Goal: Information Seeking & Learning: Learn about a topic

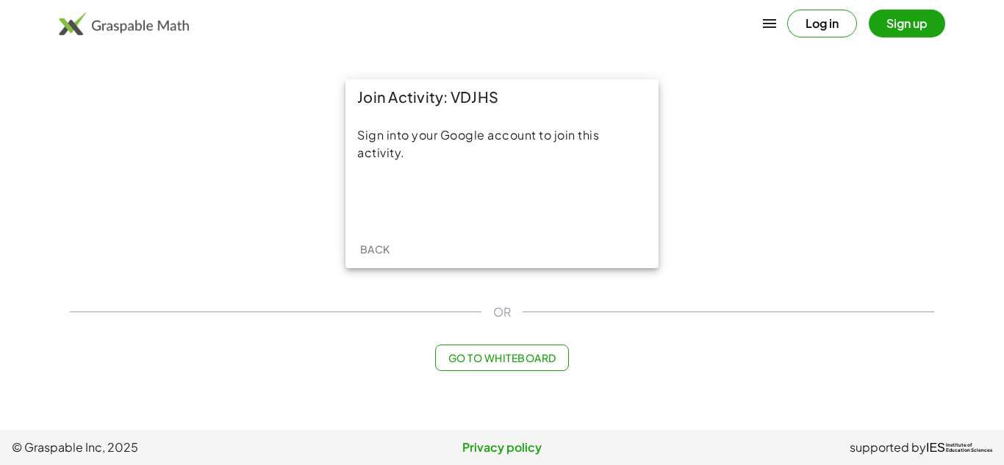
click at [370, 247] on span "Back" at bounding box center [374, 248] width 30 height 13
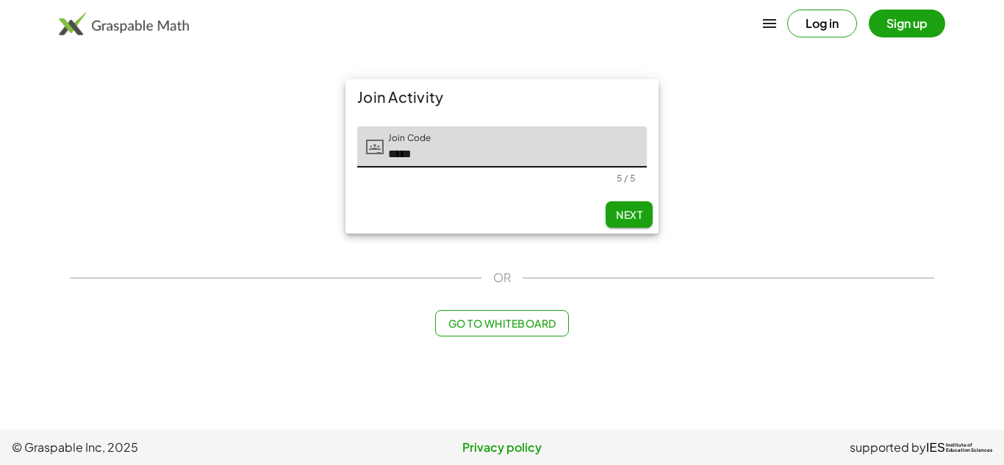
click at [509, 162] on input "*****" at bounding box center [515, 146] width 263 height 41
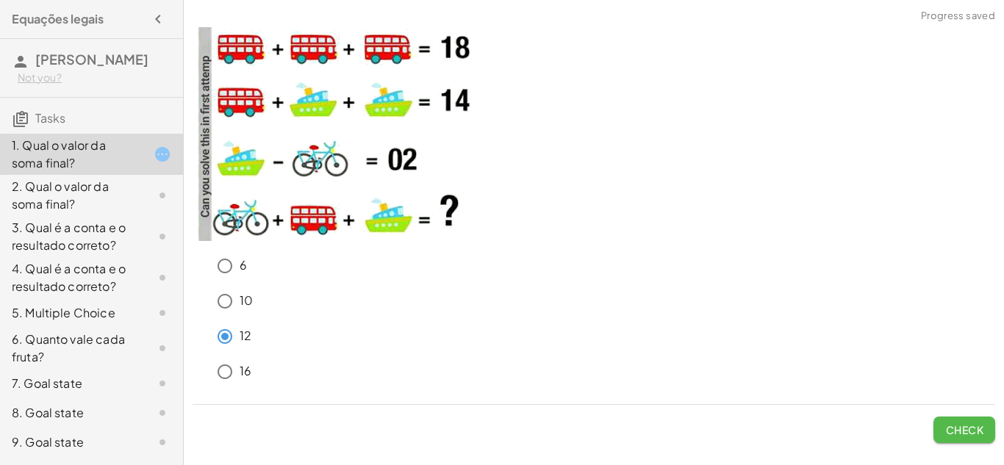
click at [984, 423] on button "Check" at bounding box center [964, 430] width 62 height 26
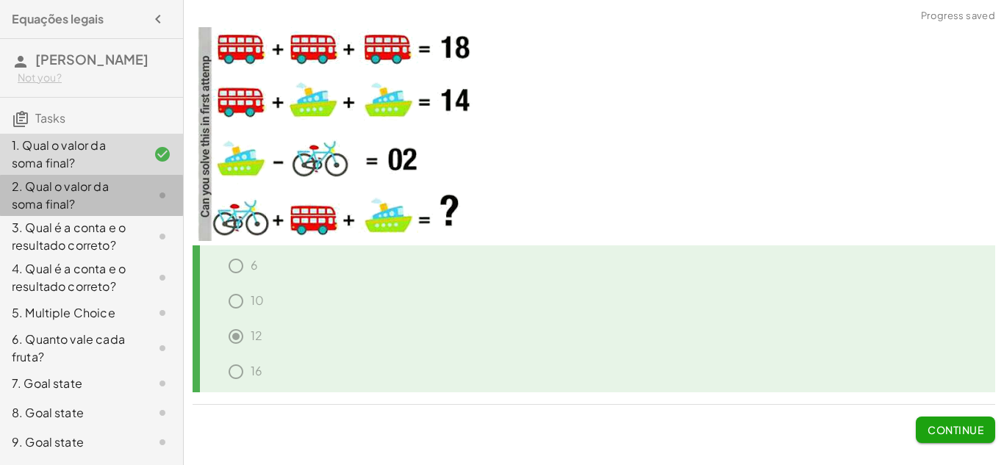
click at [134, 182] on div "2. Qual o valor da soma final?" at bounding box center [91, 195] width 183 height 41
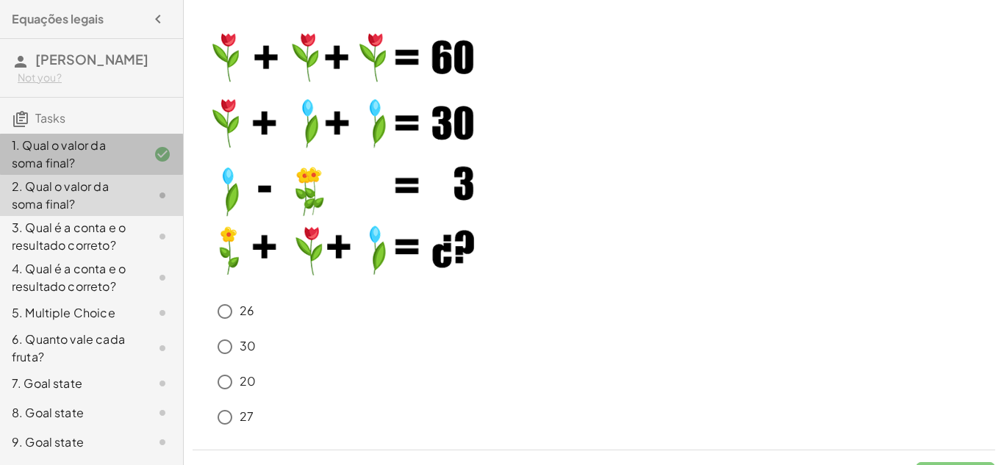
click at [79, 170] on div "1. Qual o valor da soma final?" at bounding box center [71, 154] width 118 height 35
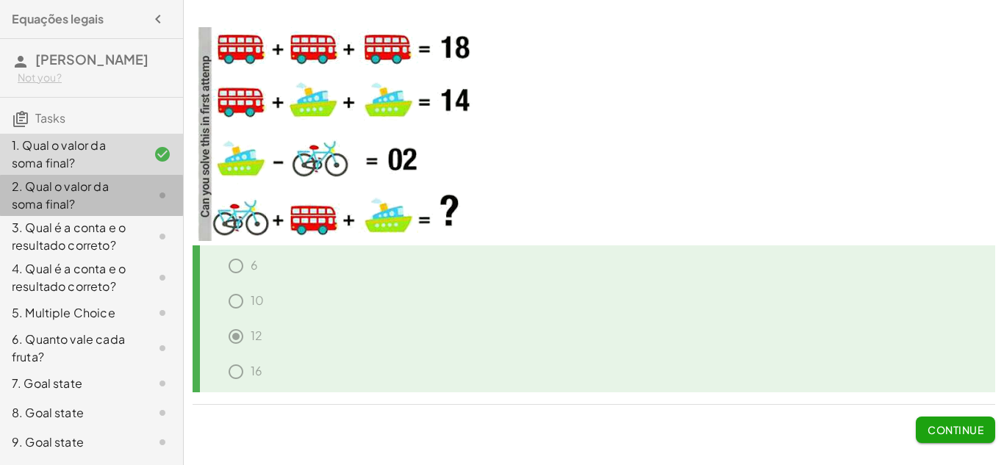
click at [29, 208] on div "2. Qual o valor da soma final?" at bounding box center [71, 195] width 118 height 35
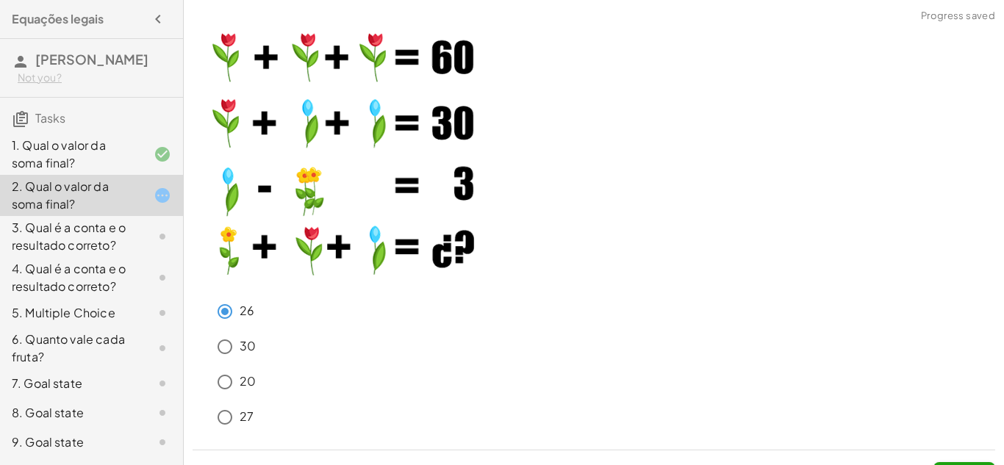
scroll to position [32, 0]
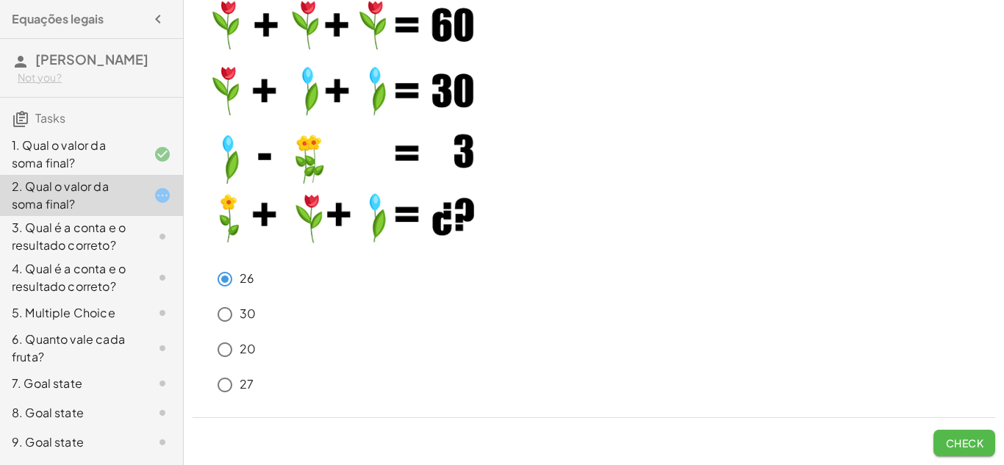
click at [960, 449] on span "Check" at bounding box center [964, 442] width 38 height 13
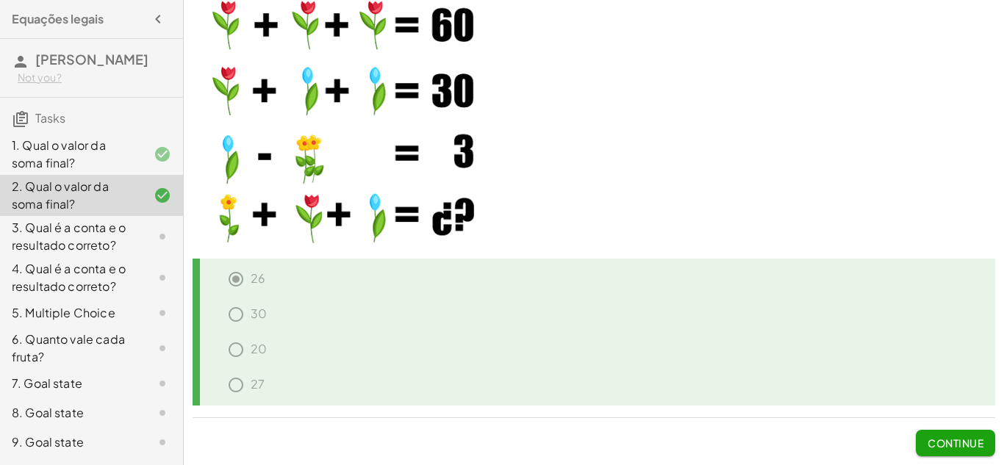
click at [144, 241] on div at bounding box center [150, 237] width 41 height 18
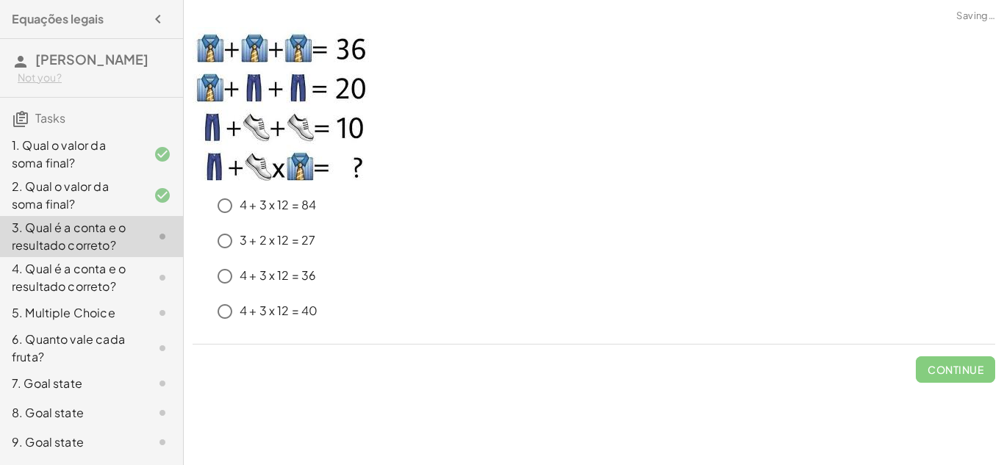
scroll to position [0, 0]
click at [937, 371] on button "Check" at bounding box center [964, 369] width 62 height 26
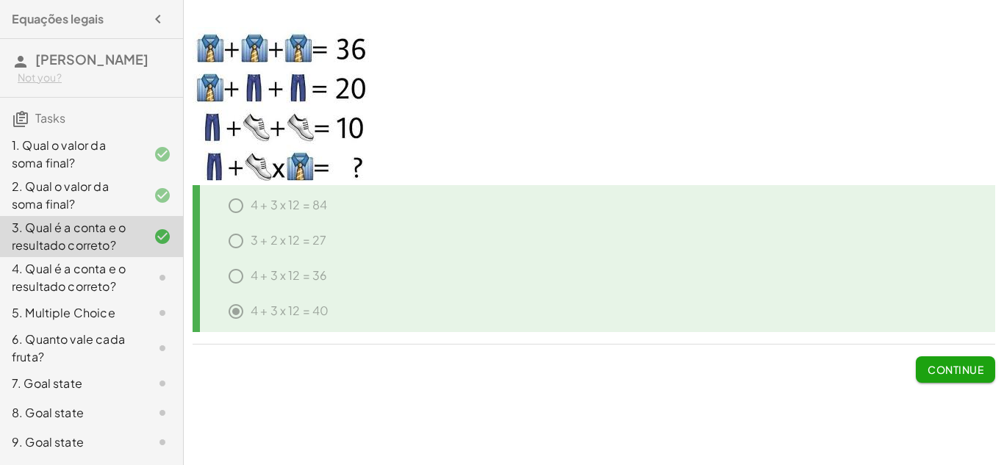
click at [137, 262] on div "4. Qual é a conta e o resultado correto?" at bounding box center [91, 277] width 183 height 41
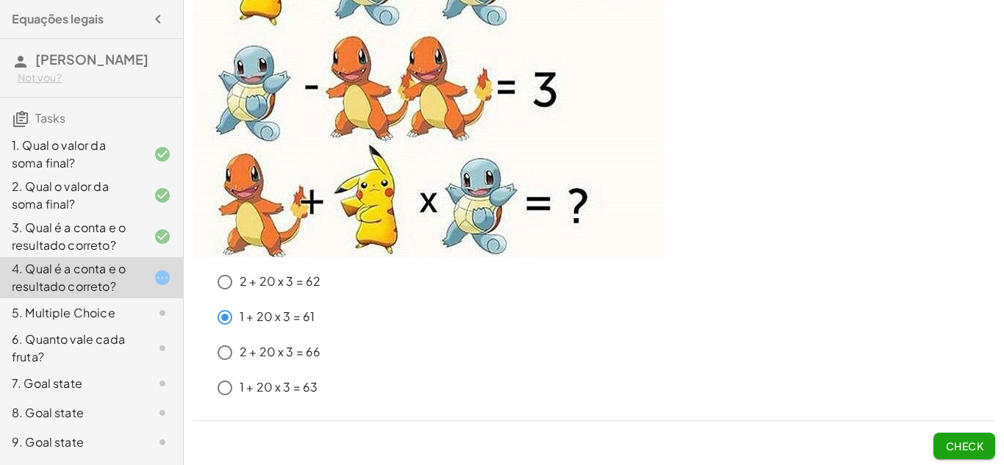
scroll to position [208, 0]
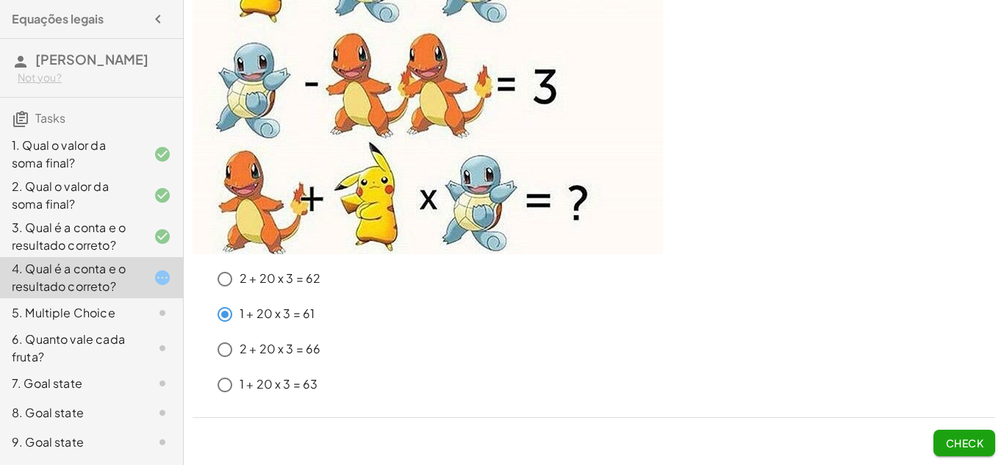
click at [921, 316] on div "1 + 20 x 3 = 61" at bounding box center [602, 314] width 785 height 29
click at [980, 448] on span "Check" at bounding box center [964, 442] width 38 height 13
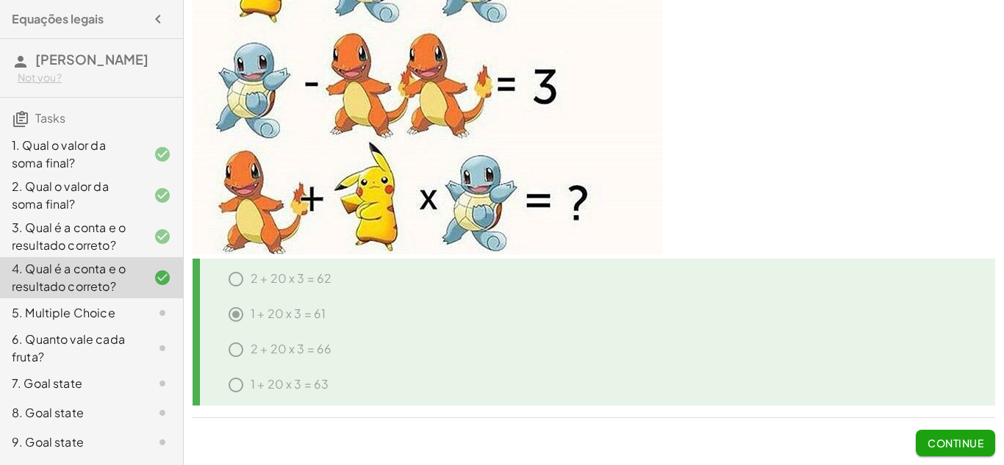
click at [163, 310] on icon at bounding box center [163, 313] width 18 height 18
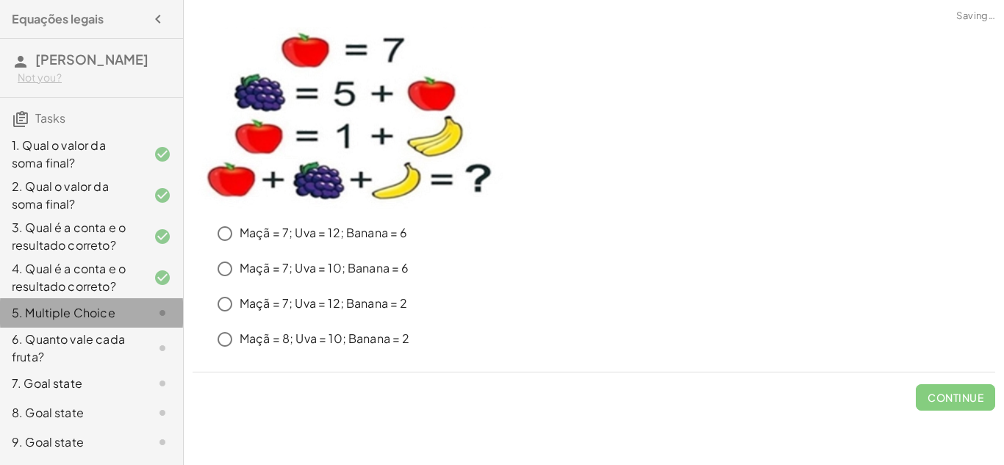
scroll to position [0, 0]
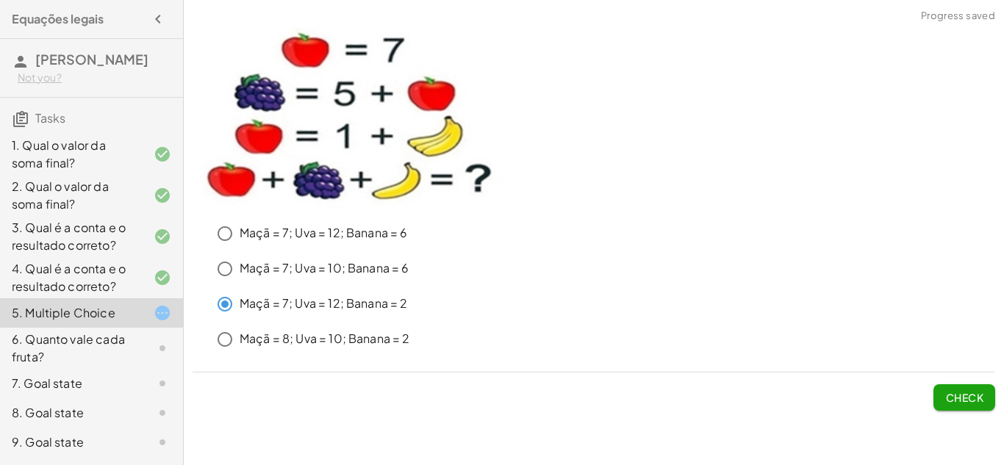
click at [984, 395] on button "Check" at bounding box center [964, 397] width 62 height 26
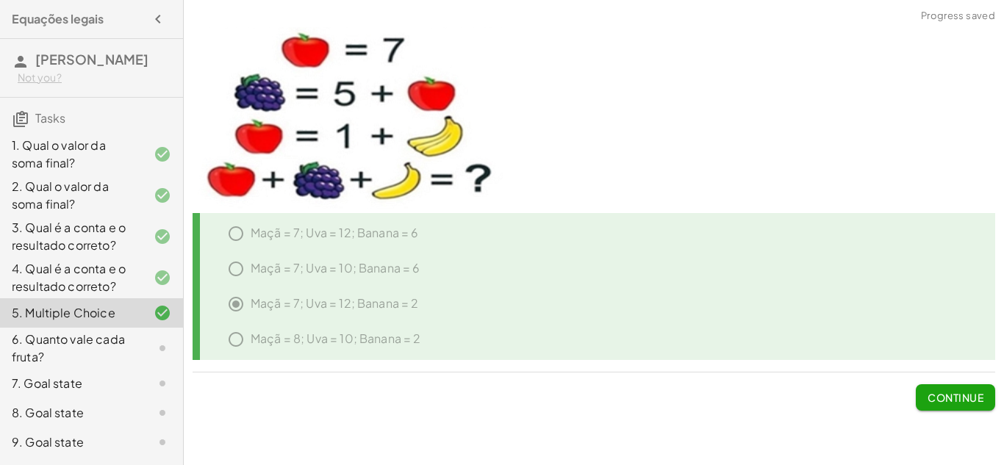
click at [162, 344] on icon at bounding box center [163, 348] width 18 height 18
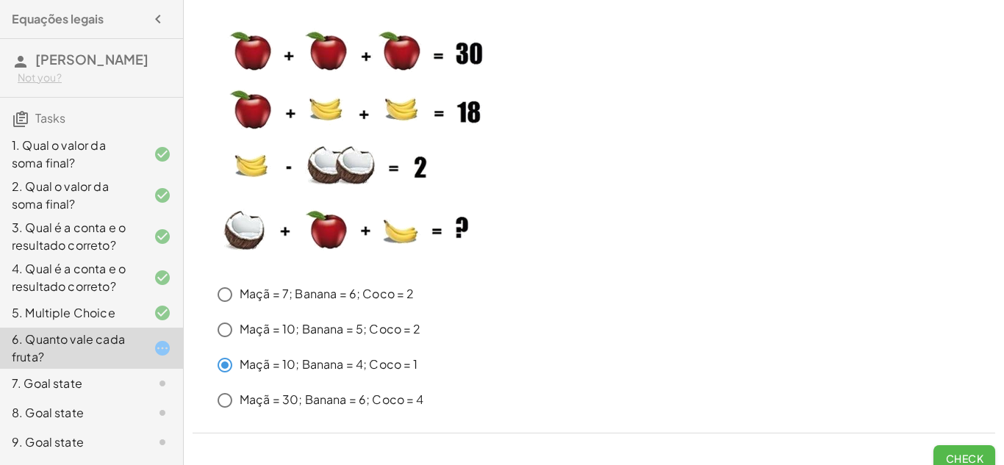
click at [947, 448] on button "Check" at bounding box center [964, 458] width 62 height 26
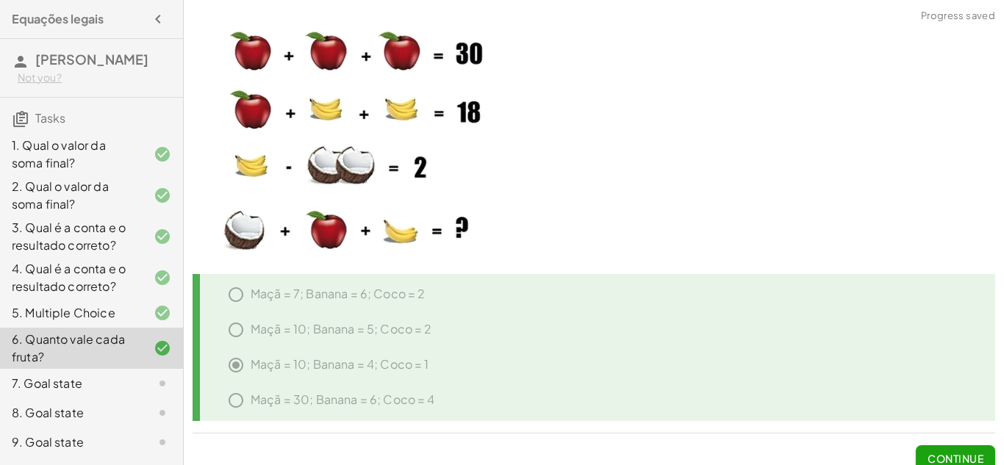
click at [135, 390] on div at bounding box center [150, 384] width 41 height 18
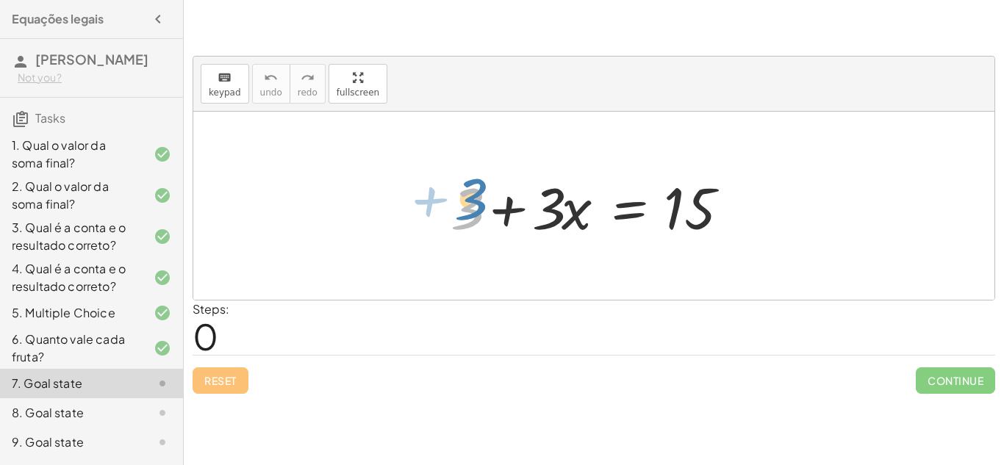
drag, startPoint x: 473, startPoint y: 214, endPoint x: 476, endPoint y: 206, distance: 8.6
click at [476, 206] on div at bounding box center [599, 206] width 312 height 76
drag, startPoint x: 471, startPoint y: 206, endPoint x: 734, endPoint y: 202, distance: 263.1
click at [734, 202] on div at bounding box center [599, 206] width 312 height 76
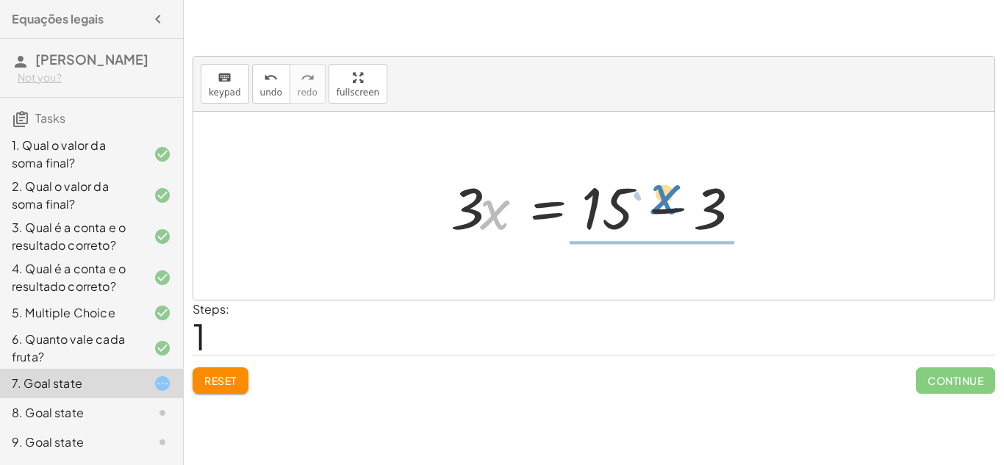
drag, startPoint x: 497, startPoint y: 218, endPoint x: 670, endPoint y: 205, distance: 173.2
click at [670, 205] on div at bounding box center [599, 206] width 312 height 76
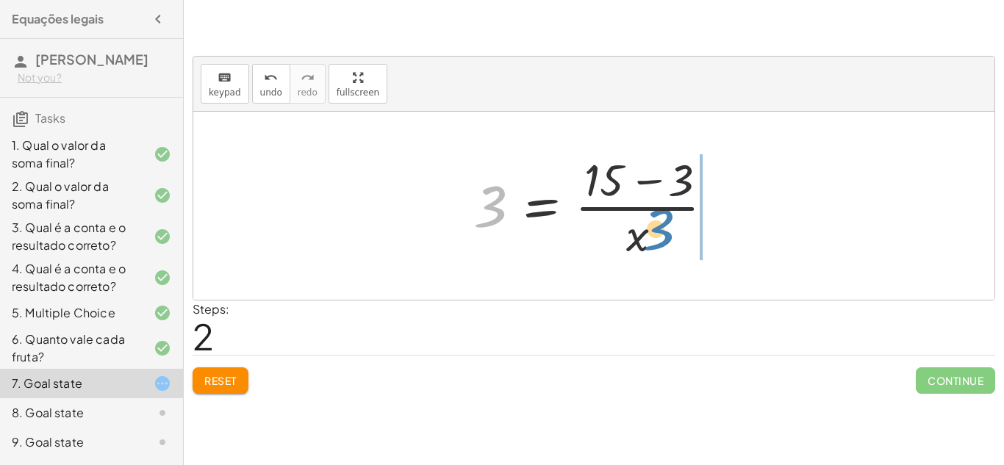
drag, startPoint x: 482, startPoint y: 204, endPoint x: 648, endPoint y: 231, distance: 168.1
click at [648, 231] on div at bounding box center [599, 205] width 267 height 113
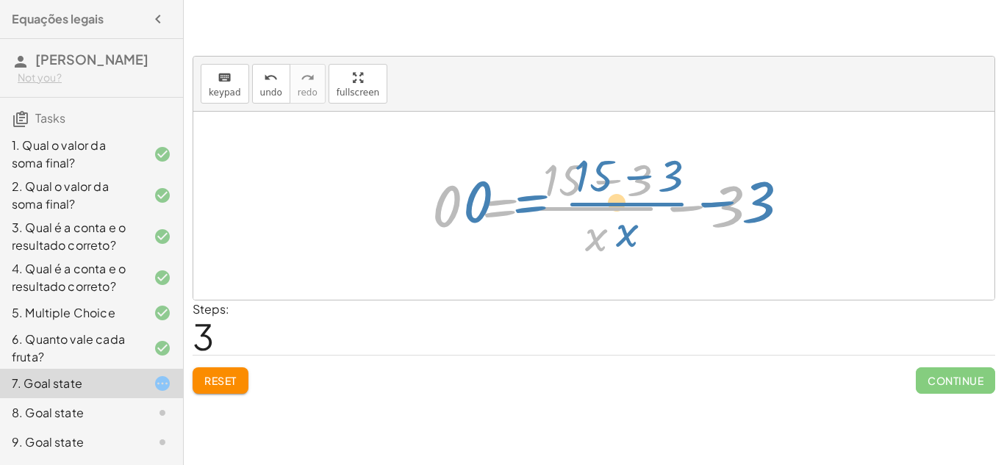
drag, startPoint x: 462, startPoint y: 202, endPoint x: 486, endPoint y: 198, distance: 24.6
click at [486, 198] on div at bounding box center [599, 205] width 348 height 113
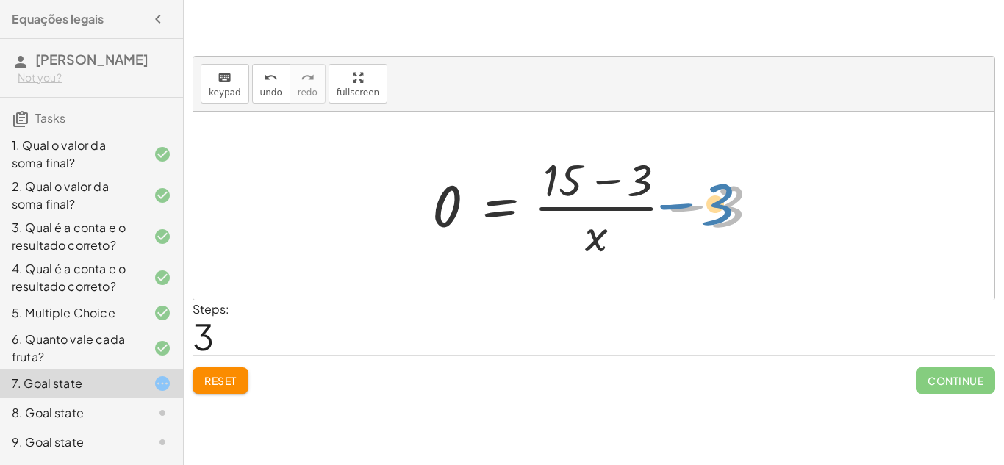
drag, startPoint x: 741, startPoint y: 201, endPoint x: 732, endPoint y: 198, distance: 9.8
click at [732, 198] on div at bounding box center [599, 205] width 348 height 113
drag, startPoint x: 561, startPoint y: 169, endPoint x: 749, endPoint y: 196, distance: 190.0
click at [749, 196] on div at bounding box center [599, 205] width 348 height 113
drag, startPoint x: 741, startPoint y: 218, endPoint x: 622, endPoint y: 192, distance: 121.8
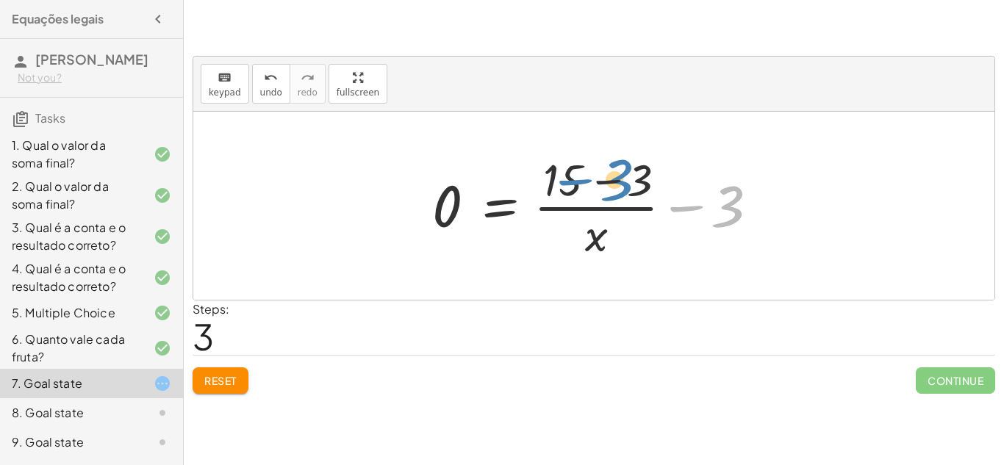
click at [622, 192] on div at bounding box center [599, 205] width 348 height 113
drag, startPoint x: 760, startPoint y: 201, endPoint x: 611, endPoint y: 242, distance: 155.6
click at [611, 242] on div at bounding box center [599, 205] width 348 height 113
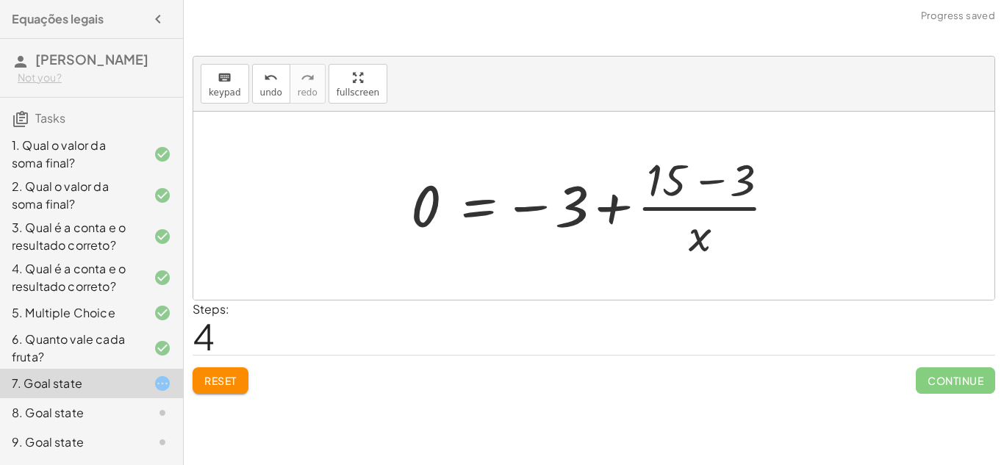
click at [940, 393] on span "Continue" at bounding box center [954, 380] width 79 height 26
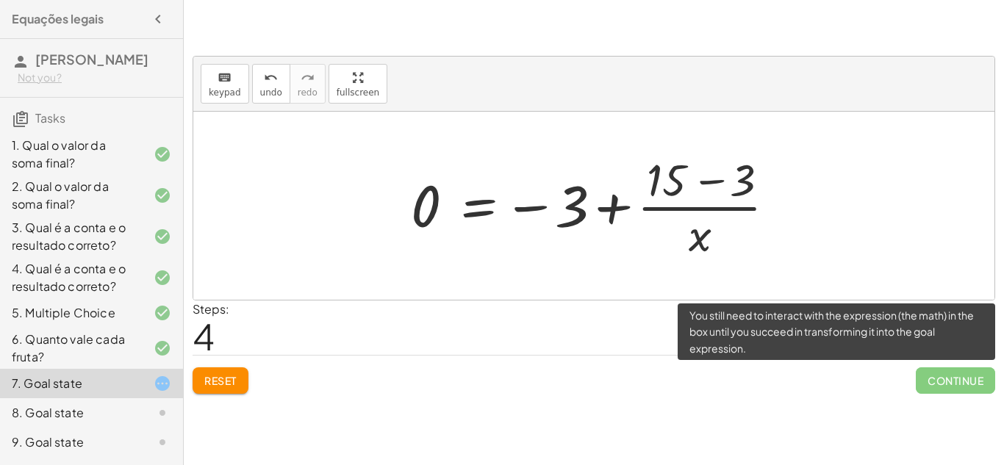
click at [933, 392] on span "Continue" at bounding box center [954, 380] width 79 height 26
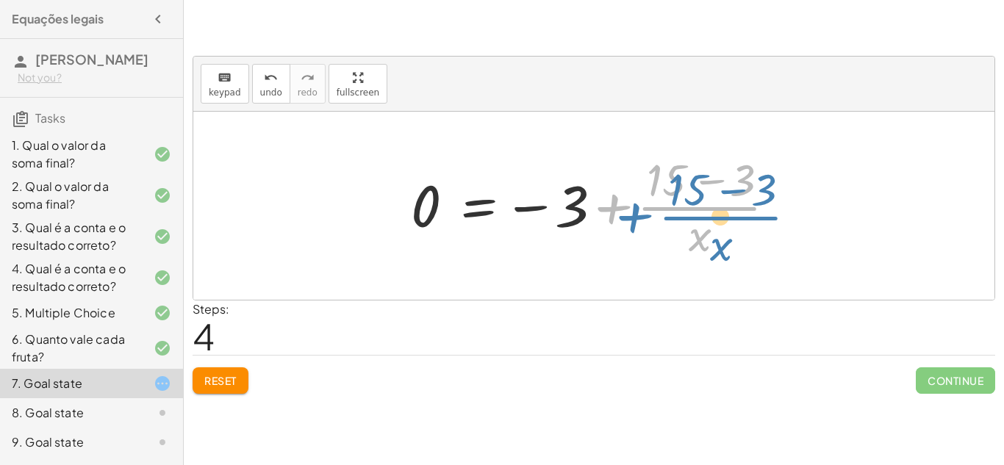
drag, startPoint x: 613, startPoint y: 206, endPoint x: 635, endPoint y: 215, distance: 23.3
click at [635, 215] on div at bounding box center [598, 205] width 391 height 113
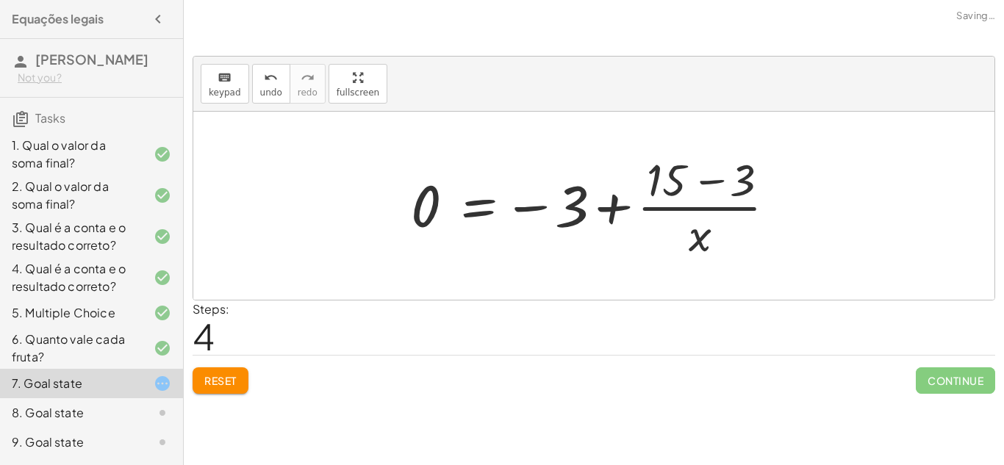
click at [225, 369] on button "Reset" at bounding box center [220, 380] width 56 height 26
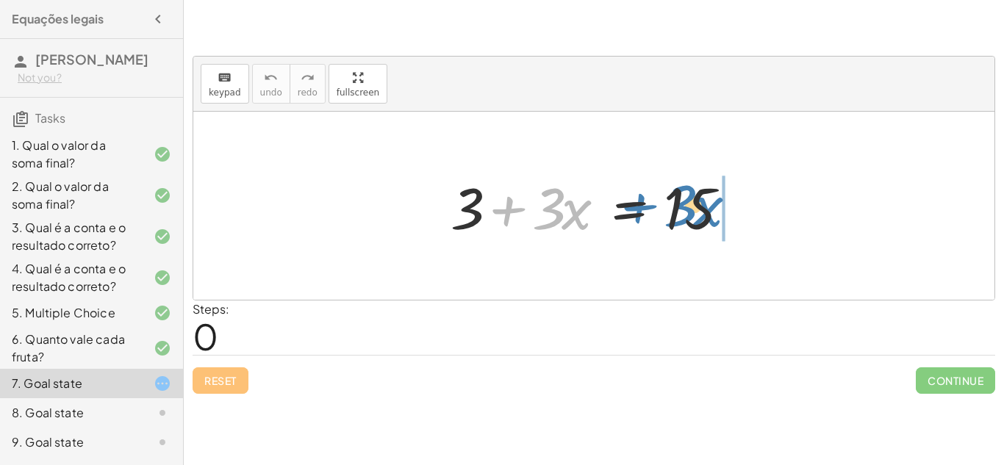
drag, startPoint x: 503, startPoint y: 208, endPoint x: 634, endPoint y: 206, distance: 131.5
click at [634, 206] on div at bounding box center [599, 206] width 312 height 76
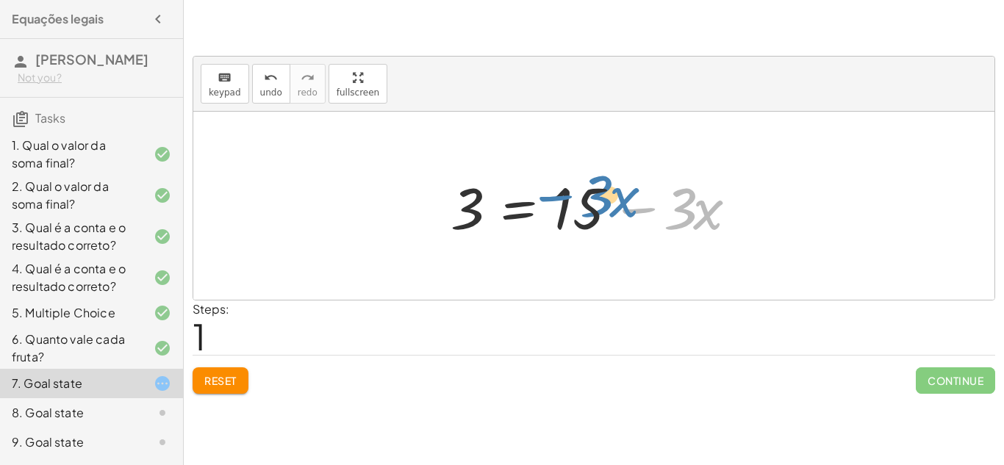
drag, startPoint x: 648, startPoint y: 214, endPoint x: 564, endPoint y: 206, distance: 84.9
click at [564, 206] on div at bounding box center [599, 206] width 312 height 76
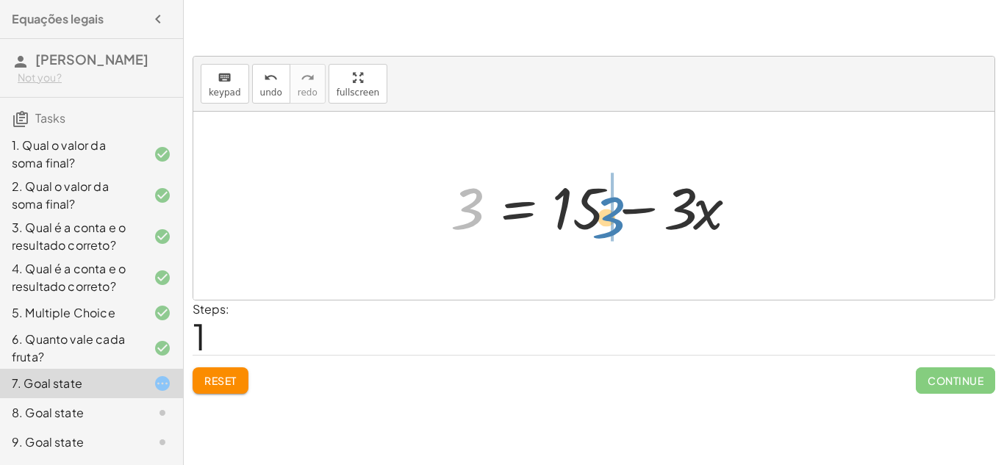
drag, startPoint x: 461, startPoint y: 215, endPoint x: 603, endPoint y: 223, distance: 142.1
click at [603, 223] on div at bounding box center [599, 206] width 312 height 76
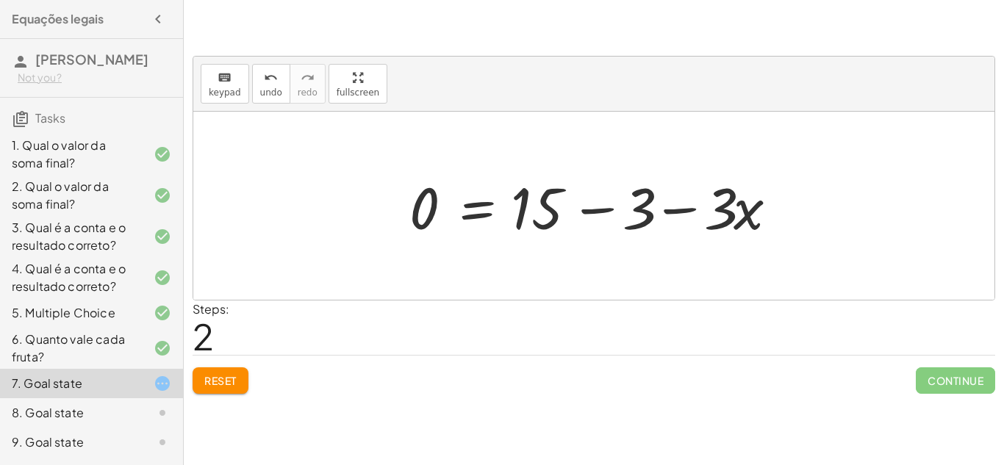
click at [238, 366] on div "Reset Continue" at bounding box center [593, 374] width 802 height 39
click at [235, 370] on button "Reset" at bounding box center [220, 380] width 56 height 26
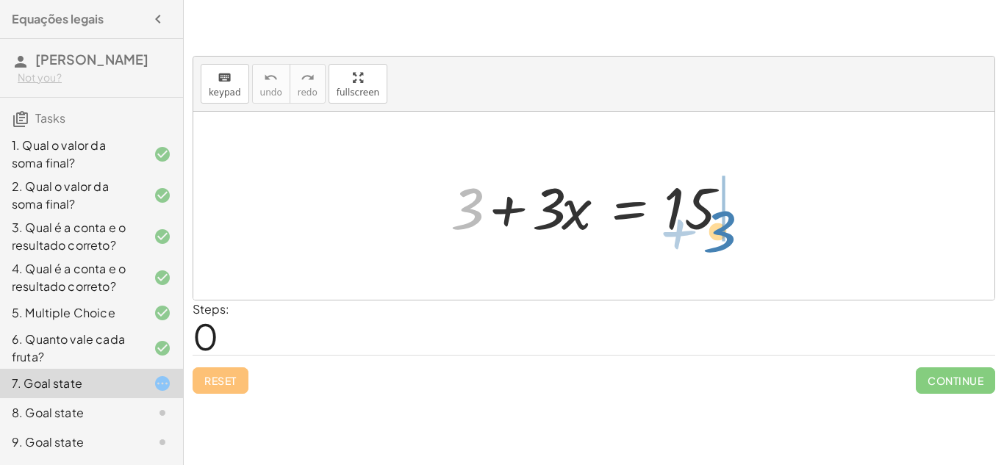
drag, startPoint x: 478, startPoint y: 195, endPoint x: 730, endPoint y: 215, distance: 252.7
click at [730, 215] on div at bounding box center [599, 206] width 312 height 76
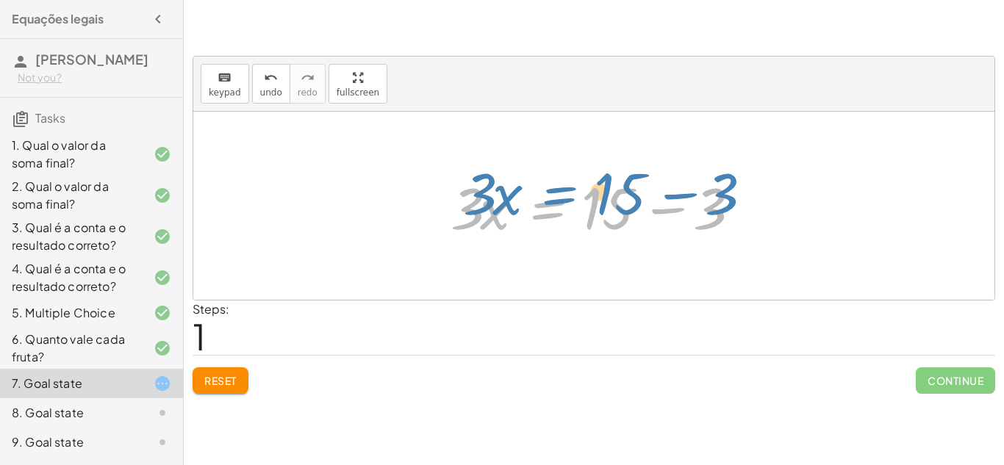
drag, startPoint x: 538, startPoint y: 202, endPoint x: 547, endPoint y: 188, distance: 16.9
click at [547, 188] on div at bounding box center [599, 206] width 312 height 76
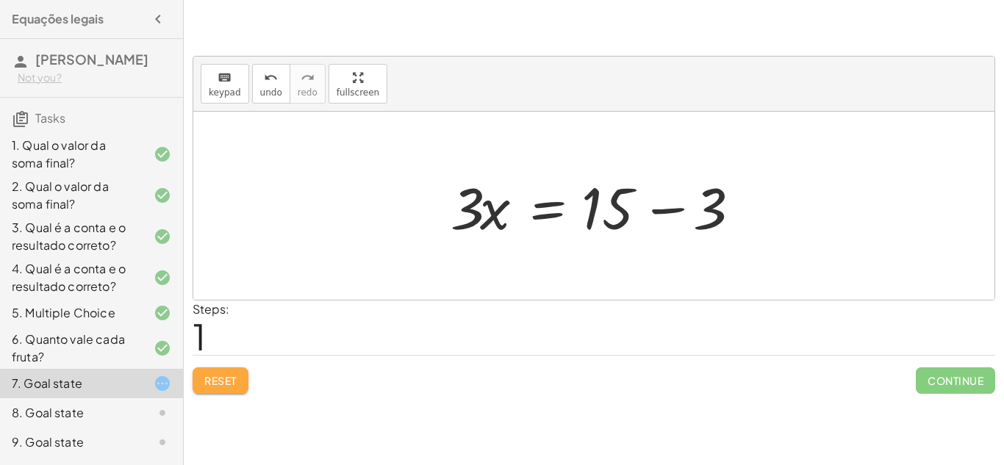
click at [201, 383] on button "Reset" at bounding box center [220, 380] width 56 height 26
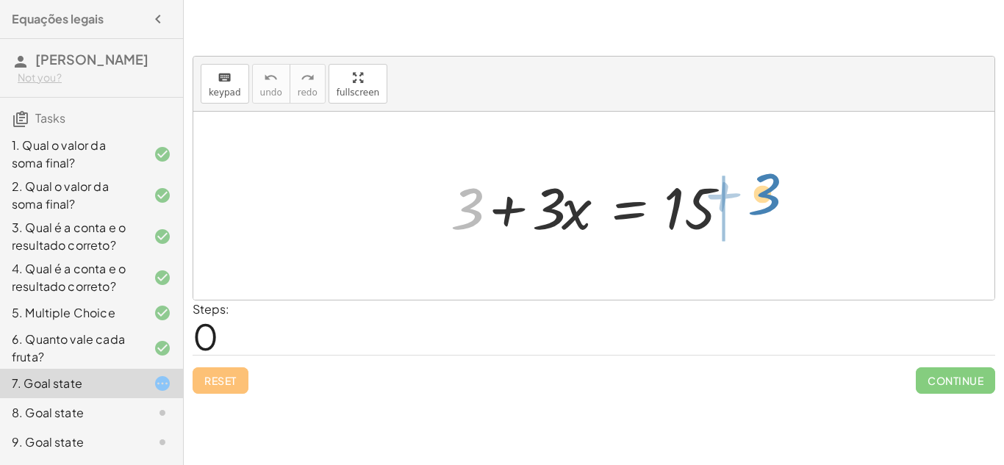
drag, startPoint x: 464, startPoint y: 220, endPoint x: 763, endPoint y: 208, distance: 298.6
click at [763, 208] on div "+ 3 + 3 + · 3 · x = 15" at bounding box center [593, 206] width 801 height 188
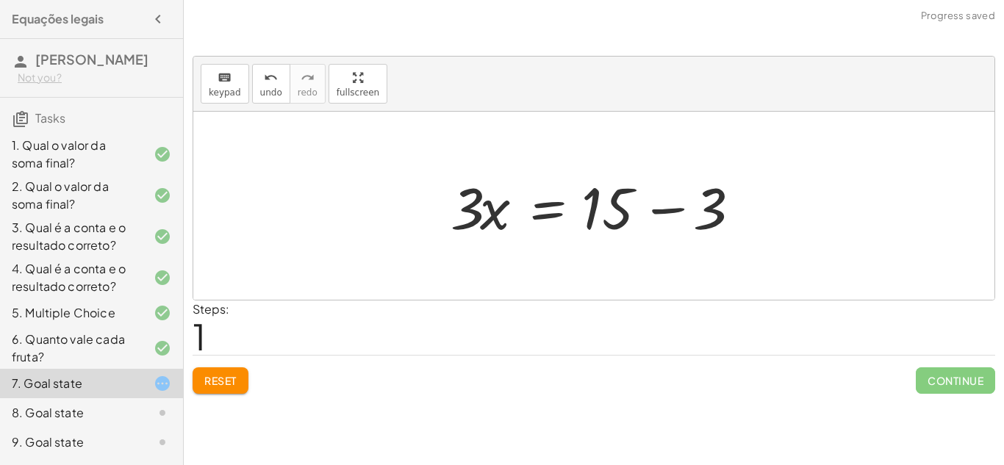
click at [668, 209] on div at bounding box center [599, 206] width 312 height 76
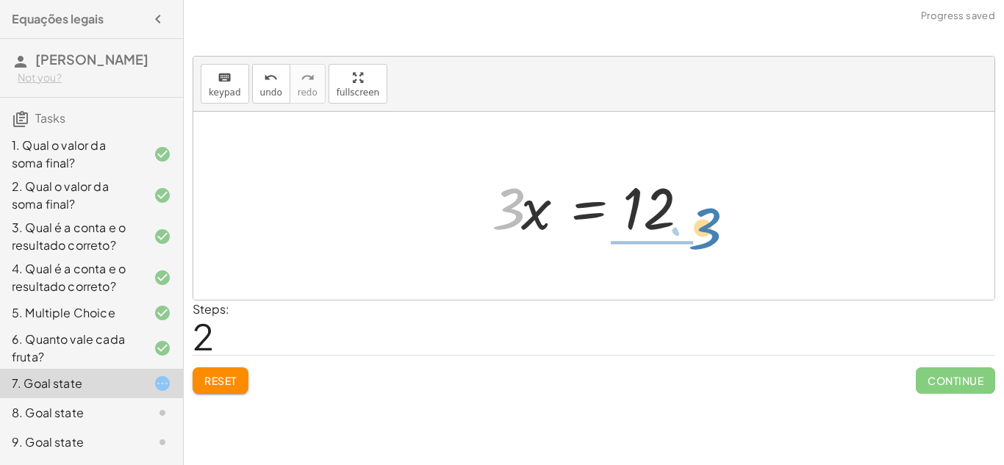
drag, startPoint x: 512, startPoint y: 198, endPoint x: 708, endPoint y: 217, distance: 196.4
click at [708, 217] on div at bounding box center [599, 206] width 230 height 76
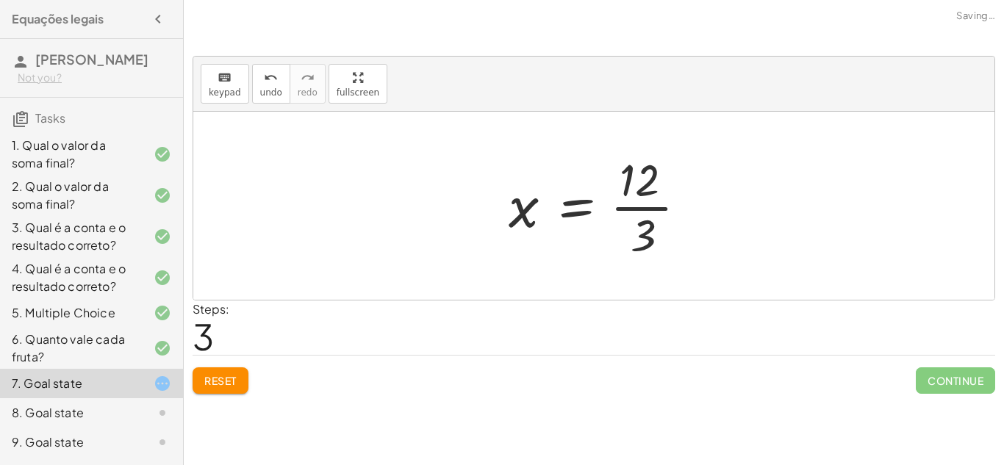
click at [652, 204] on div at bounding box center [603, 205] width 205 height 113
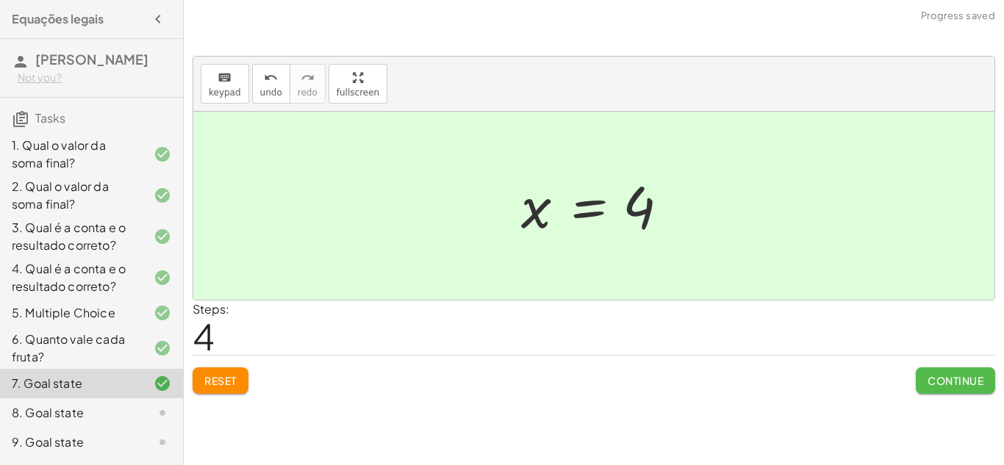
click at [951, 375] on span "Continue" at bounding box center [955, 380] width 56 height 13
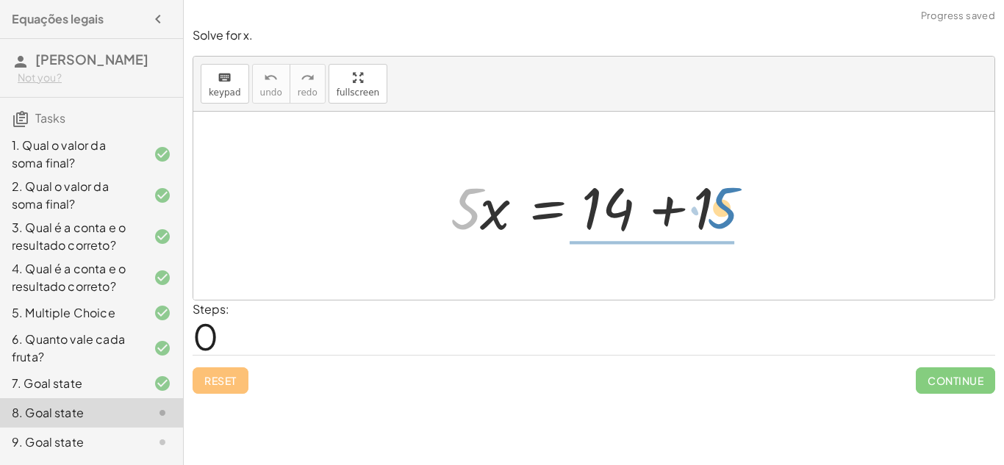
drag, startPoint x: 463, startPoint y: 206, endPoint x: 720, endPoint y: 211, distance: 257.2
click at [720, 211] on div at bounding box center [599, 206] width 312 height 76
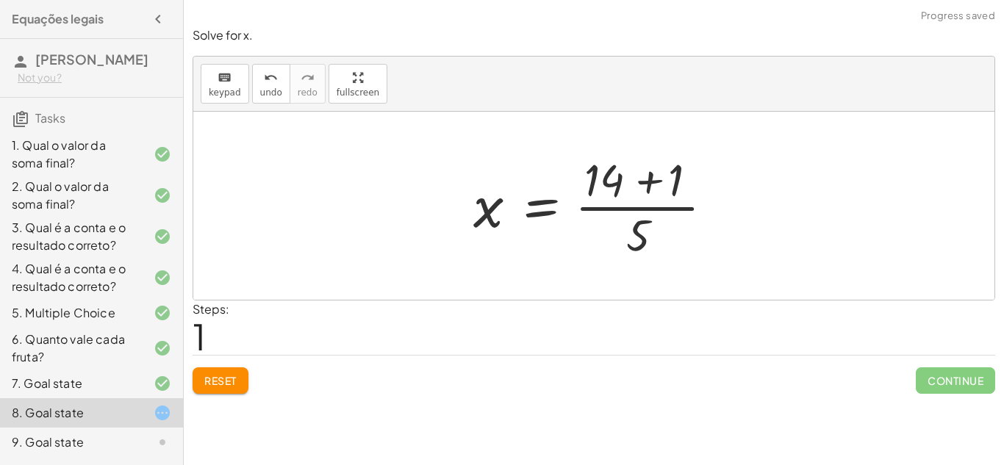
click at [652, 176] on div at bounding box center [599, 205] width 267 height 113
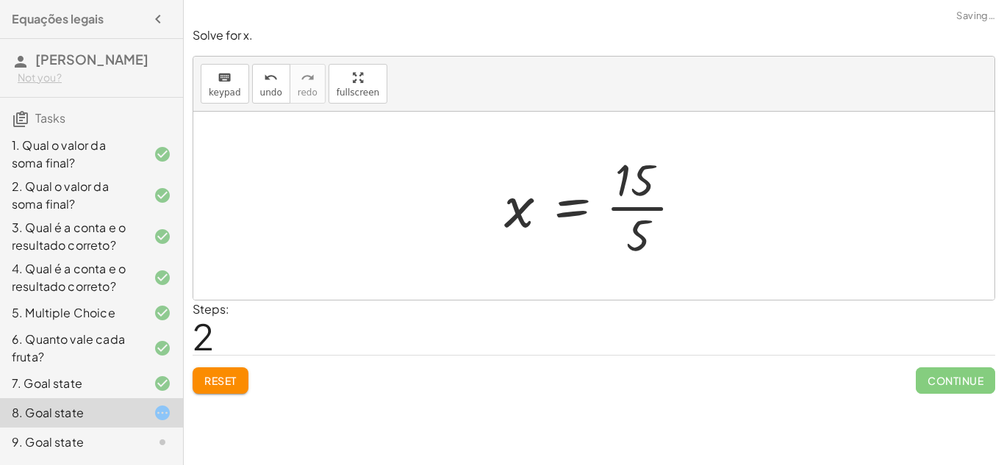
click at [619, 210] on div at bounding box center [599, 205] width 205 height 113
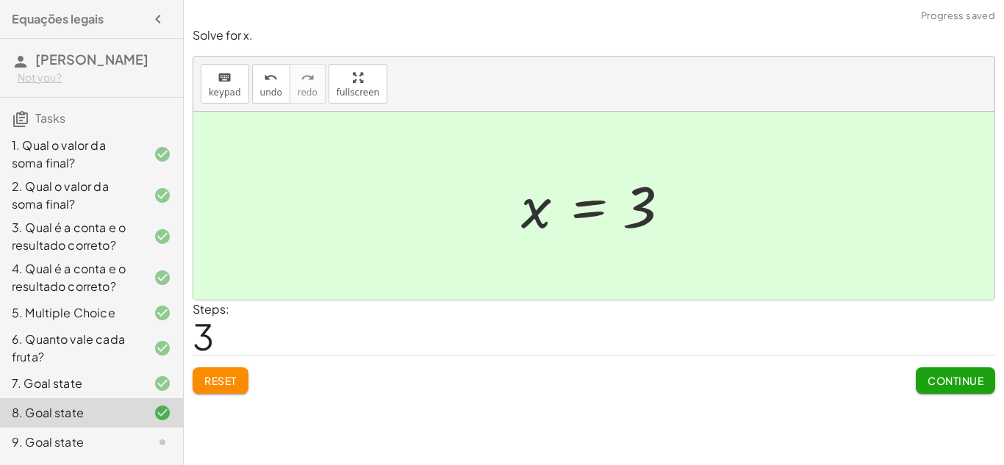
click at [979, 366] on div "Continue" at bounding box center [954, 375] width 79 height 38
click at [979, 388] on button "Continue" at bounding box center [954, 380] width 79 height 26
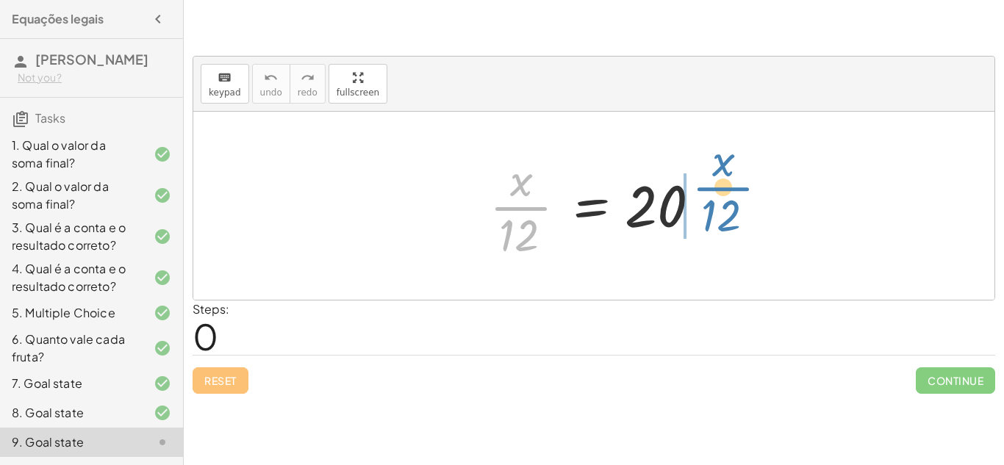
drag, startPoint x: 528, startPoint y: 220, endPoint x: 730, endPoint y: 201, distance: 202.2
click at [730, 201] on div "· x · 12 · x · 12 = 20" at bounding box center [593, 206] width 801 height 188
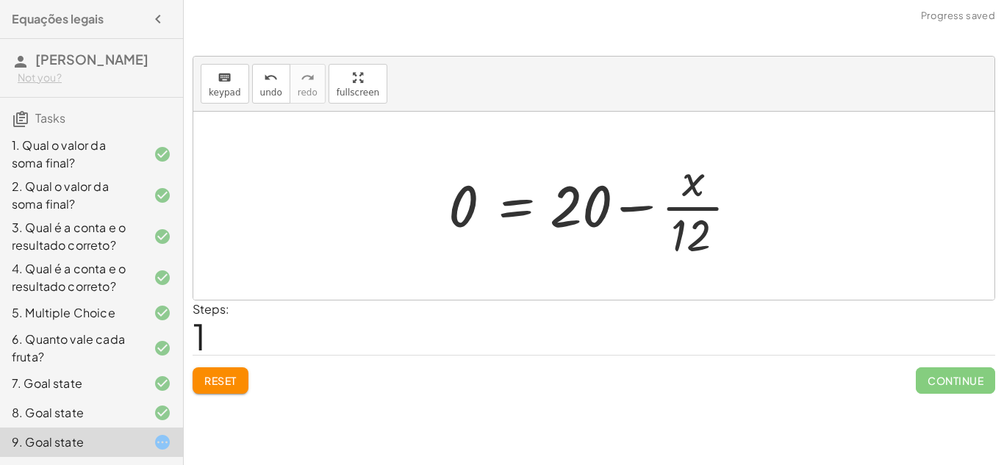
click at [631, 206] on div at bounding box center [599, 205] width 317 height 113
click at [631, 206] on div at bounding box center [630, 205] width 379 height 113
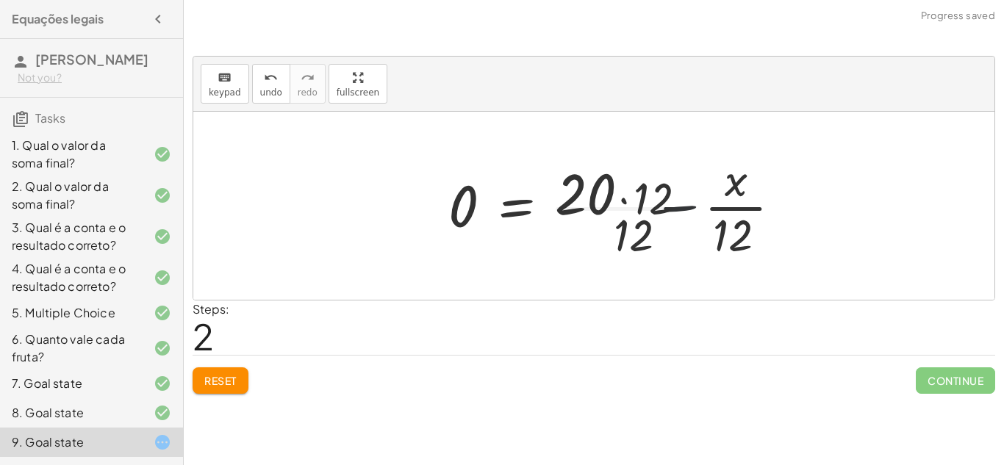
click at [631, 206] on div at bounding box center [630, 205] width 379 height 113
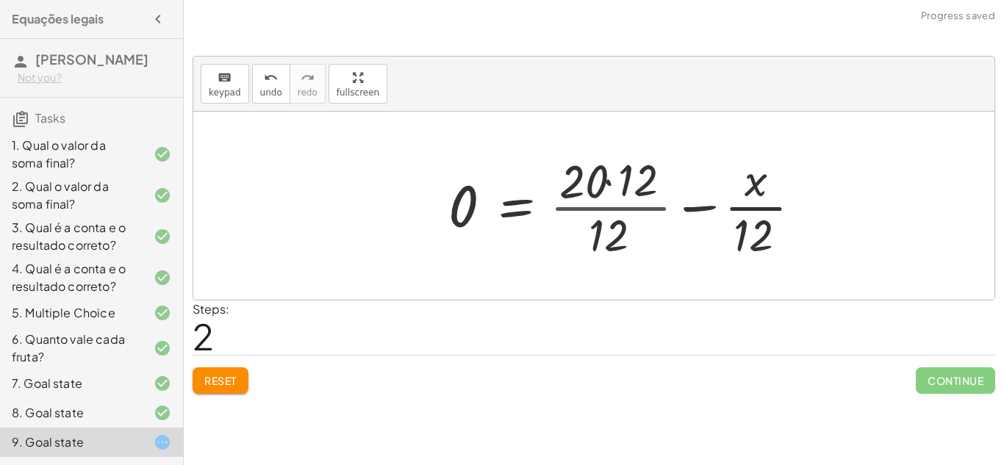
click at [631, 206] on div at bounding box center [630, 205] width 379 height 113
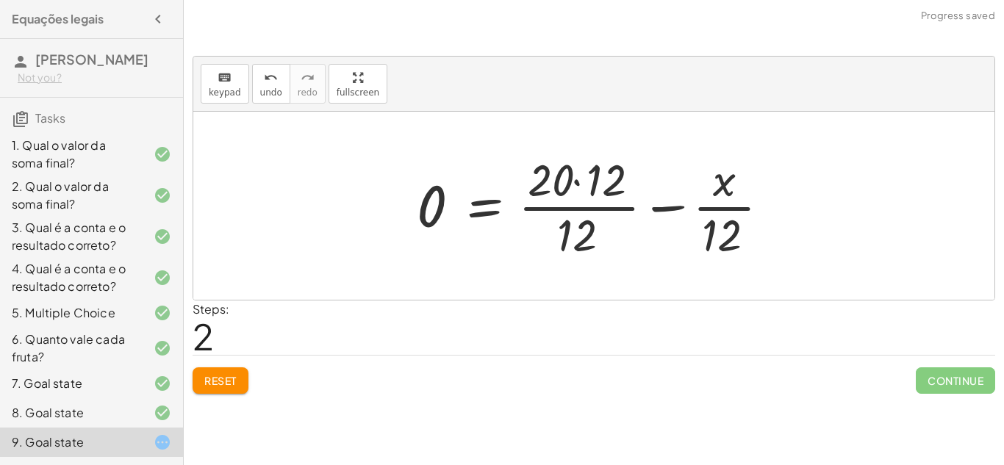
click at [658, 204] on div at bounding box center [598, 205] width 379 height 113
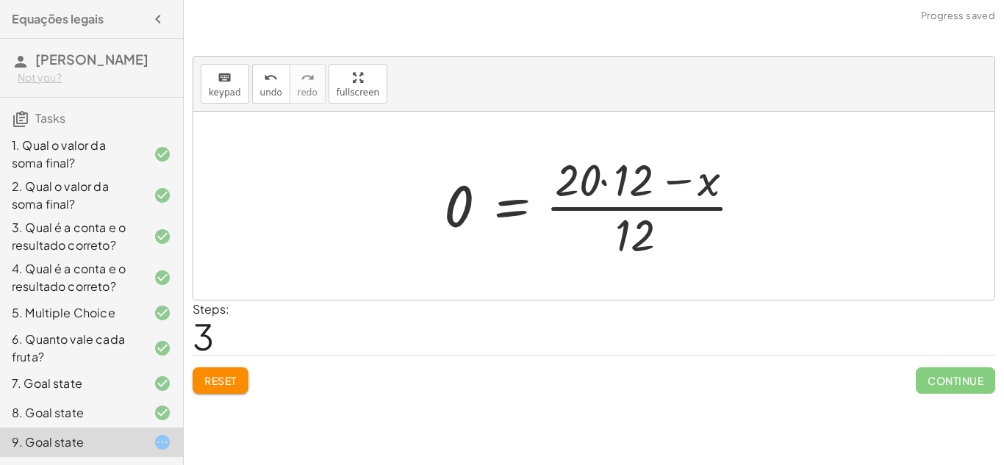
click at [673, 173] on div at bounding box center [598, 205] width 325 height 113
drag, startPoint x: 461, startPoint y: 196, endPoint x: 679, endPoint y: 232, distance: 220.4
click at [679, 232] on div at bounding box center [598, 205] width 325 height 113
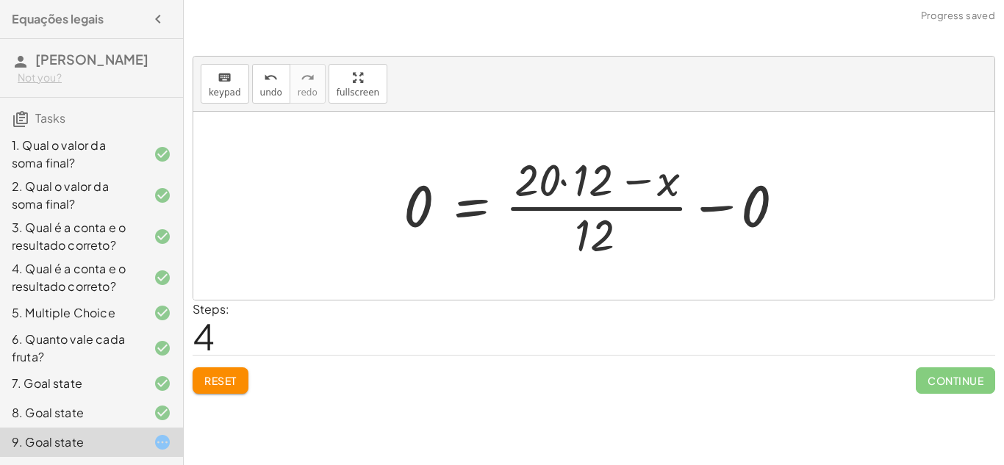
click at [713, 208] on div at bounding box center [599, 205] width 407 height 113
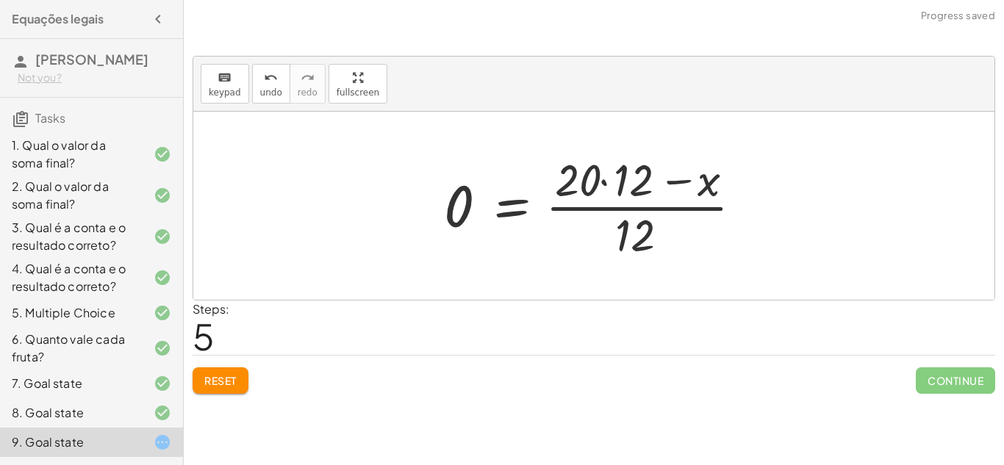
click at [515, 209] on div at bounding box center [598, 205] width 325 height 113
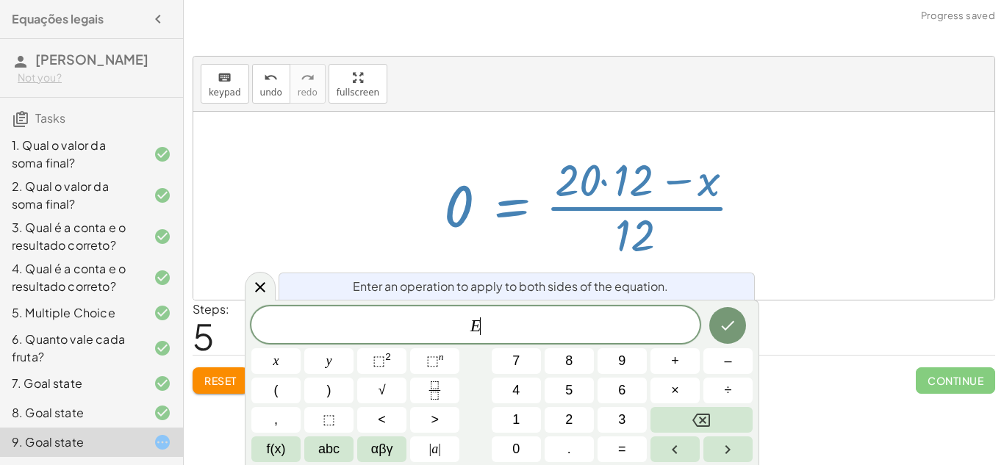
scroll to position [1, 0]
click at [661, 245] on div at bounding box center [598, 205] width 325 height 113
click at [735, 227] on div at bounding box center [598, 205] width 325 height 113
click at [708, 353] on button "–" at bounding box center [727, 361] width 49 height 26
click at [266, 283] on icon at bounding box center [260, 287] width 18 height 18
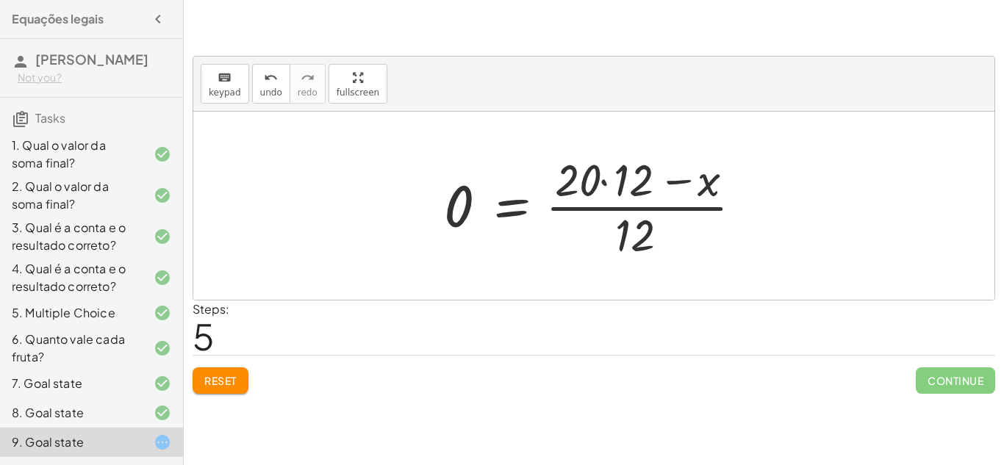
click at [602, 183] on div at bounding box center [598, 205] width 325 height 113
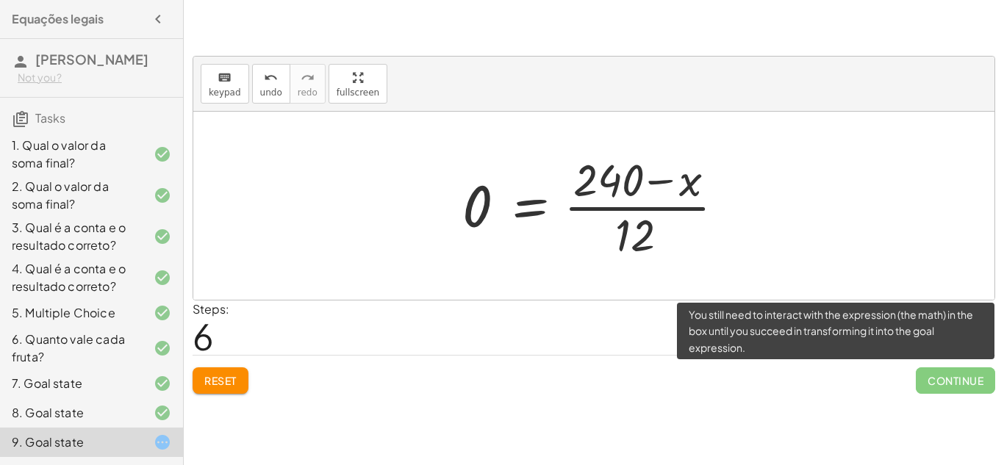
click at [960, 372] on span "Continue" at bounding box center [954, 380] width 79 height 26
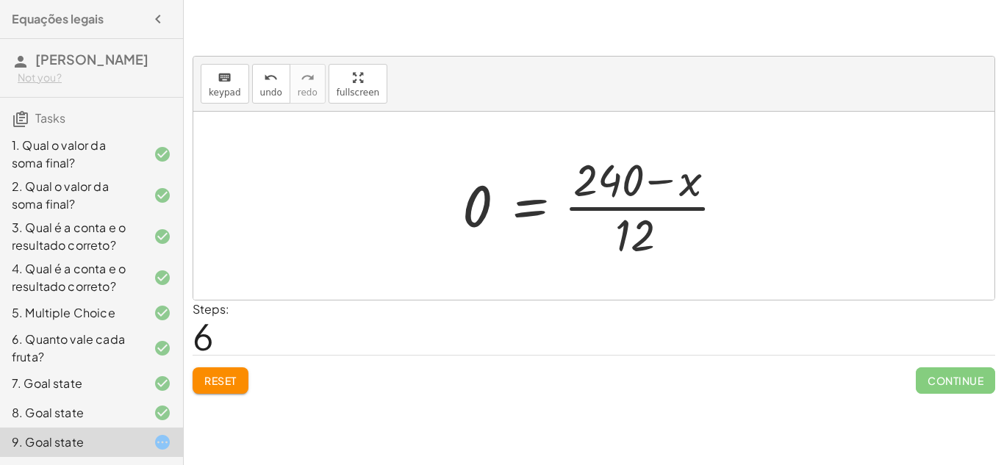
click at [663, 181] on div at bounding box center [599, 205] width 289 height 113
drag, startPoint x: 639, startPoint y: 241, endPoint x: 625, endPoint y: 239, distance: 14.1
click at [625, 239] on div at bounding box center [599, 205] width 289 height 113
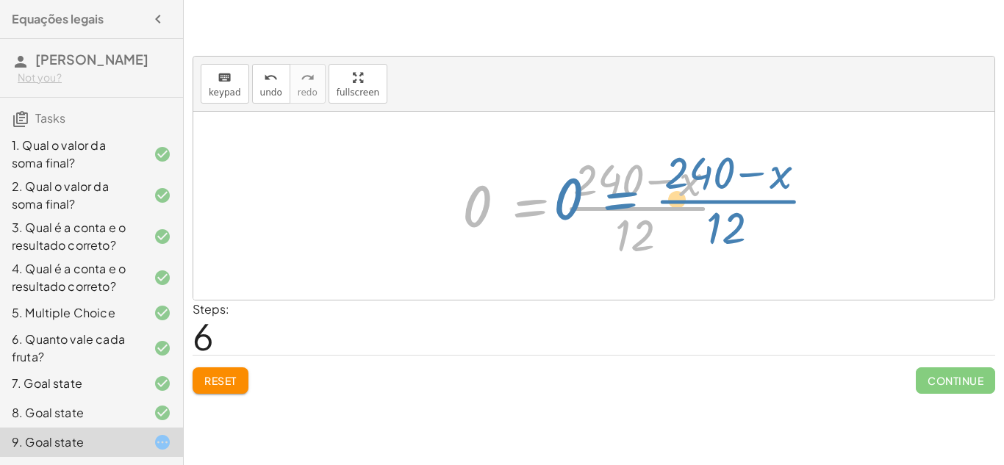
drag, startPoint x: 524, startPoint y: 215, endPoint x: 612, endPoint y: 209, distance: 88.4
click at [612, 209] on div at bounding box center [599, 205] width 289 height 113
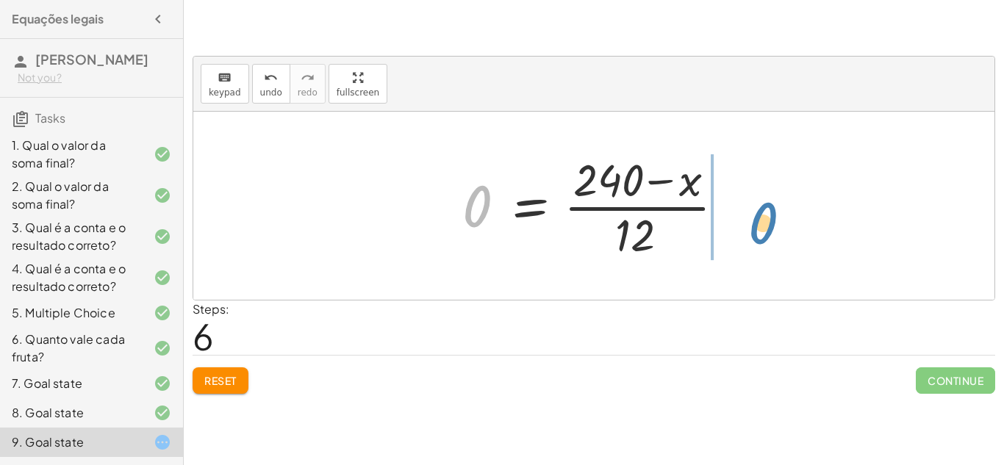
drag, startPoint x: 468, startPoint y: 196, endPoint x: 752, endPoint y: 212, distance: 284.8
click at [752, 212] on div "· x · 12 = 20 0 = + 20 − · x · 12 0 = + · [DATE] − · x · 12 0 = · ( + · 20 · 12…" at bounding box center [593, 206] width 801 height 188
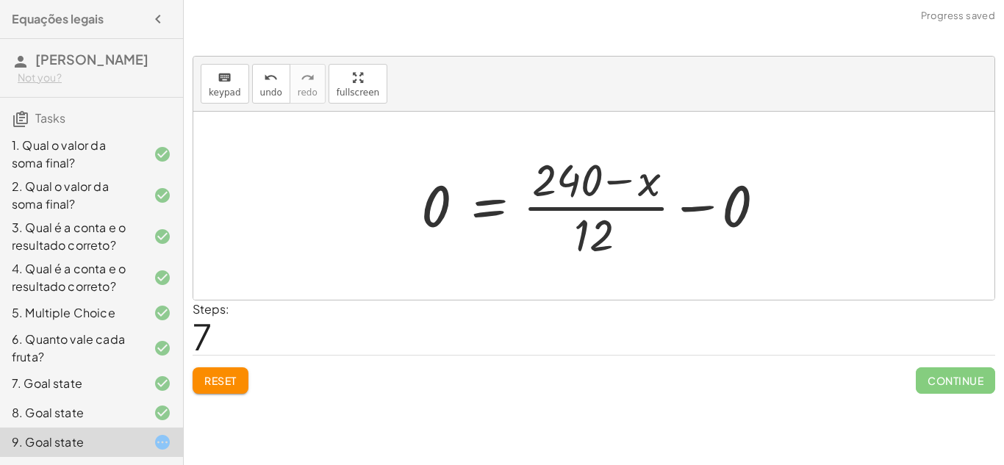
click at [695, 209] on div at bounding box center [599, 205] width 370 height 113
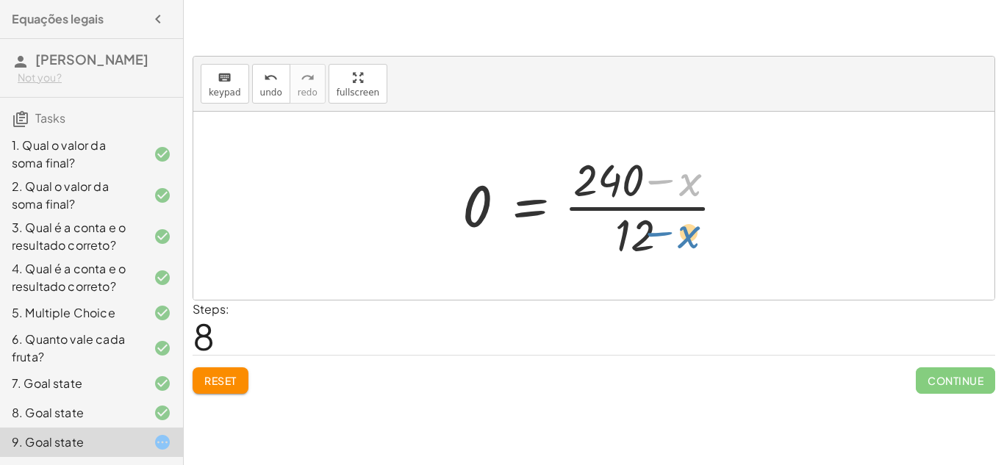
drag, startPoint x: 691, startPoint y: 183, endPoint x: 695, endPoint y: 235, distance: 52.4
click at [695, 235] on div at bounding box center [599, 205] width 289 height 113
drag, startPoint x: 685, startPoint y: 193, endPoint x: 778, endPoint y: 223, distance: 97.4
click at [778, 223] on div "· x · 12 = 20 0 = + 20 − · x · 12 0 = + · [DATE] − · x · 12 0 = · ( + · 20 · 12…" at bounding box center [593, 206] width 801 height 188
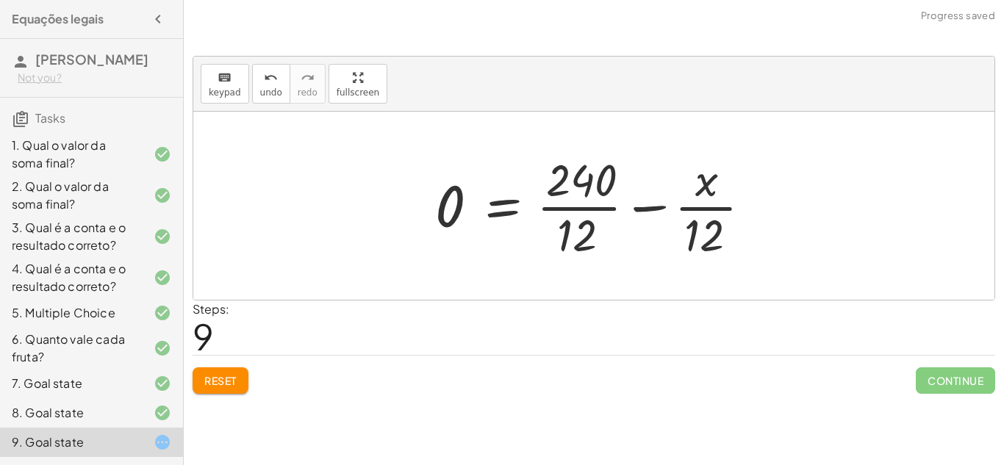
click at [657, 205] on div at bounding box center [599, 205] width 343 height 113
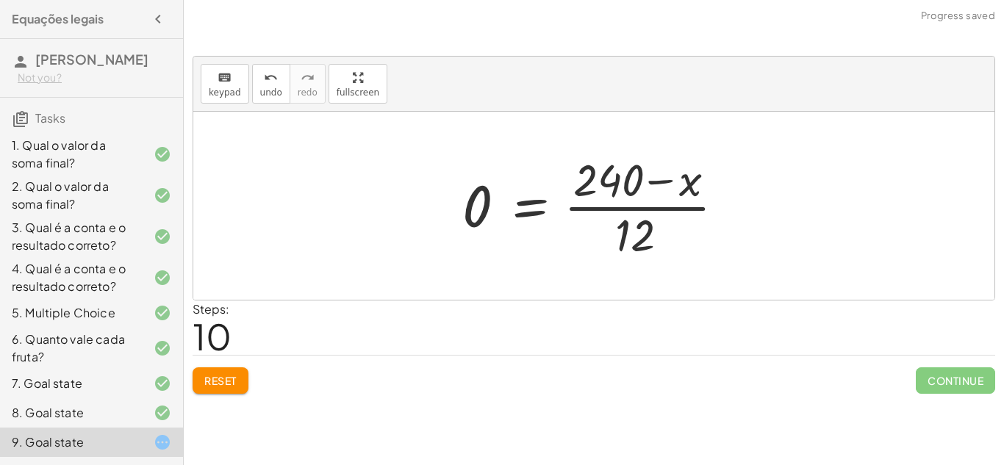
click at [655, 170] on div at bounding box center [599, 205] width 289 height 113
click at [655, 178] on div at bounding box center [599, 205] width 289 height 113
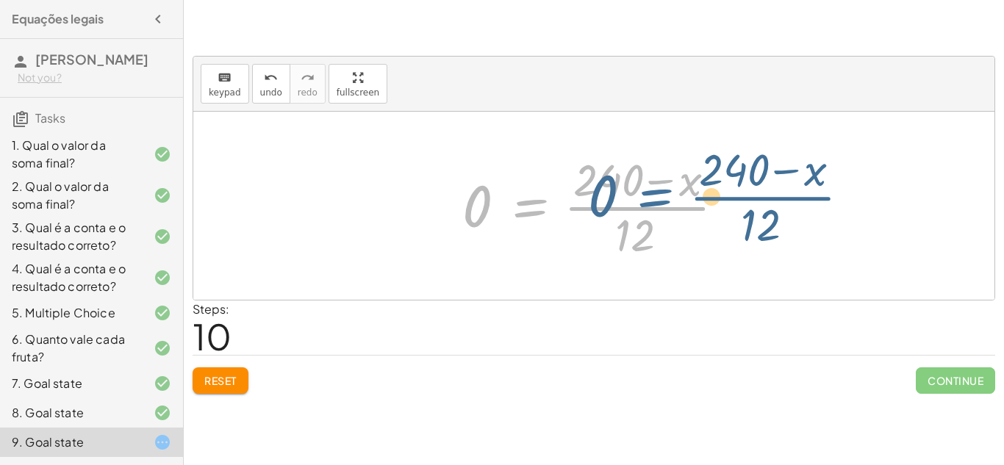
drag, startPoint x: 533, startPoint y: 199, endPoint x: 657, endPoint y: 190, distance: 123.7
click at [657, 190] on div at bounding box center [599, 205] width 289 height 113
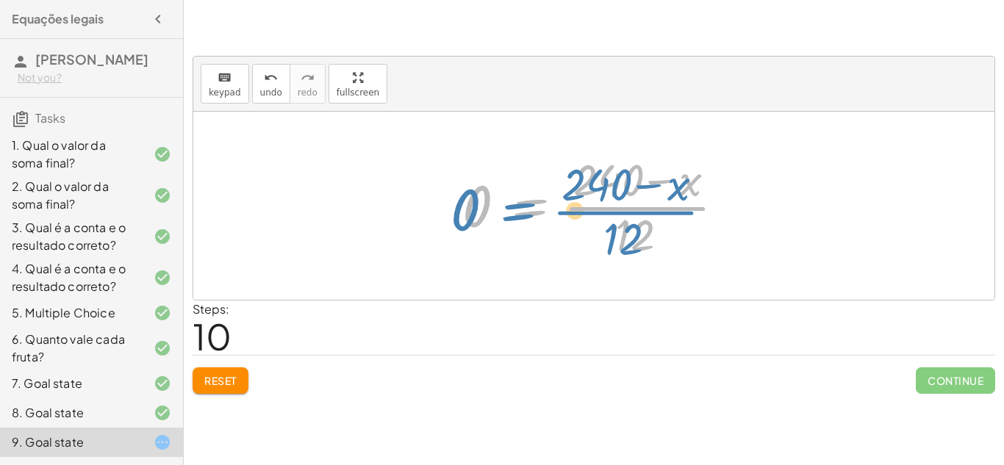
drag, startPoint x: 536, startPoint y: 206, endPoint x: 518, endPoint y: 203, distance: 17.9
click at [518, 203] on div at bounding box center [599, 205] width 289 height 113
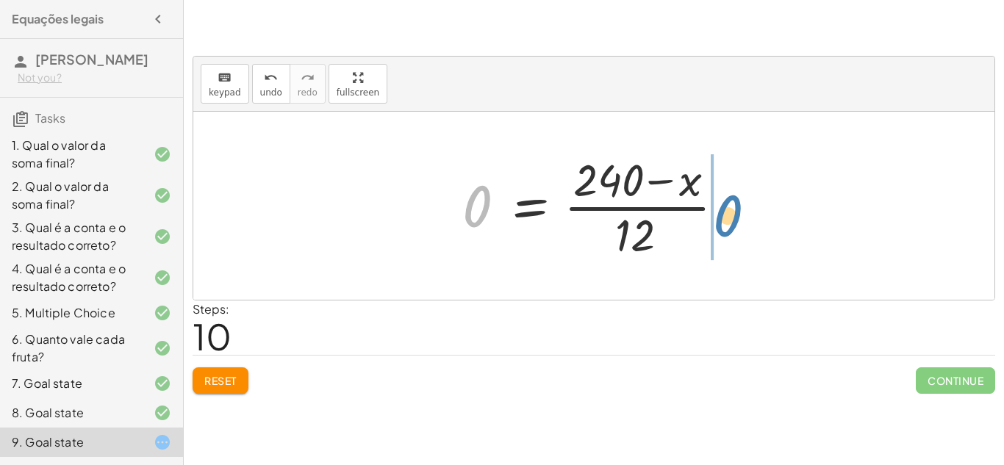
drag, startPoint x: 469, startPoint y: 208, endPoint x: 722, endPoint y: 217, distance: 252.9
click at [722, 217] on div at bounding box center [599, 205] width 289 height 113
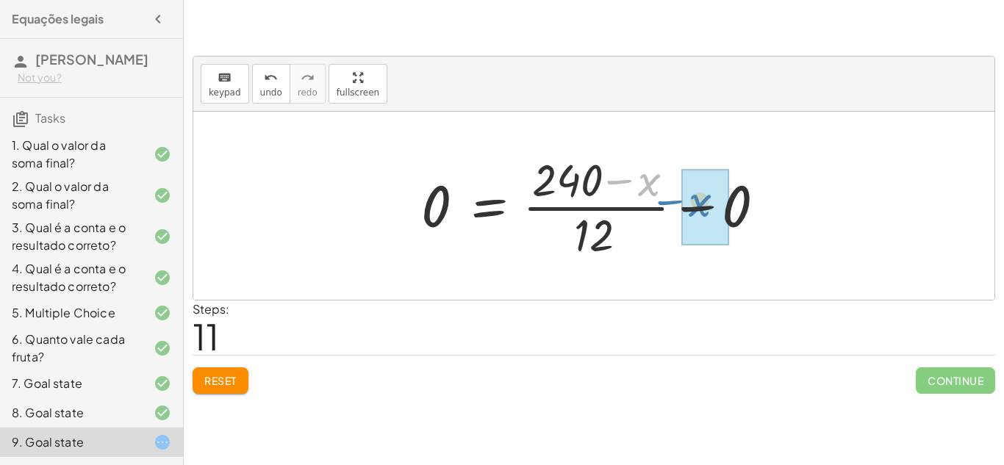
drag, startPoint x: 643, startPoint y: 181, endPoint x: 694, endPoint y: 203, distance: 55.0
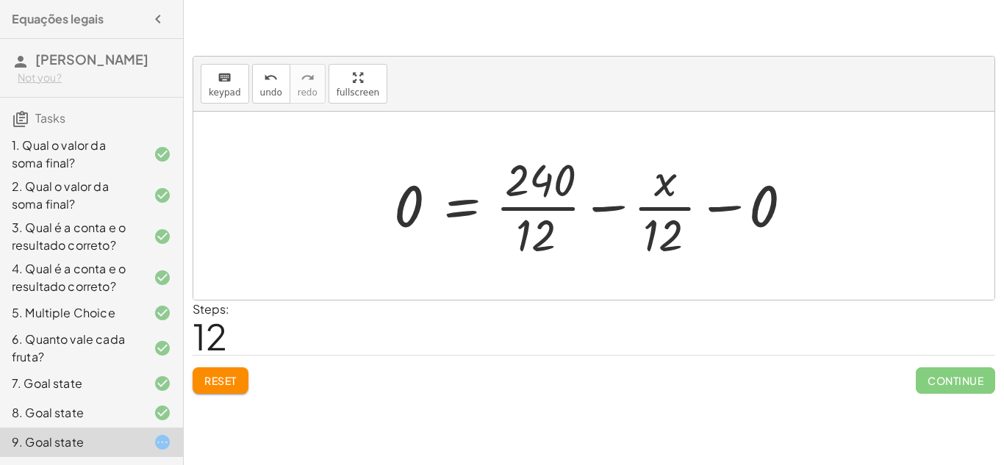
click at [539, 212] on div at bounding box center [598, 205] width 425 height 113
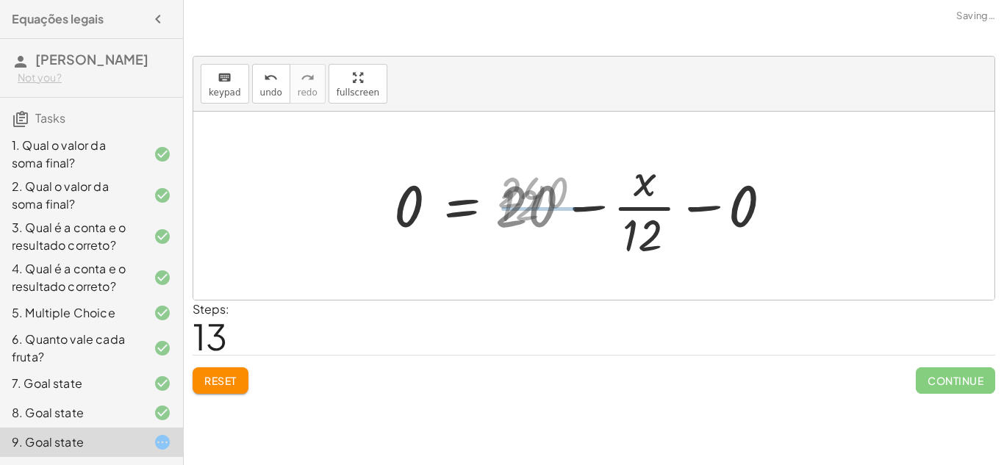
click at [539, 212] on div at bounding box center [585, 205] width 398 height 113
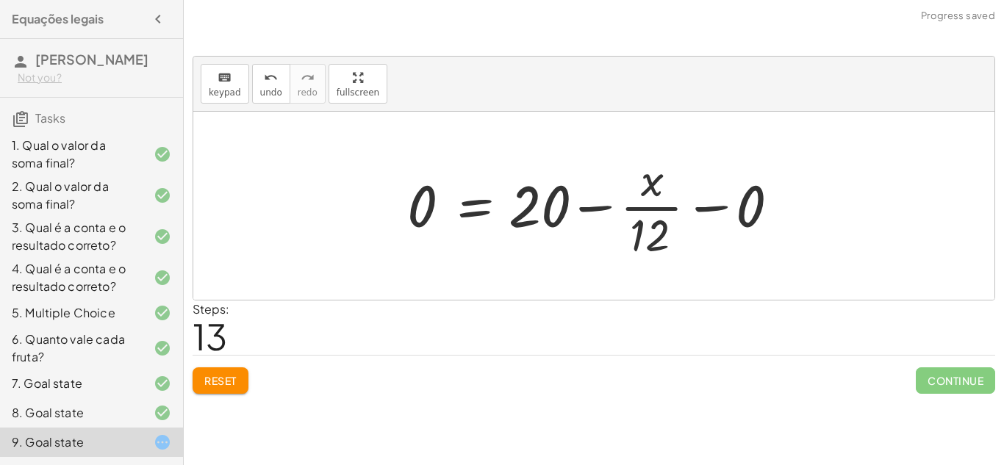
click at [640, 212] on div at bounding box center [599, 205] width 398 height 113
click at [597, 206] on div at bounding box center [599, 205] width 398 height 113
click at [724, 204] on div at bounding box center [599, 205] width 398 height 113
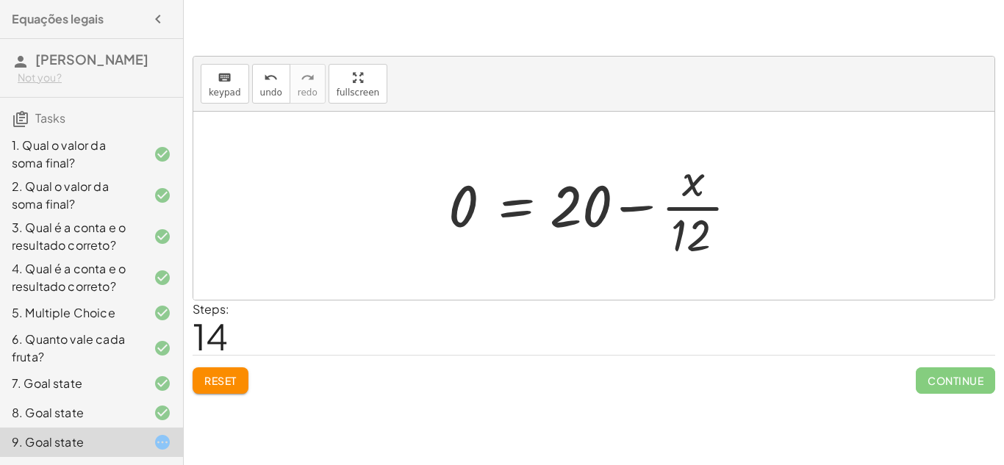
click at [641, 208] on div at bounding box center [599, 205] width 317 height 113
click at [677, 207] on div at bounding box center [599, 205] width 317 height 113
click at [676, 206] on div at bounding box center [599, 205] width 317 height 113
click at [675, 209] on div at bounding box center [599, 205] width 317 height 113
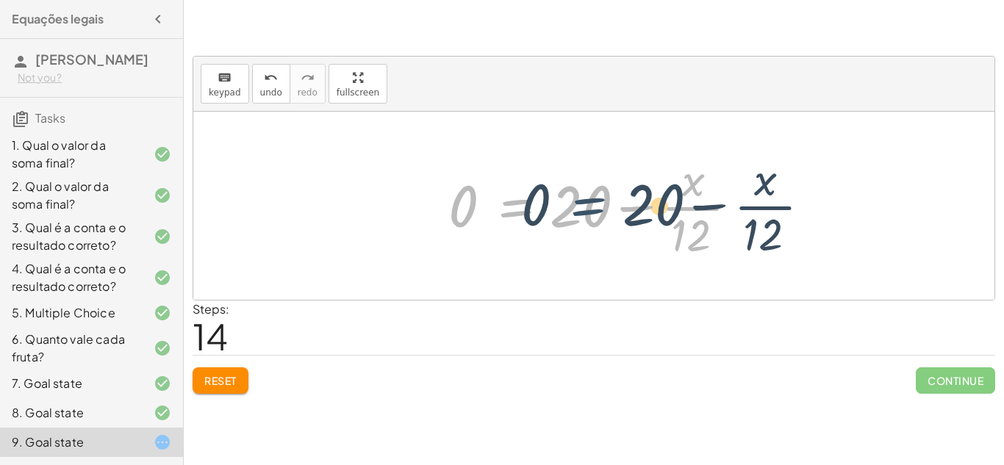
drag, startPoint x: 509, startPoint y: 210, endPoint x: 583, endPoint y: 209, distance: 73.5
click at [583, 209] on div at bounding box center [599, 205] width 317 height 113
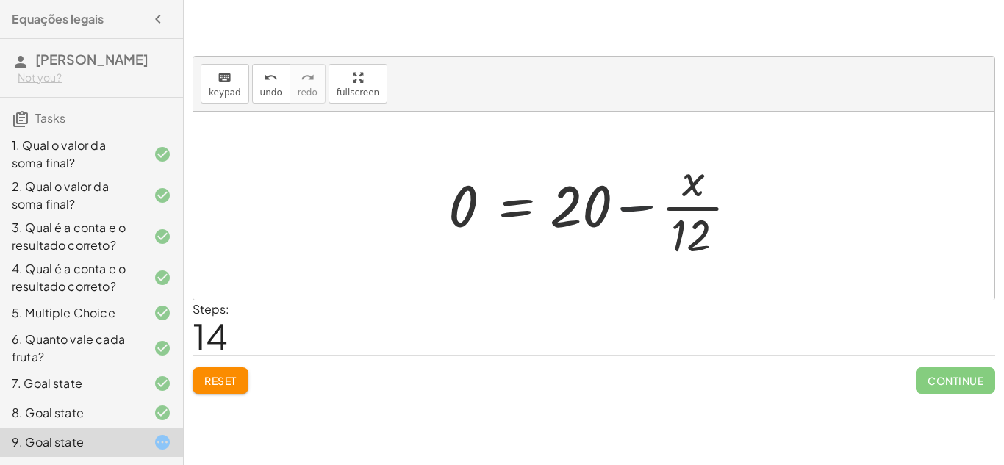
click at [625, 206] on div at bounding box center [599, 205] width 317 height 113
drag, startPoint x: 456, startPoint y: 202, endPoint x: 749, endPoint y: 215, distance: 294.1
click at [749, 215] on div at bounding box center [599, 205] width 317 height 113
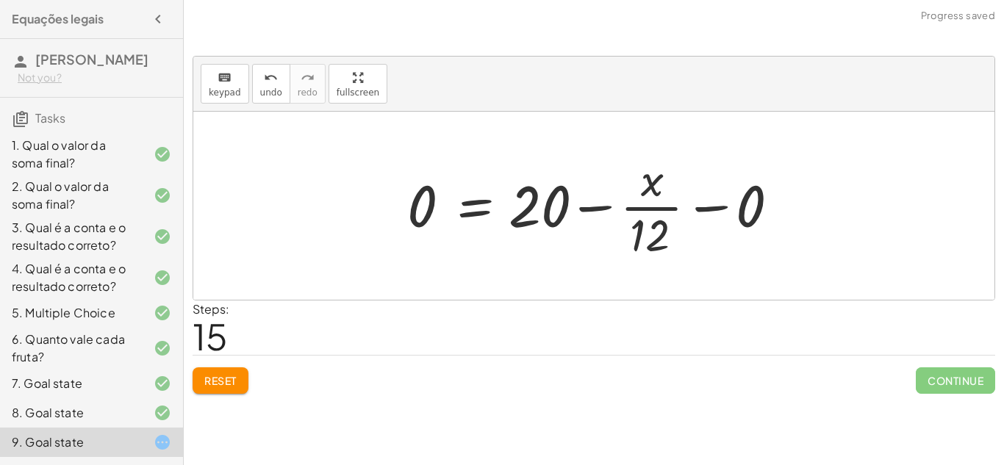
click at [599, 204] on div at bounding box center [599, 205] width 398 height 113
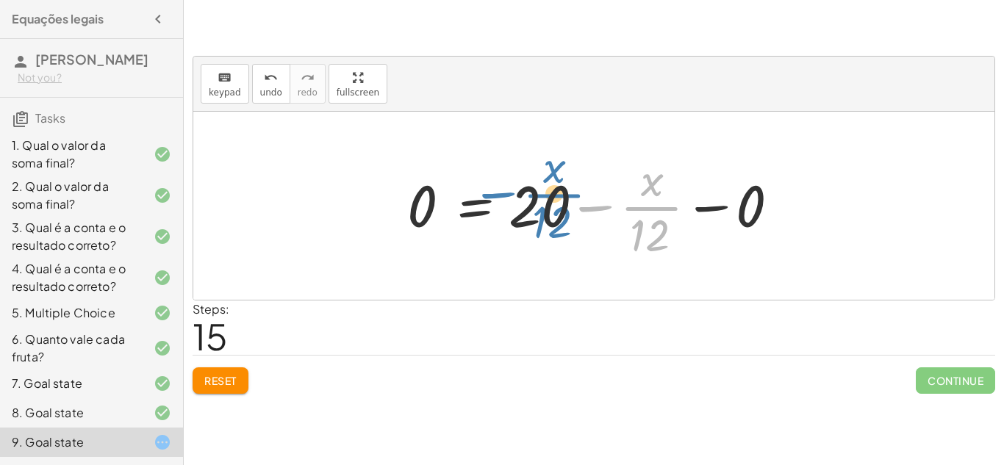
drag, startPoint x: 660, startPoint y: 205, endPoint x: 560, endPoint y: 192, distance: 100.8
click at [560, 192] on div at bounding box center [599, 205] width 398 height 113
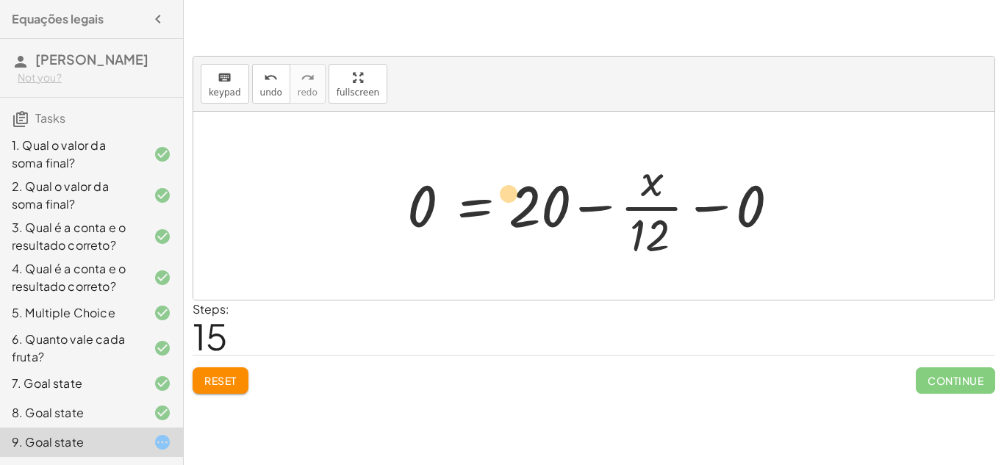
drag, startPoint x: 658, startPoint y: 190, endPoint x: 515, endPoint y: 204, distance: 143.9
click at [515, 204] on div at bounding box center [599, 205] width 398 height 113
drag, startPoint x: 647, startPoint y: 178, endPoint x: 530, endPoint y: 168, distance: 116.5
click at [530, 168] on div at bounding box center [599, 205] width 398 height 113
click at [487, 184] on div at bounding box center [599, 205] width 398 height 113
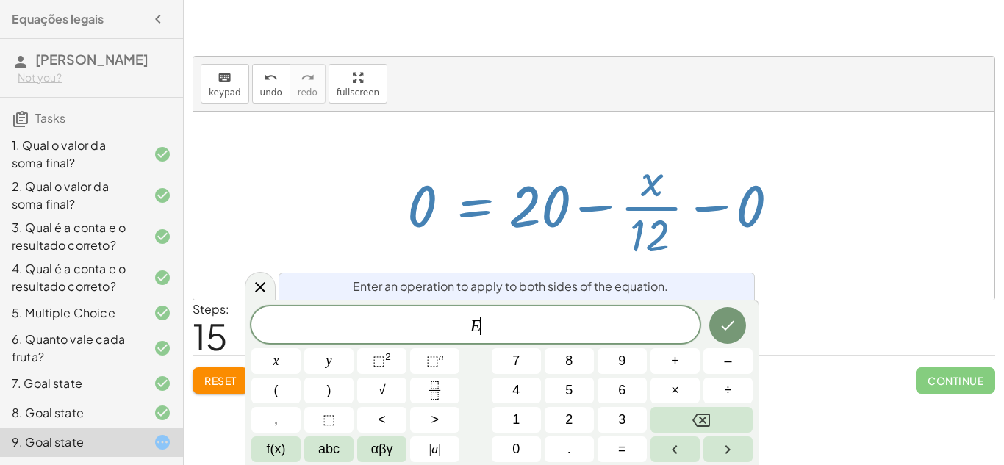
scroll to position [1, 0]
click at [479, 199] on div at bounding box center [599, 205] width 398 height 113
click at [248, 284] on div at bounding box center [260, 286] width 31 height 29
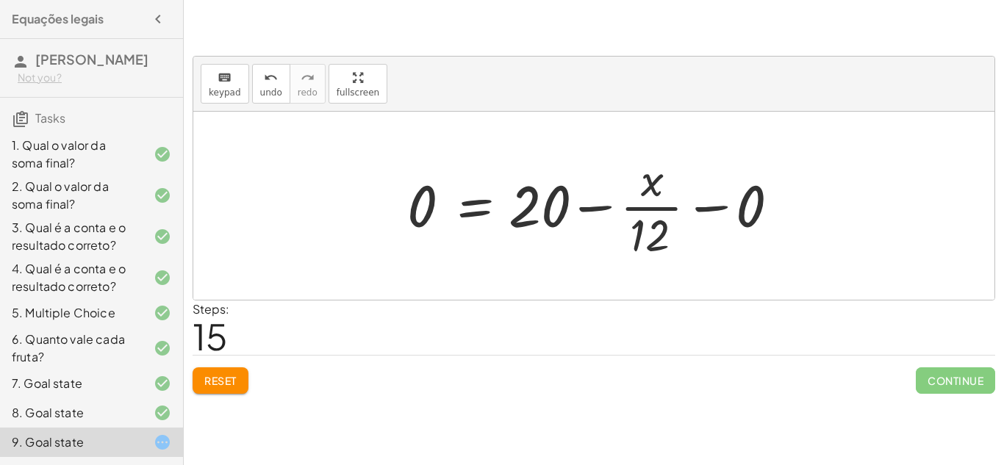
click at [632, 208] on div at bounding box center [599, 205] width 398 height 113
click at [630, 209] on div at bounding box center [599, 205] width 398 height 113
click at [708, 206] on div at bounding box center [599, 205] width 398 height 113
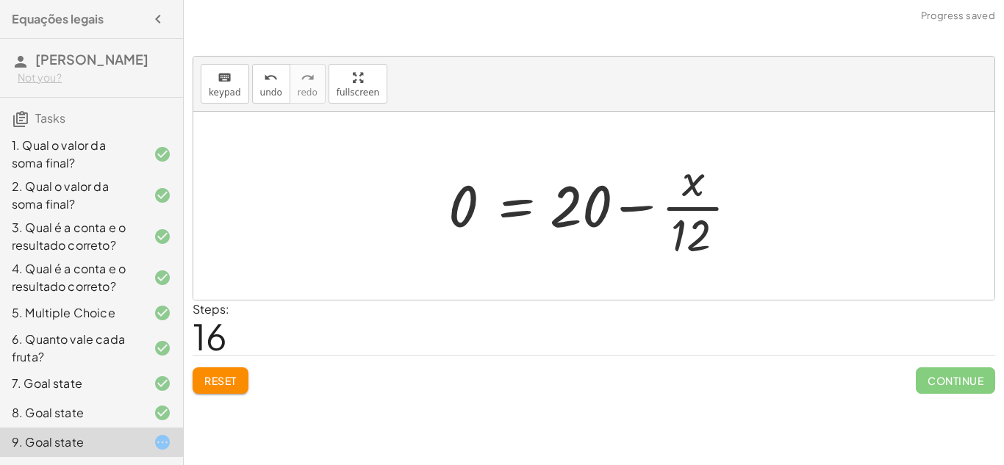
click at [639, 208] on div at bounding box center [599, 205] width 317 height 113
click at [639, 208] on div at bounding box center [630, 205] width 379 height 113
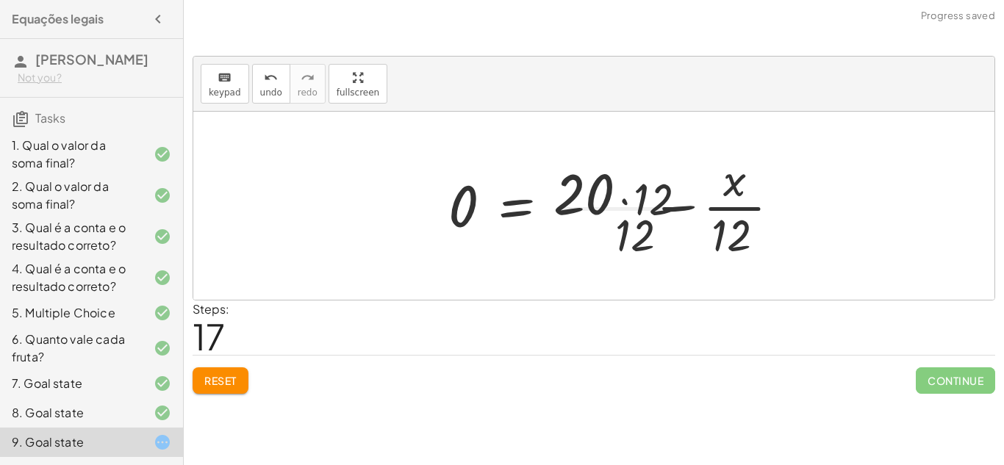
click at [639, 208] on div at bounding box center [630, 205] width 379 height 113
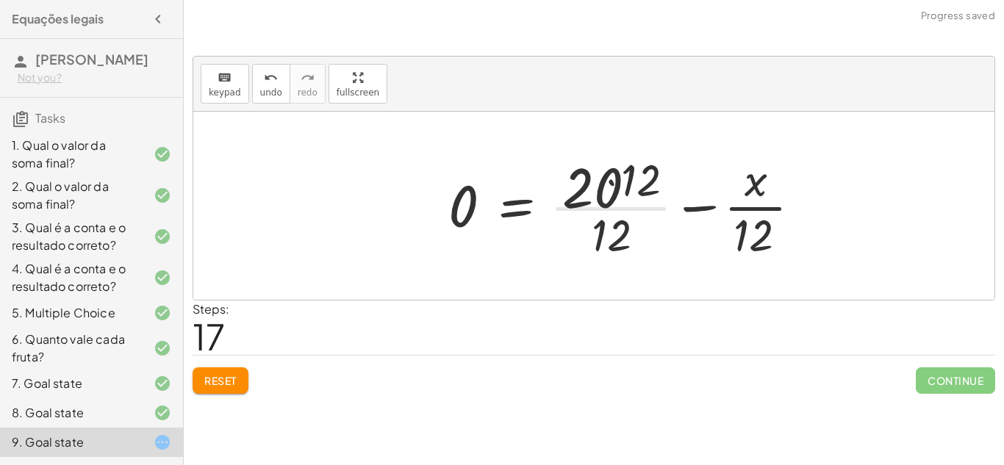
click at [639, 208] on div at bounding box center [630, 205] width 379 height 113
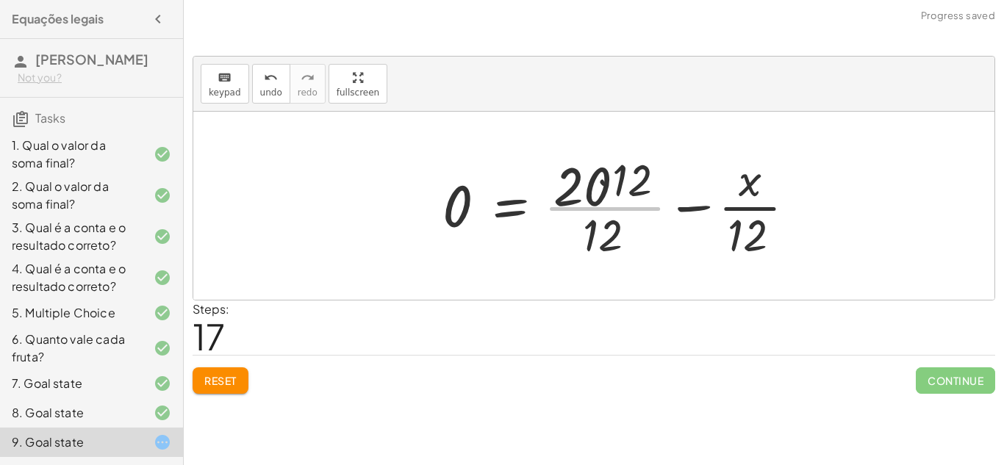
click at [639, 208] on div at bounding box center [624, 205] width 379 height 113
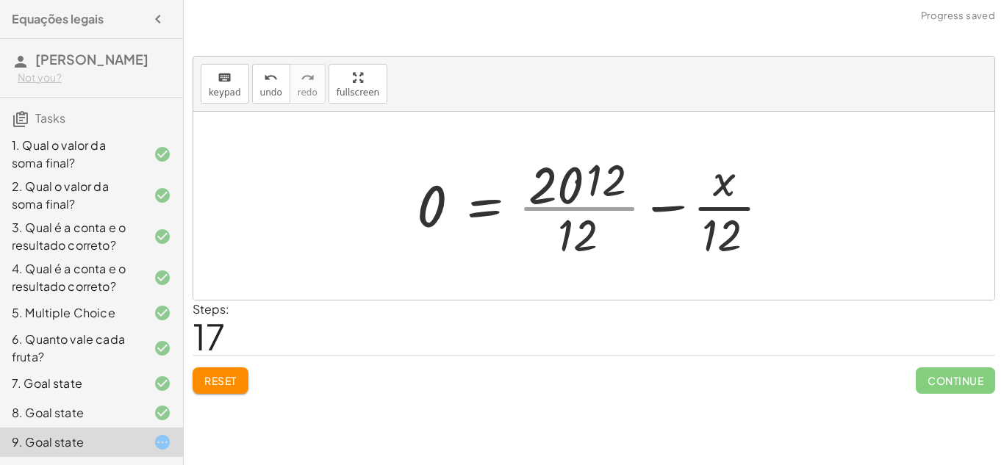
click at [639, 208] on div at bounding box center [598, 205] width 379 height 113
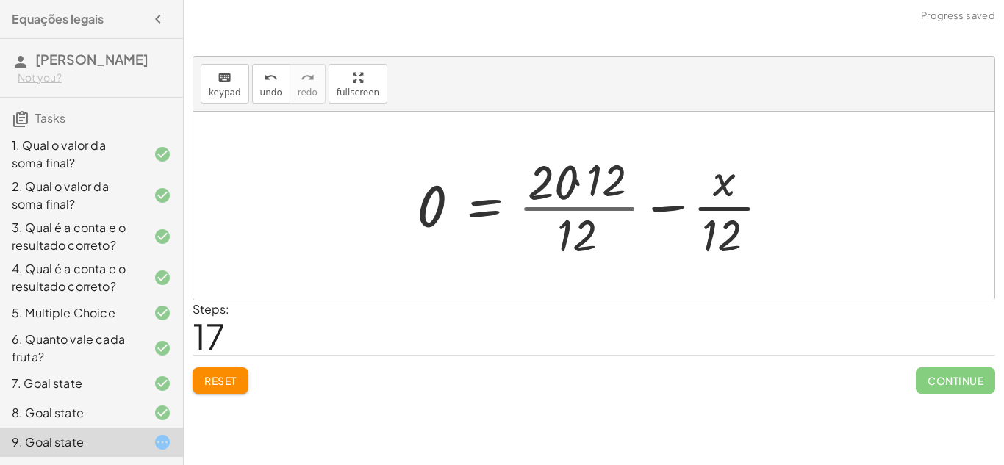
click at [639, 208] on div at bounding box center [598, 205] width 379 height 113
click at [572, 181] on div at bounding box center [598, 205] width 379 height 113
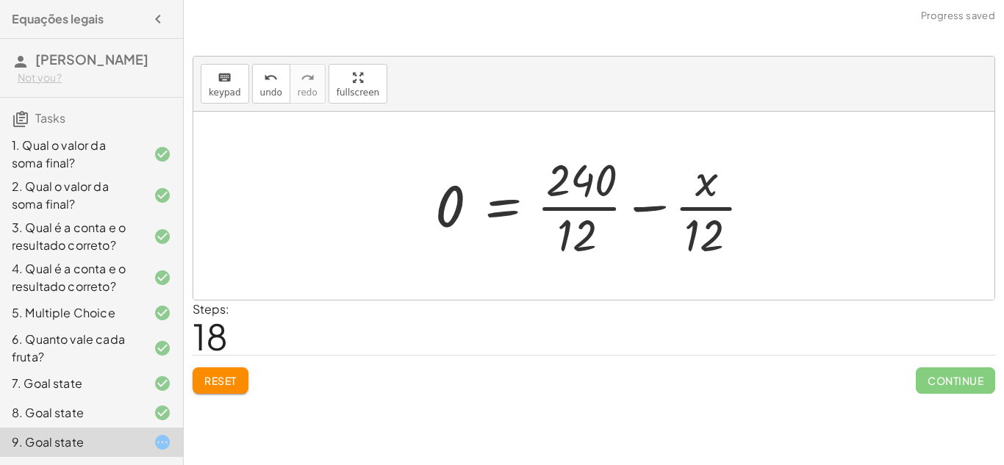
click at [649, 204] on div at bounding box center [599, 205] width 343 height 113
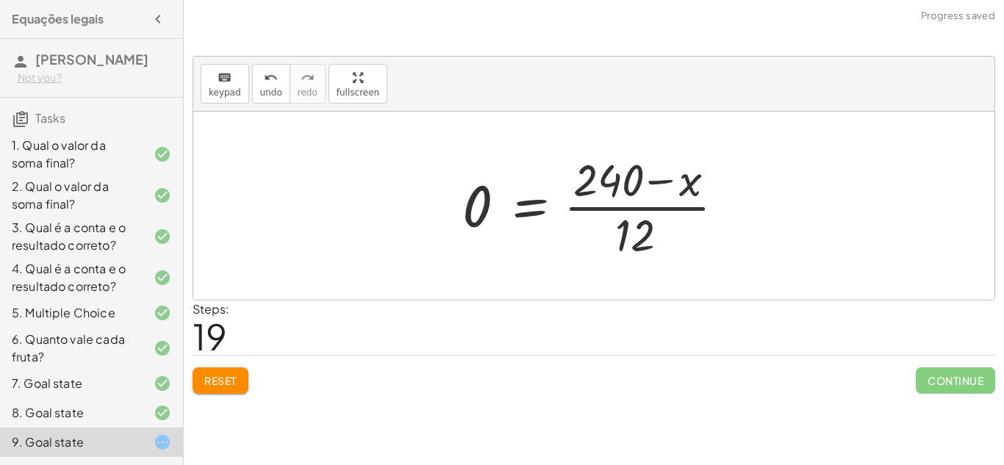
click at [649, 181] on div at bounding box center [599, 205] width 289 height 113
click at [582, 206] on div at bounding box center [599, 205] width 289 height 113
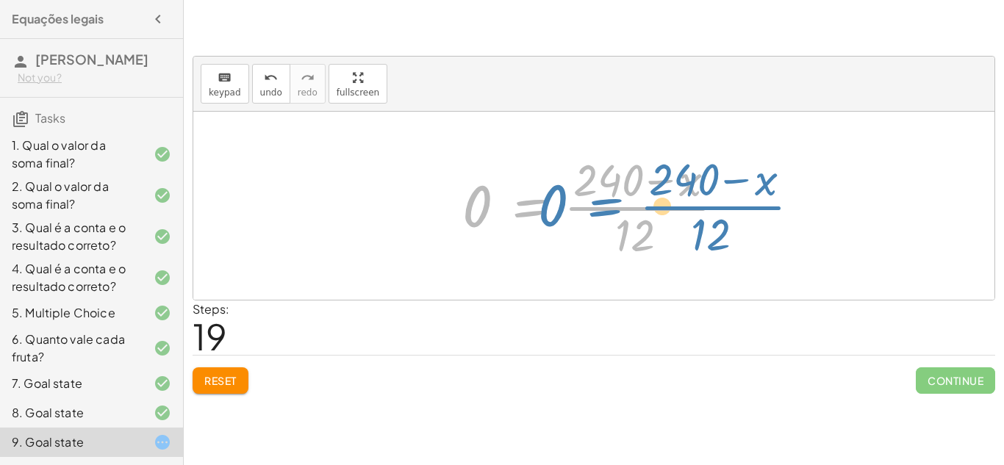
drag, startPoint x: 507, startPoint y: 205, endPoint x: 585, endPoint y: 204, distance: 77.9
click at [585, 204] on div at bounding box center [599, 205] width 289 height 113
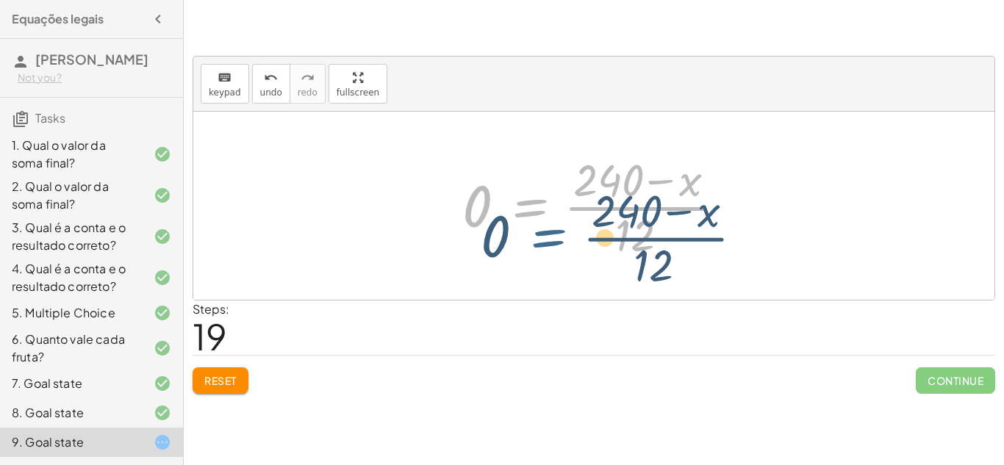
drag, startPoint x: 534, startPoint y: 201, endPoint x: 553, endPoint y: 223, distance: 29.2
click at [553, 223] on div at bounding box center [599, 205] width 289 height 113
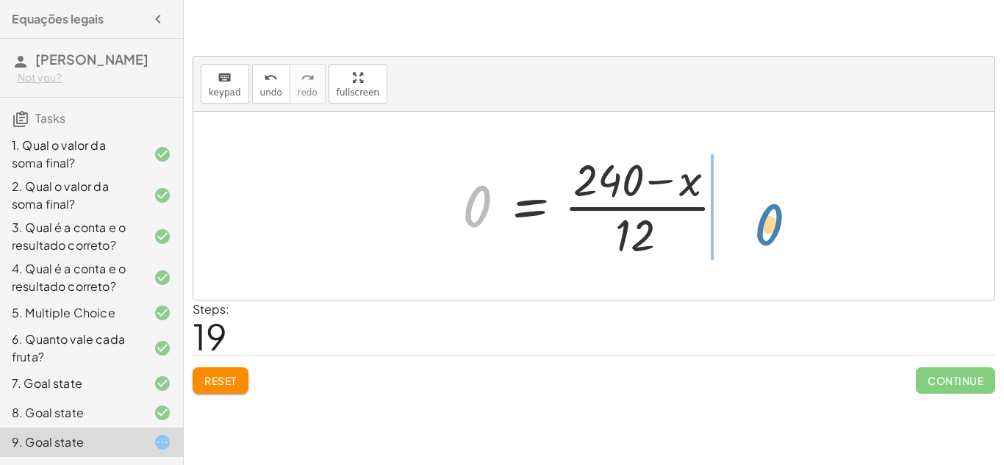
drag, startPoint x: 478, startPoint y: 202, endPoint x: 766, endPoint y: 217, distance: 289.1
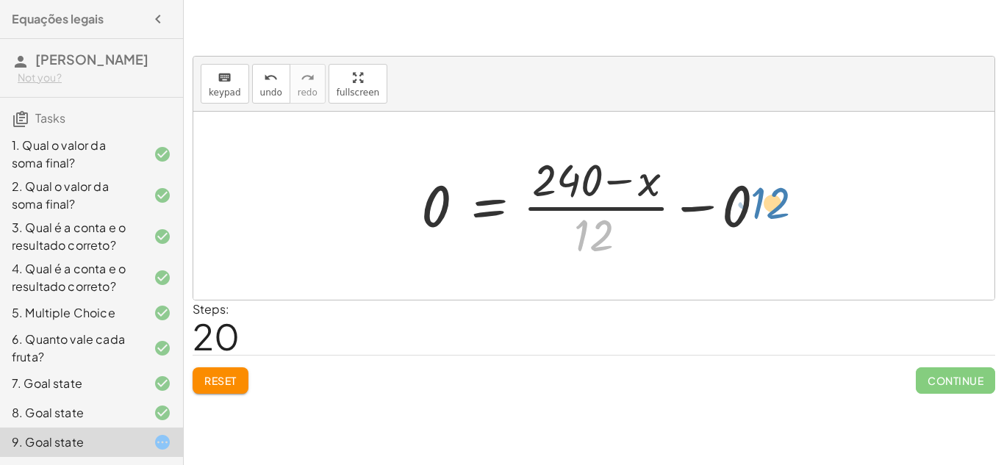
drag, startPoint x: 604, startPoint y: 234, endPoint x: 781, endPoint y: 201, distance: 180.0
click at [781, 201] on div at bounding box center [599, 205] width 370 height 113
drag, startPoint x: 585, startPoint y: 222, endPoint x: 778, endPoint y: 202, distance: 194.2
click at [778, 202] on div at bounding box center [599, 205] width 370 height 113
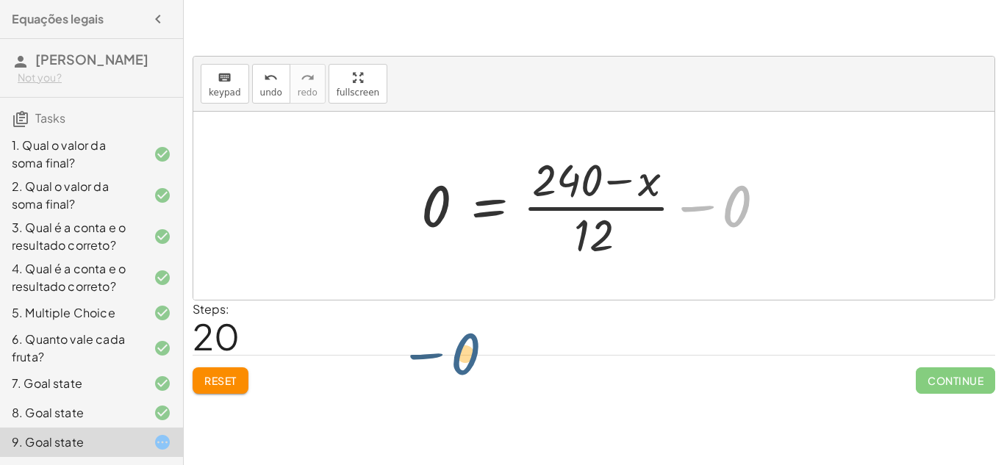
drag, startPoint x: 735, startPoint y: 215, endPoint x: 381, endPoint y: 276, distance: 359.3
click at [381, 276] on div "· x · 12 = 20 0 = + 20 − · x · 12 0 = + · [DATE] − · x · 12 0 = · ( + · 20 · 12…" at bounding box center [593, 206] width 801 height 188
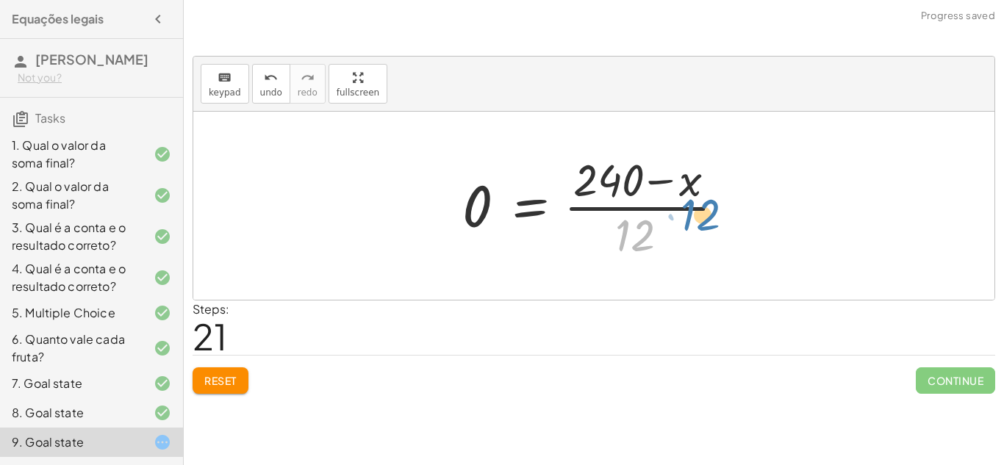
drag, startPoint x: 638, startPoint y: 245, endPoint x: 699, endPoint y: 235, distance: 61.8
click at [699, 235] on div at bounding box center [599, 205] width 289 height 113
drag, startPoint x: 641, startPoint y: 237, endPoint x: 652, endPoint y: 190, distance: 48.3
click at [652, 190] on div at bounding box center [599, 205] width 289 height 113
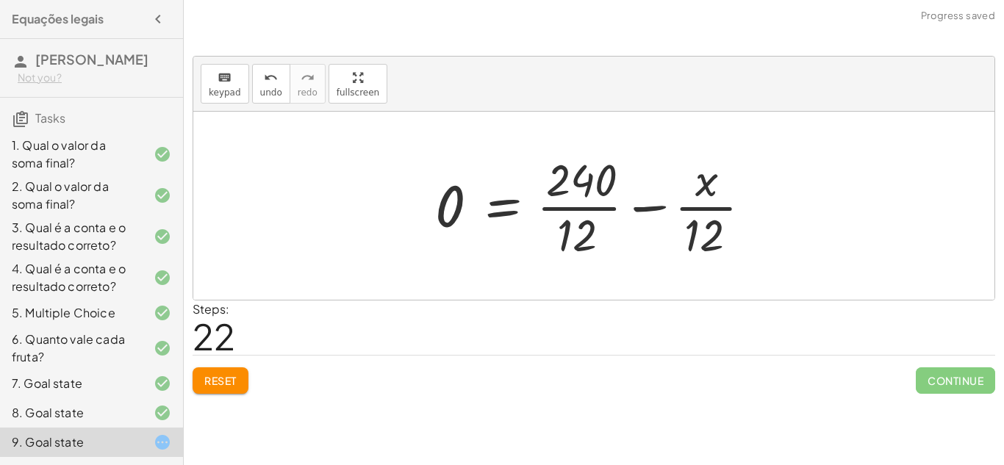
click at [649, 199] on div at bounding box center [599, 205] width 343 height 113
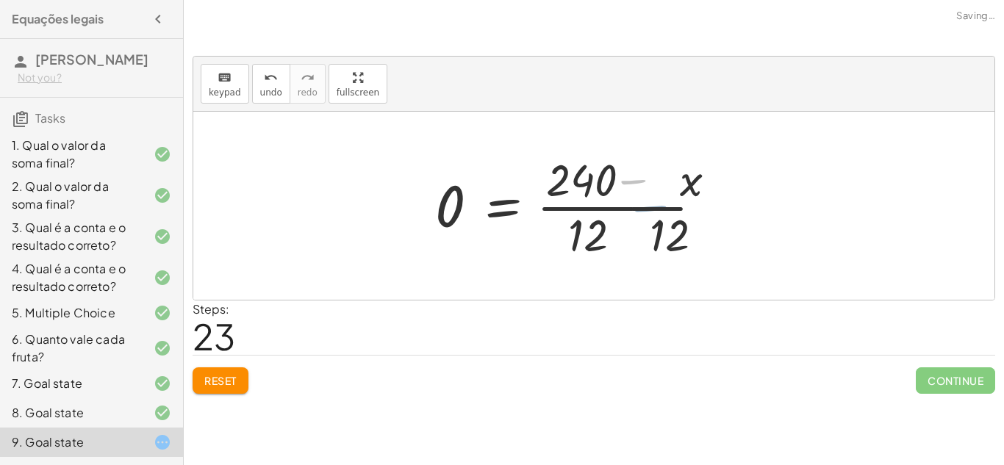
click at [649, 199] on div at bounding box center [572, 205] width 289 height 113
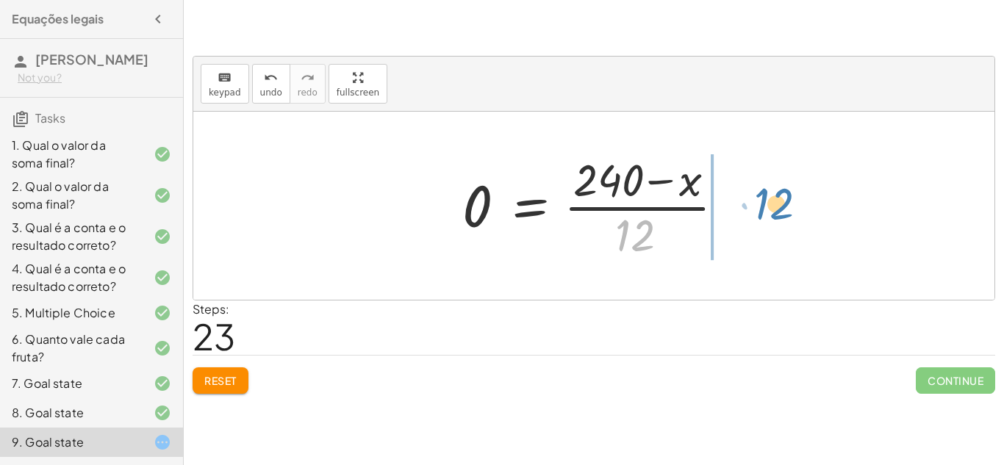
drag, startPoint x: 629, startPoint y: 231, endPoint x: 768, endPoint y: 199, distance: 142.4
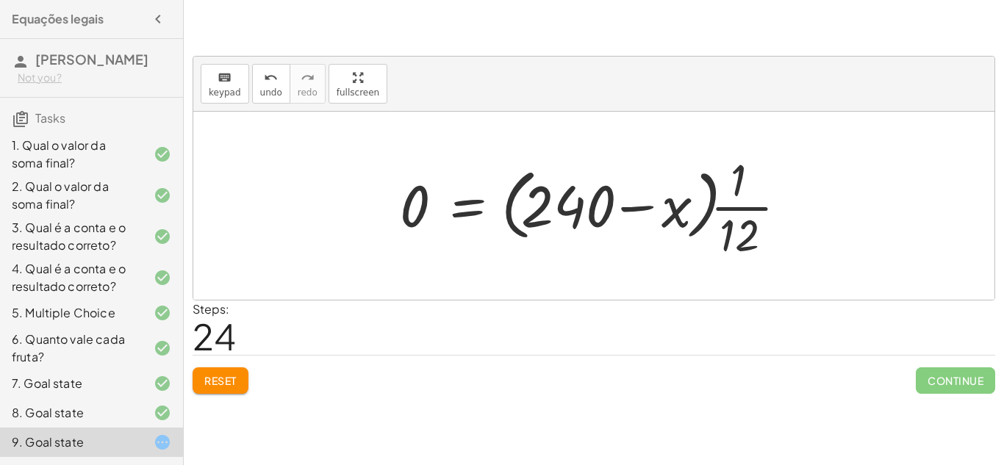
click at [663, 206] on div at bounding box center [599, 205] width 414 height 113
click at [766, 209] on div at bounding box center [599, 205] width 414 height 113
click at [648, 203] on div at bounding box center [599, 205] width 414 height 113
click at [555, 218] on div at bounding box center [599, 205] width 414 height 113
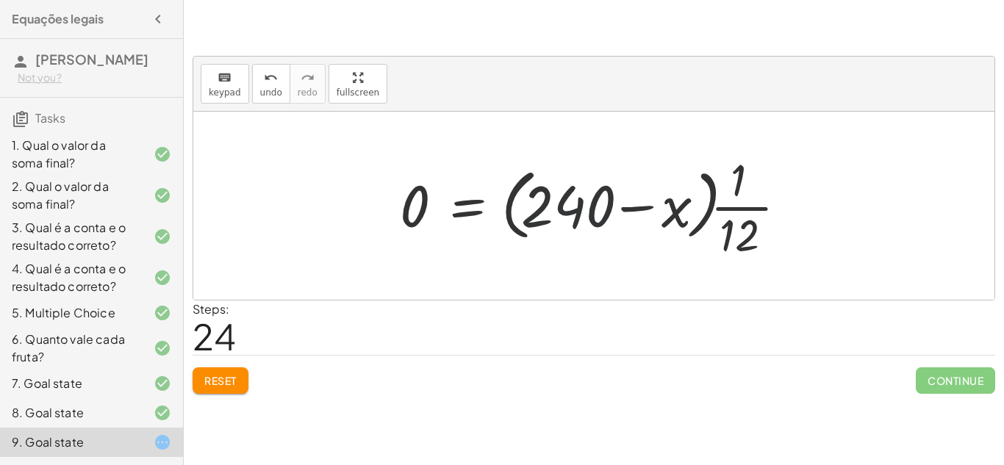
click at [555, 218] on div at bounding box center [599, 205] width 414 height 113
click at [562, 219] on div at bounding box center [599, 205] width 414 height 113
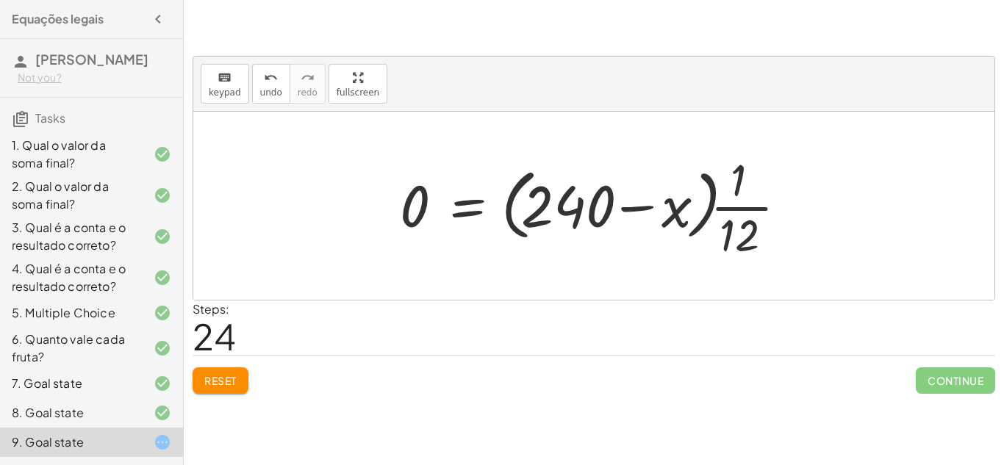
click at [680, 212] on div at bounding box center [599, 205] width 414 height 113
click at [733, 206] on div at bounding box center [599, 205] width 414 height 113
drag, startPoint x: 738, startPoint y: 177, endPoint x: 622, endPoint y: 205, distance: 120.1
click at [622, 205] on div at bounding box center [599, 205] width 414 height 113
drag, startPoint x: 769, startPoint y: 259, endPoint x: 818, endPoint y: 208, distance: 71.7
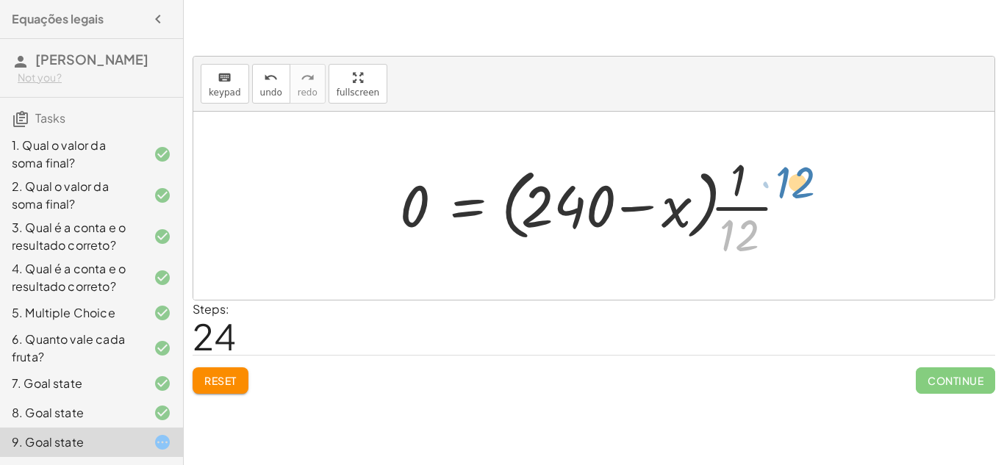
click at [818, 208] on div "· x · 12 = 20 0 = + 20 − · x · 12 0 = + · [DATE] − · x · 12 0 = · ( + · 20 · 12…" at bounding box center [593, 206] width 801 height 188
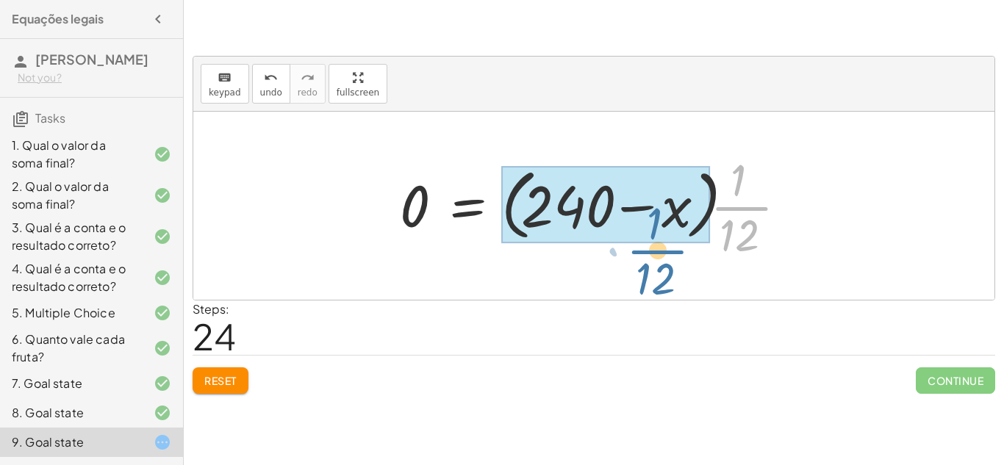
drag, startPoint x: 759, startPoint y: 209, endPoint x: 661, endPoint y: 248, distance: 105.5
click at [661, 248] on div at bounding box center [599, 205] width 414 height 113
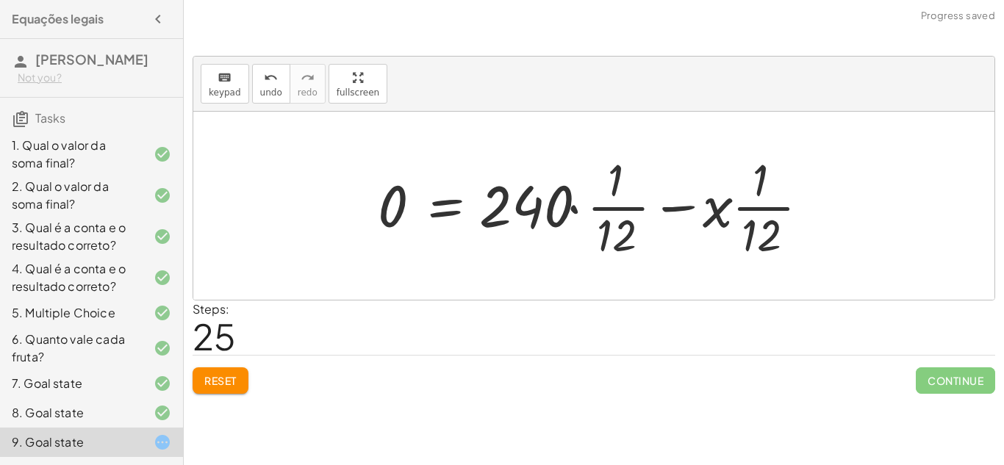
click at [571, 204] on div at bounding box center [599, 205] width 458 height 113
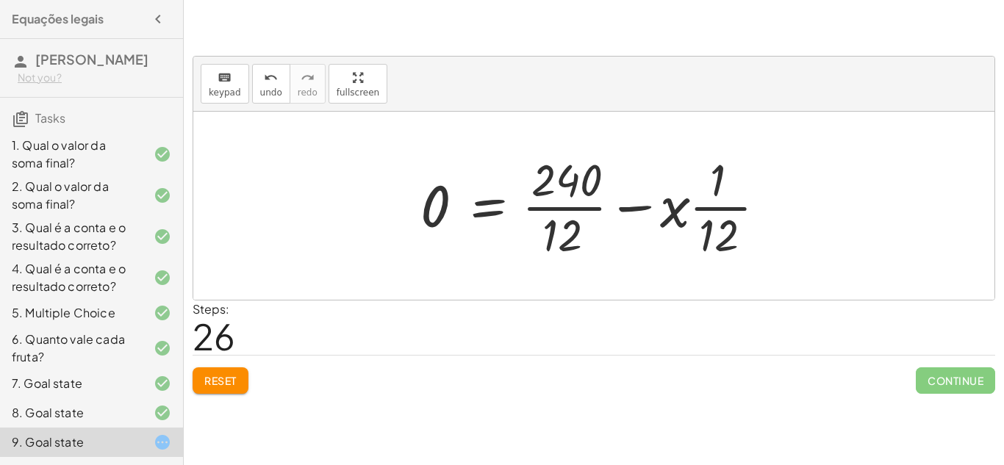
click at [222, 375] on span "Reset" at bounding box center [220, 380] width 32 height 13
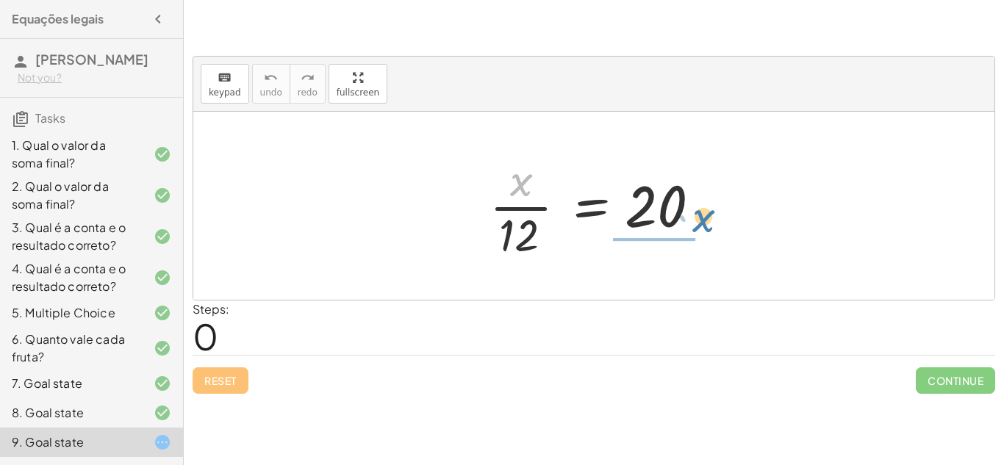
drag, startPoint x: 512, startPoint y: 182, endPoint x: 697, endPoint y: 218, distance: 188.6
click at [697, 218] on div at bounding box center [599, 205] width 234 height 113
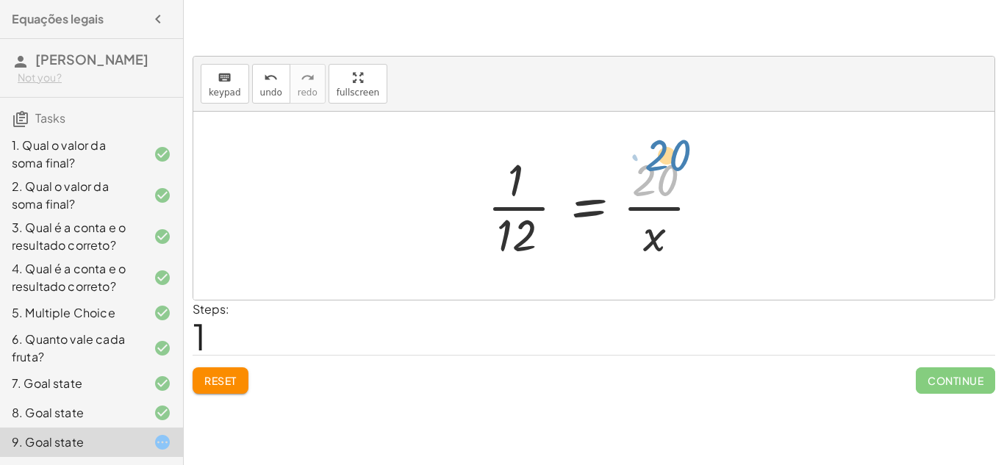
drag, startPoint x: 653, startPoint y: 184, endPoint x: 668, endPoint y: 159, distance: 29.6
click at [668, 159] on div at bounding box center [599, 205] width 239 height 113
click at [300, 363] on div "Reset Continue" at bounding box center [593, 374] width 802 height 39
click at [270, 369] on div "Reset Continue" at bounding box center [593, 374] width 802 height 39
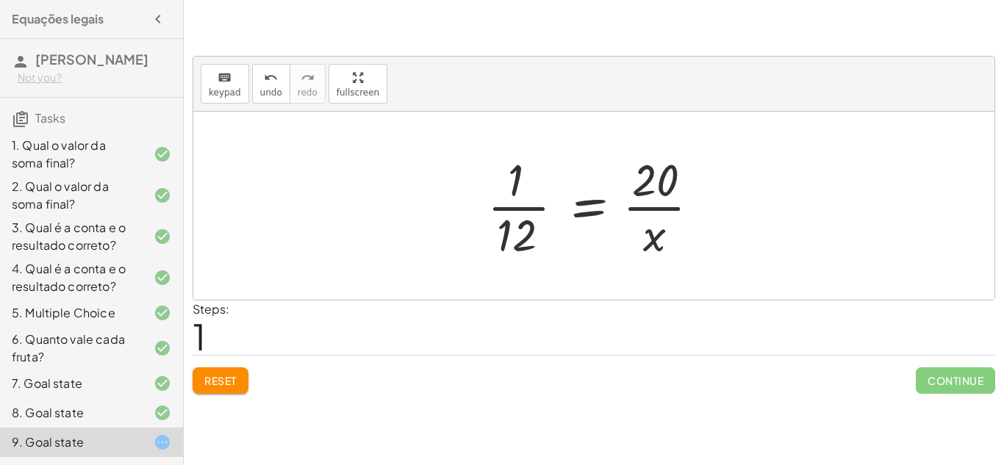
click at [270, 369] on div "Reset Continue" at bounding box center [593, 374] width 802 height 39
click at [230, 378] on span "Reset" at bounding box center [220, 380] width 32 height 13
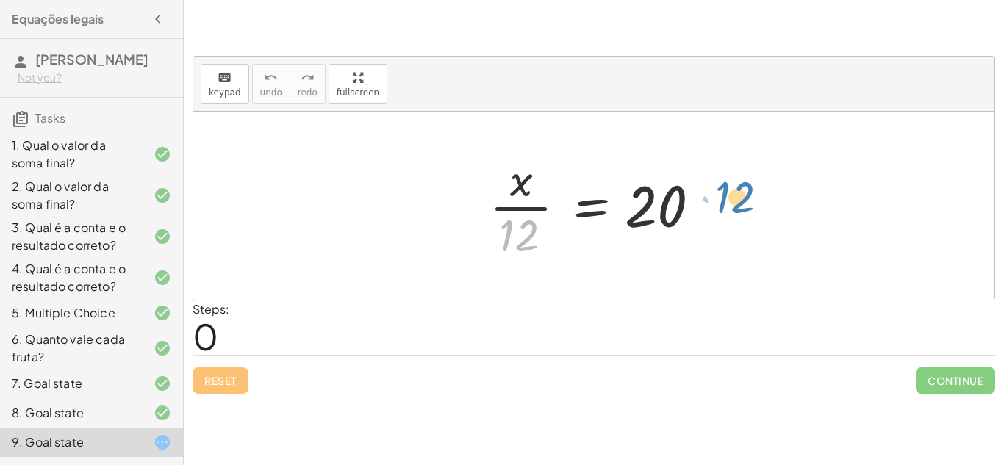
drag, startPoint x: 518, startPoint y: 224, endPoint x: 733, endPoint y: 187, distance: 218.5
click at [733, 187] on div "· 12 · x · 12 = 20" at bounding box center [593, 206] width 801 height 188
click at [511, 181] on div at bounding box center [599, 205] width 234 height 113
drag, startPoint x: 505, startPoint y: 223, endPoint x: 694, endPoint y: 192, distance: 190.5
click at [694, 192] on div at bounding box center [599, 205] width 234 height 113
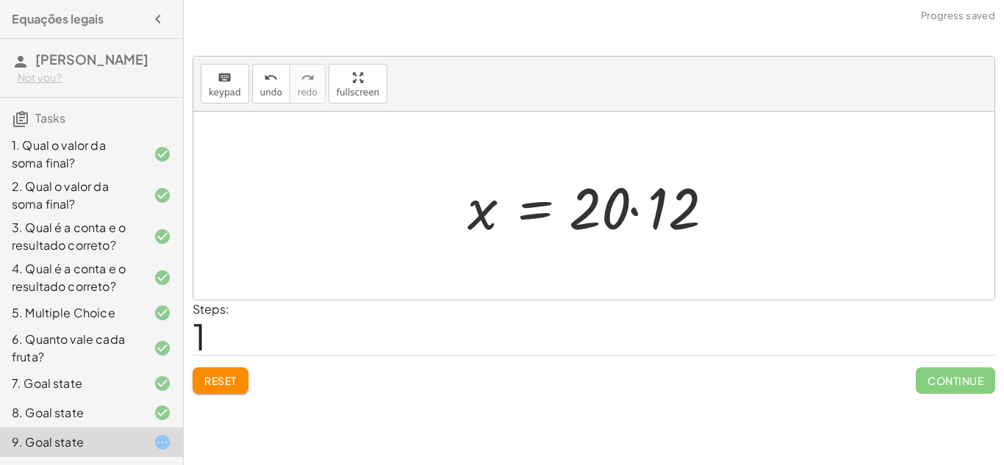
click at [640, 209] on div at bounding box center [599, 206] width 279 height 76
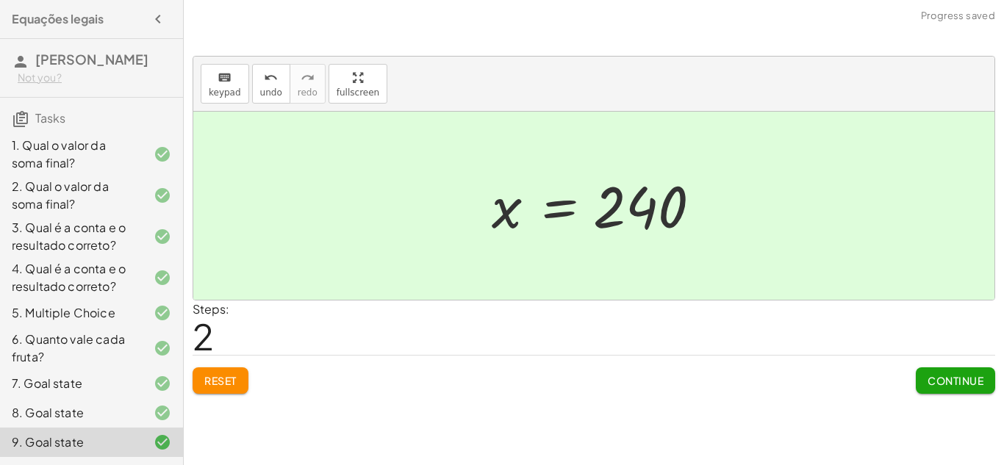
click at [958, 381] on span "Continue" at bounding box center [955, 380] width 56 height 13
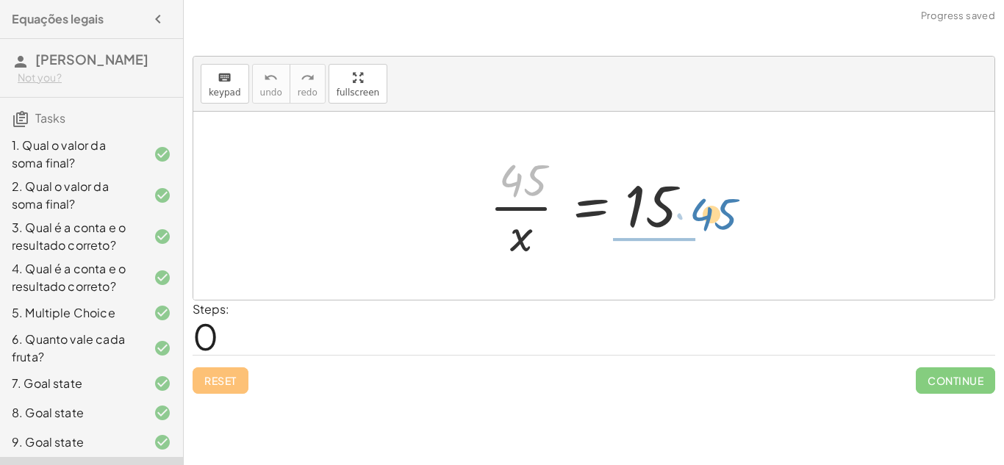
drag, startPoint x: 536, startPoint y: 184, endPoint x: 730, endPoint y: 218, distance: 196.3
click at [730, 218] on div "· 45 · 45 · x = 15" at bounding box center [593, 206] width 801 height 188
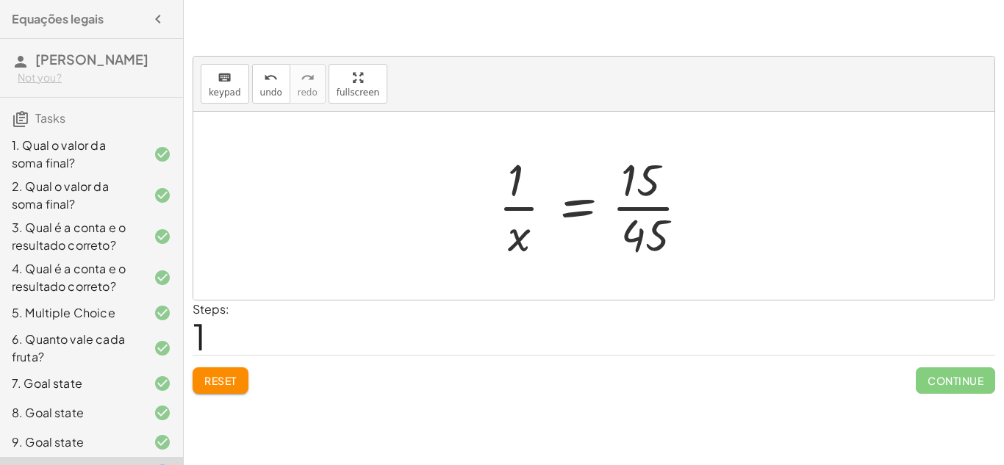
click at [212, 384] on span "Reset" at bounding box center [220, 380] width 32 height 13
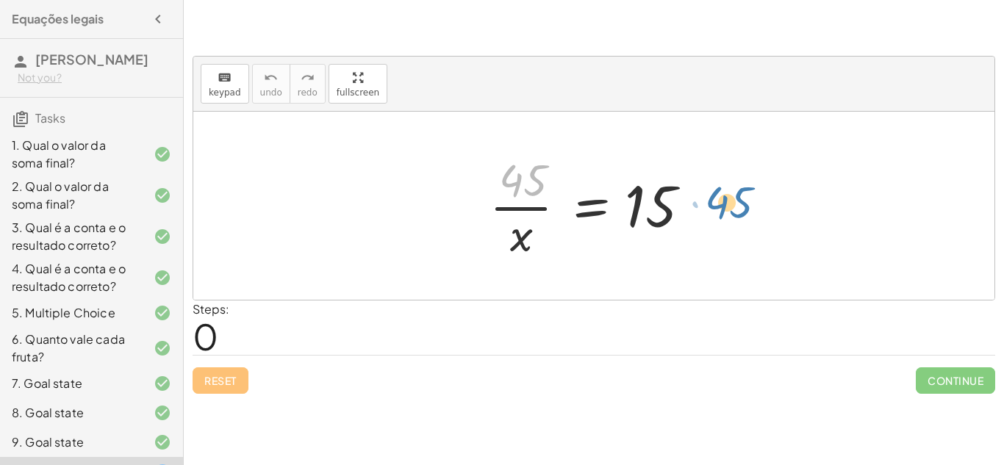
drag, startPoint x: 533, startPoint y: 178, endPoint x: 739, endPoint y: 200, distance: 206.9
click at [739, 200] on div "· 45 · 45 · x = 15" at bounding box center [593, 206] width 801 height 188
drag, startPoint x: 522, startPoint y: 180, endPoint x: 685, endPoint y: 247, distance: 177.0
click at [685, 247] on div at bounding box center [599, 205] width 234 height 113
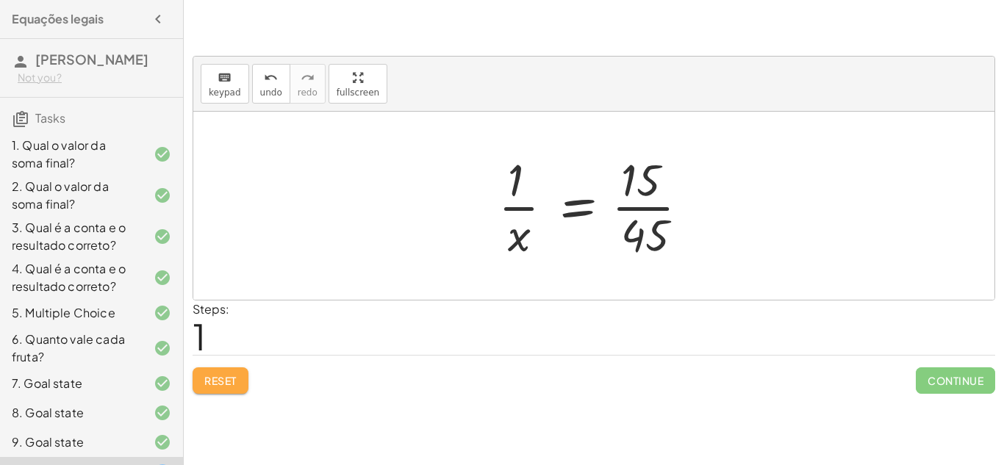
click at [239, 379] on button "Reset" at bounding box center [220, 380] width 56 height 26
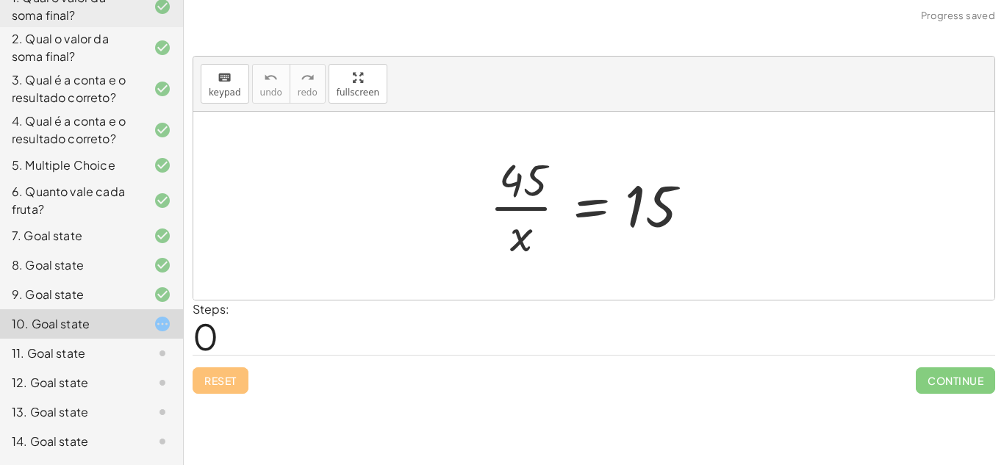
scroll to position [159, 0]
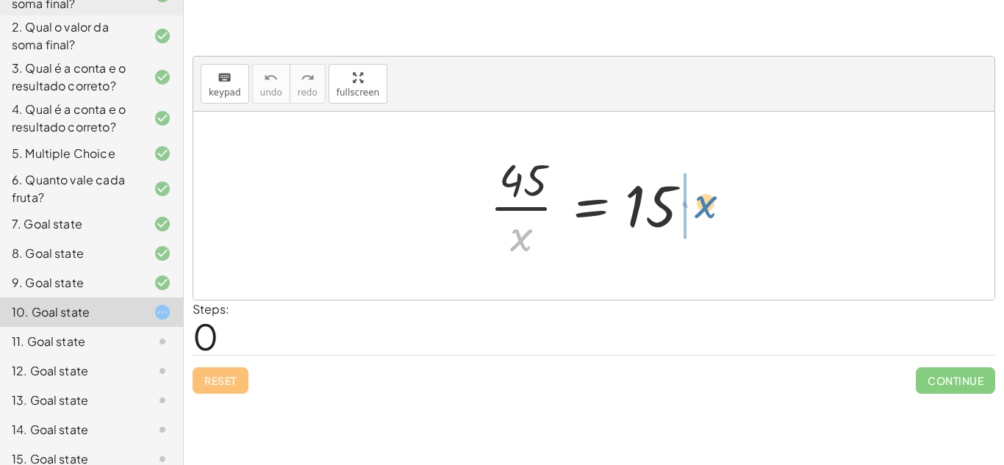
drag, startPoint x: 523, startPoint y: 241, endPoint x: 703, endPoint y: 207, distance: 183.1
click at [703, 207] on div at bounding box center [599, 205] width 234 height 113
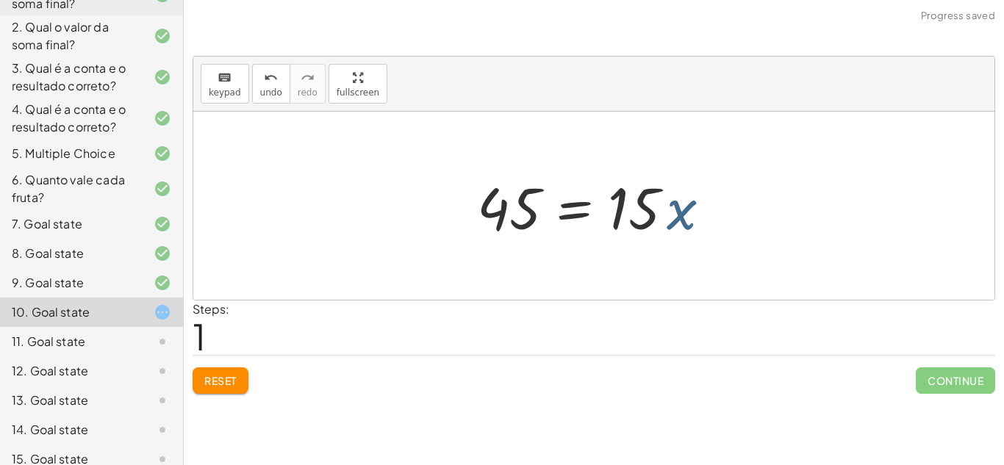
click at [665, 205] on div at bounding box center [598, 206] width 259 height 76
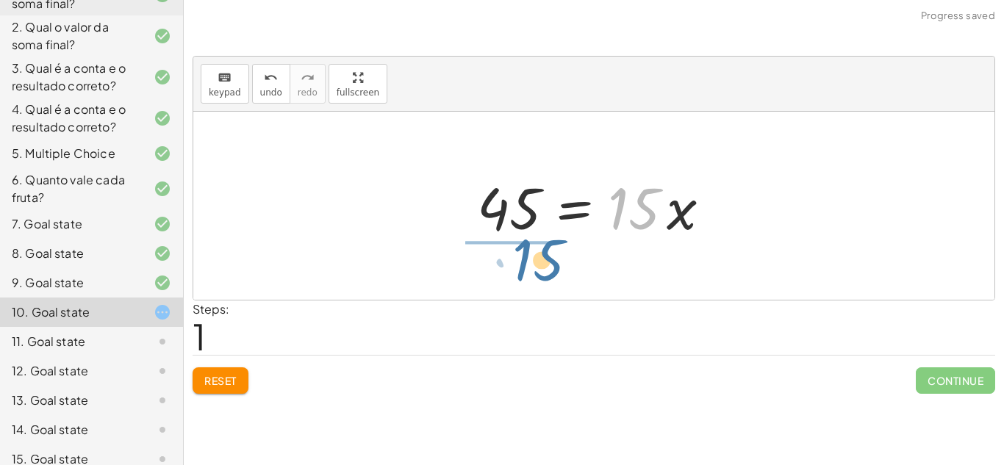
drag, startPoint x: 650, startPoint y: 201, endPoint x: 551, endPoint y: 252, distance: 111.4
click at [551, 252] on div "· 45 · x = 15 · 15 45 · x = 15 ·" at bounding box center [593, 206] width 801 height 188
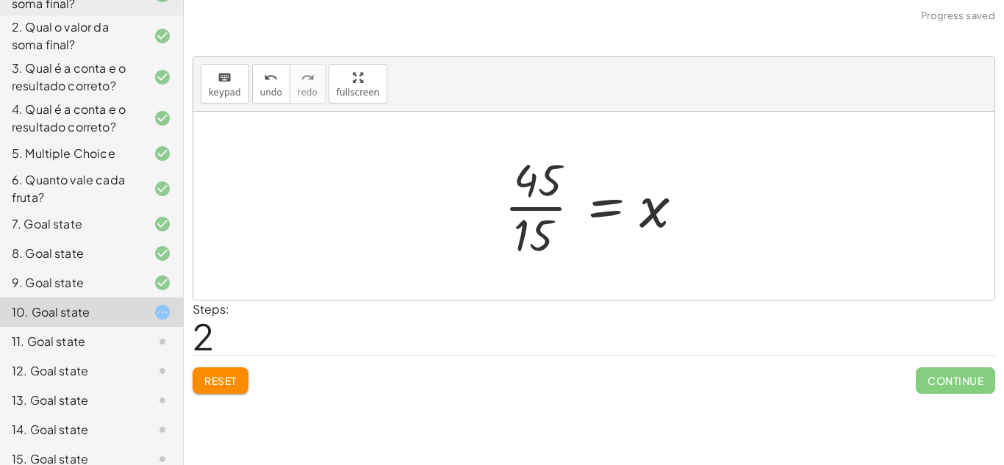
click at [513, 215] on div at bounding box center [599, 205] width 205 height 113
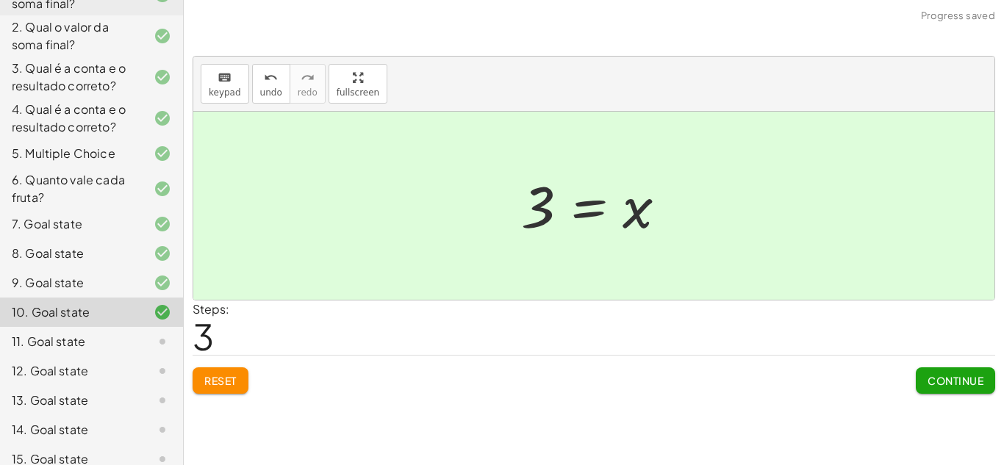
click at [952, 390] on button "Continue" at bounding box center [954, 380] width 79 height 26
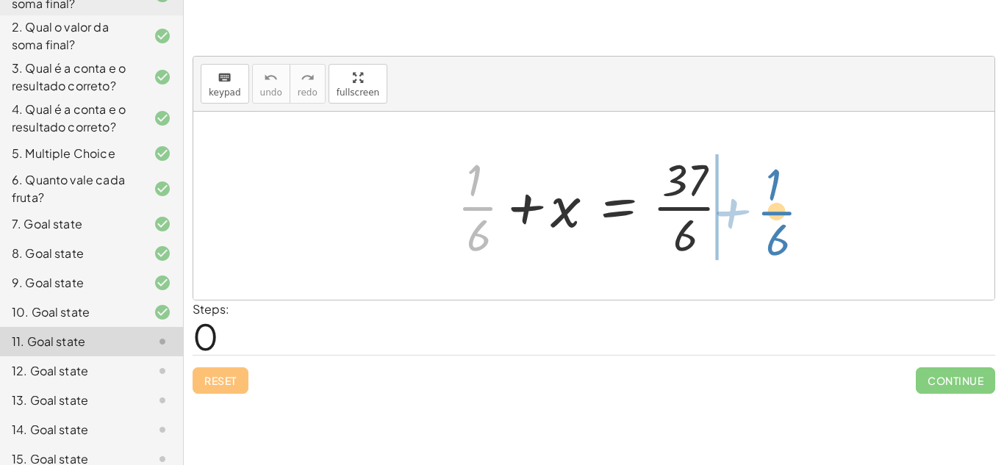
drag, startPoint x: 469, startPoint y: 198, endPoint x: 766, endPoint y: 201, distance: 296.1
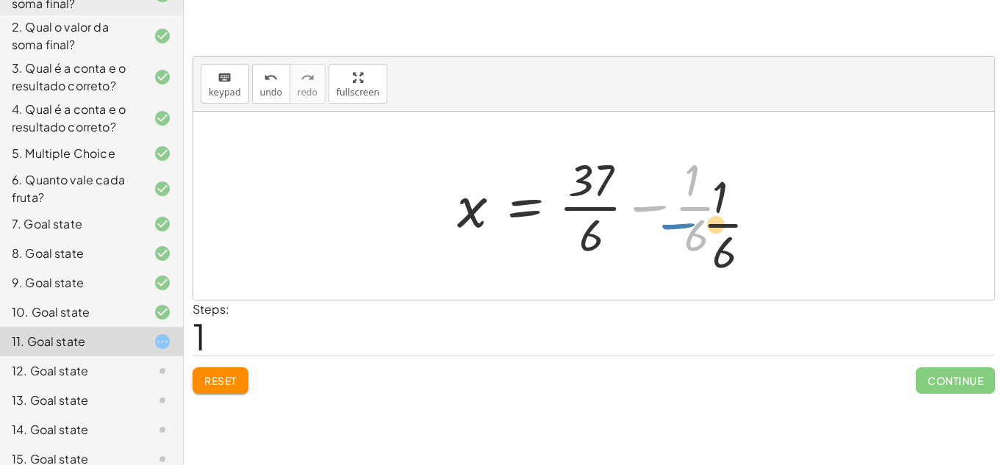
drag, startPoint x: 672, startPoint y: 201, endPoint x: 702, endPoint y: 221, distance: 36.7
click at [702, 221] on div at bounding box center [599, 205] width 299 height 113
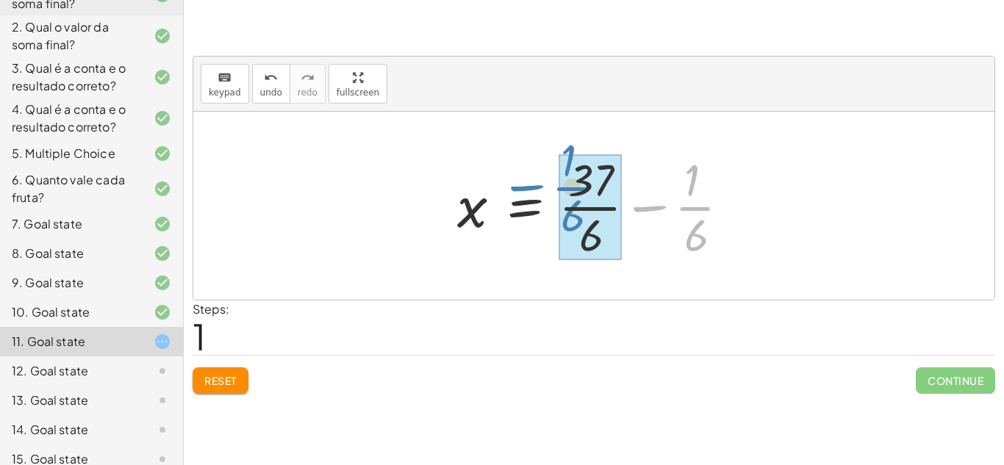
drag, startPoint x: 701, startPoint y: 216, endPoint x: 578, endPoint y: 197, distance: 124.2
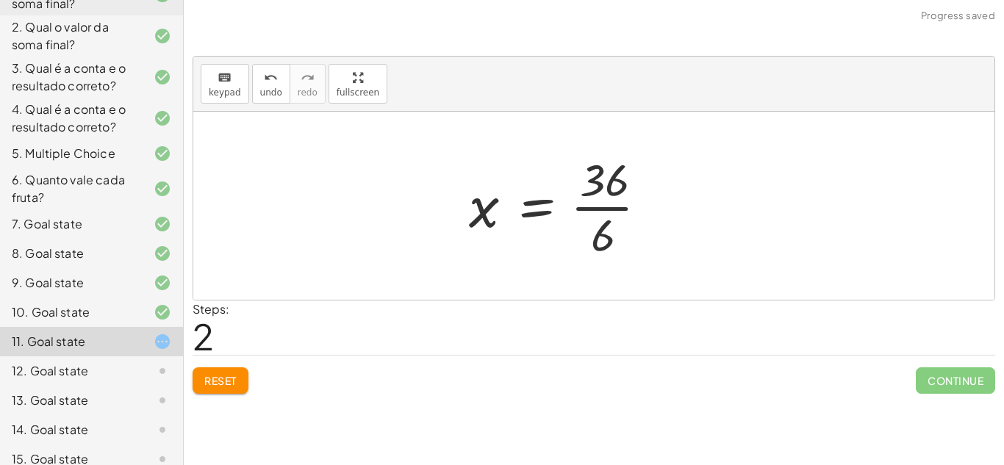
click at [581, 198] on div at bounding box center [563, 205] width 205 height 113
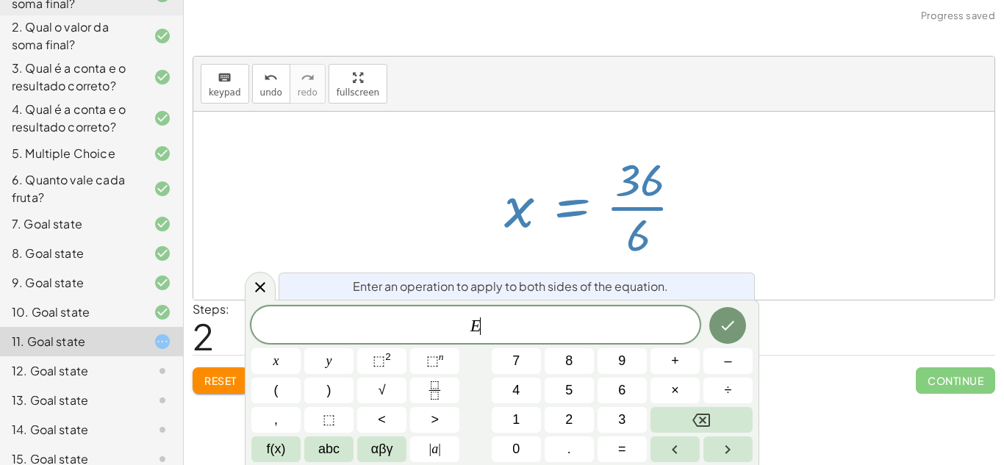
click at [666, 240] on div at bounding box center [599, 205] width 205 height 113
click at [660, 204] on div at bounding box center [599, 205] width 205 height 113
click at [716, 209] on div at bounding box center [593, 206] width 801 height 188
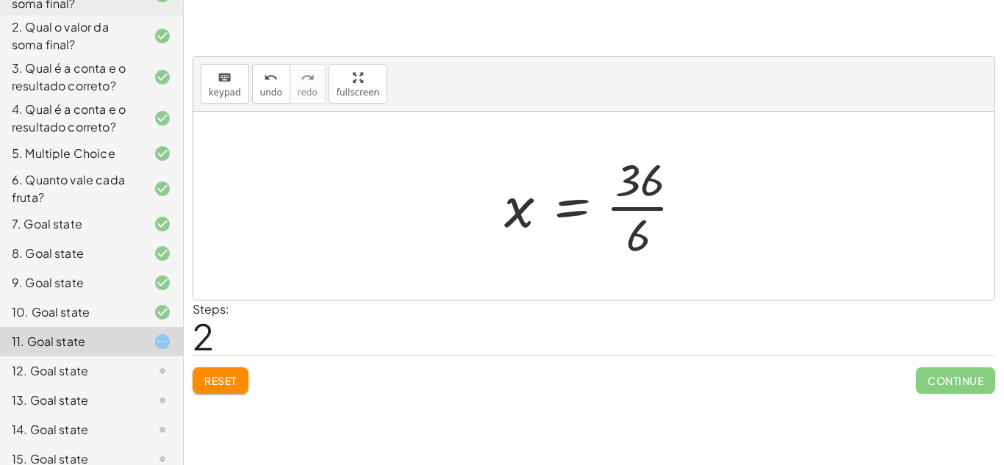
click at [649, 190] on div at bounding box center [599, 205] width 205 height 113
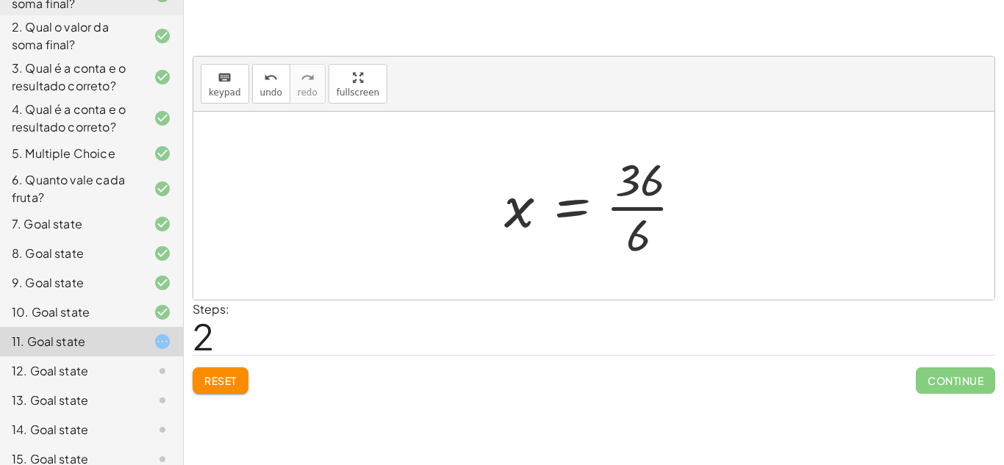
click at [649, 190] on div at bounding box center [599, 205] width 205 height 113
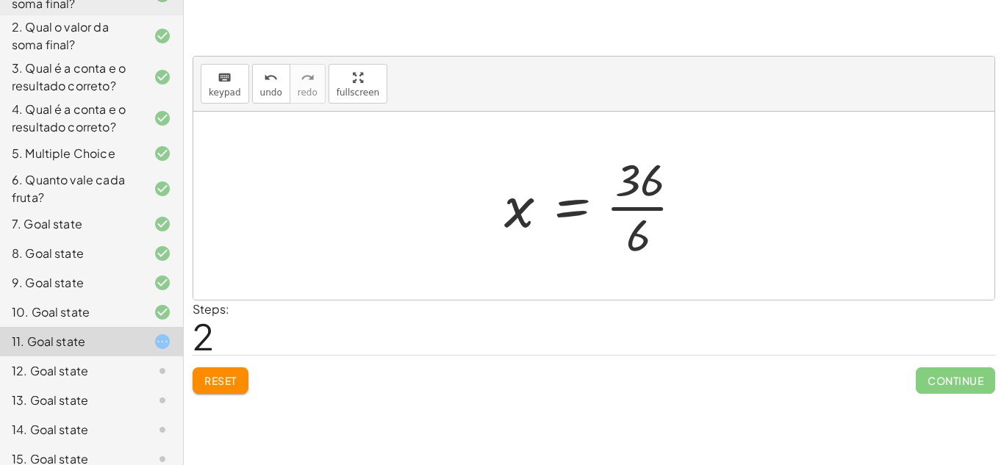
click at [649, 190] on div at bounding box center [599, 205] width 205 height 113
drag, startPoint x: 523, startPoint y: 209, endPoint x: 733, endPoint y: 208, distance: 209.4
click at [733, 208] on div at bounding box center [640, 205] width 287 height 113
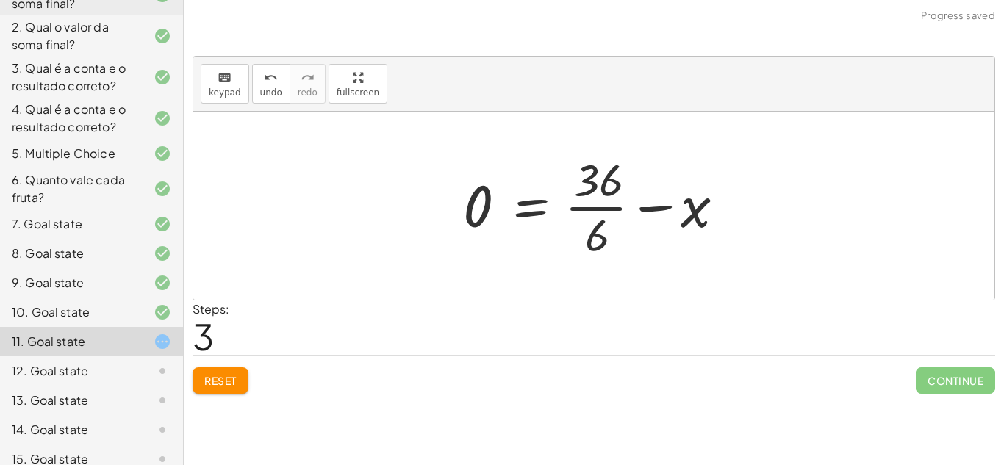
click at [616, 175] on div at bounding box center [599, 205] width 287 height 113
click at [230, 370] on button "Reset" at bounding box center [220, 380] width 56 height 26
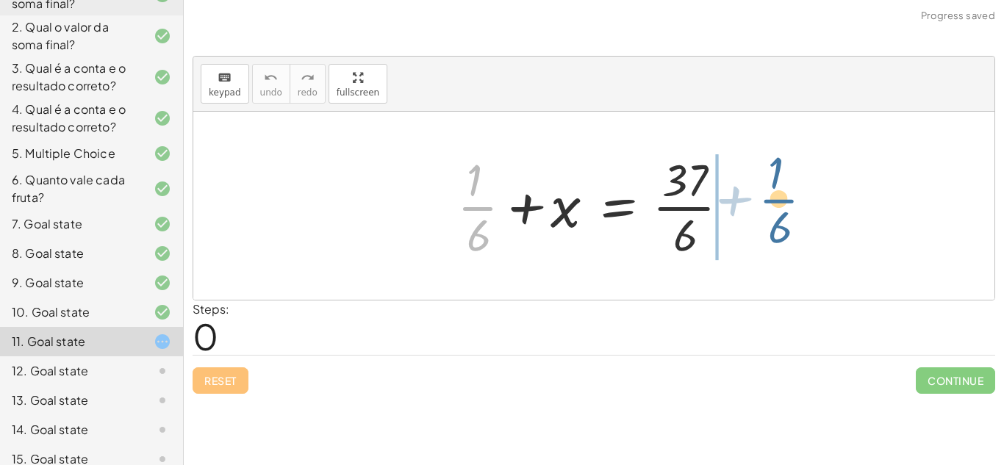
drag, startPoint x: 490, startPoint y: 210, endPoint x: 799, endPoint y: 201, distance: 309.4
click at [799, 201] on div "+ · 1 · 6 + · 1 · 6 + x = · 37 · 6" at bounding box center [593, 206] width 801 height 188
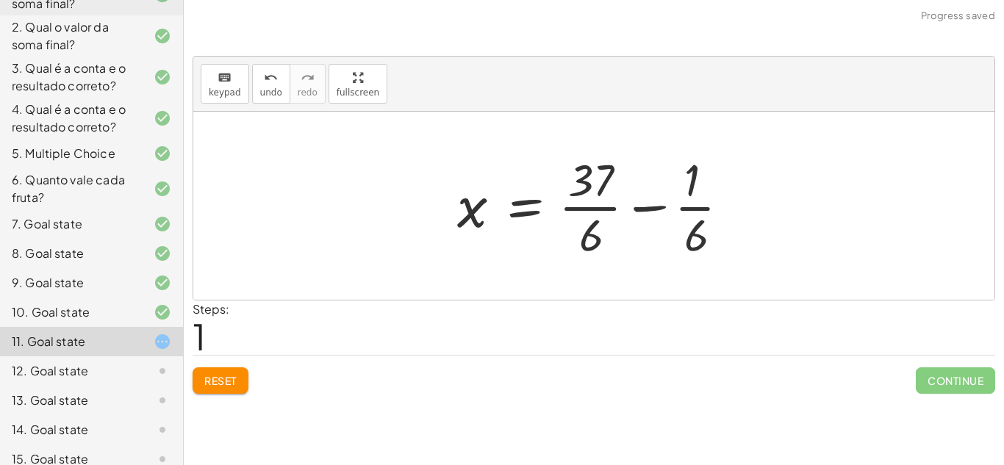
click at [687, 185] on div at bounding box center [599, 205] width 299 height 113
click at [575, 181] on div at bounding box center [599, 205] width 299 height 113
drag, startPoint x: 712, startPoint y: 224, endPoint x: 677, endPoint y: 217, distance: 35.9
click at [677, 217] on div at bounding box center [599, 205] width 299 height 113
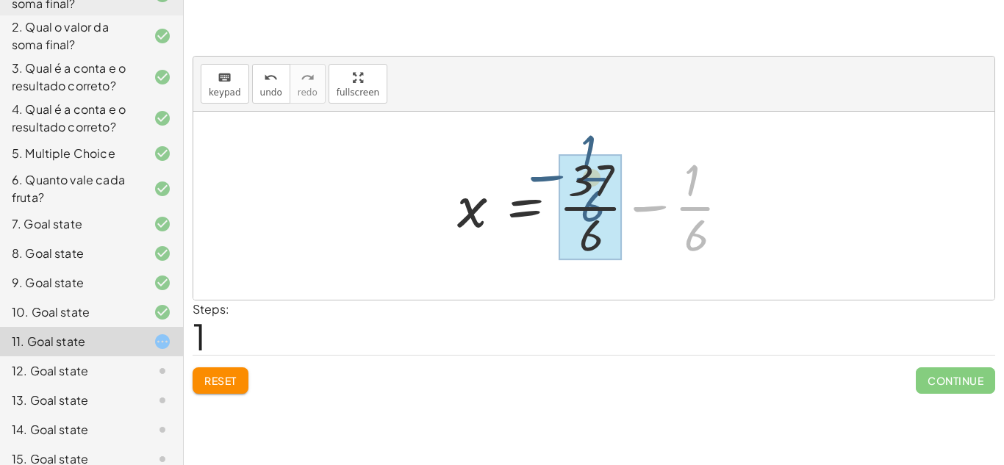
drag, startPoint x: 690, startPoint y: 203, endPoint x: 586, endPoint y: 174, distance: 107.5
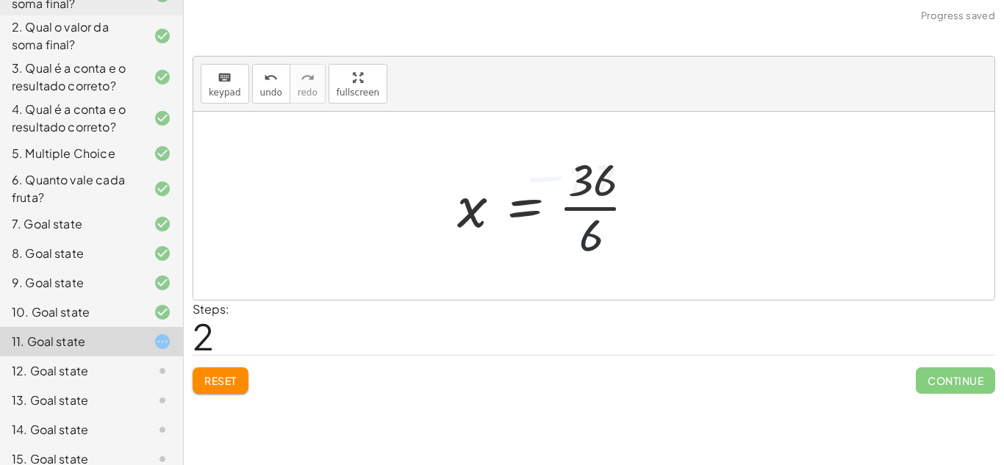
click at [586, 174] on div at bounding box center [552, 205] width 205 height 113
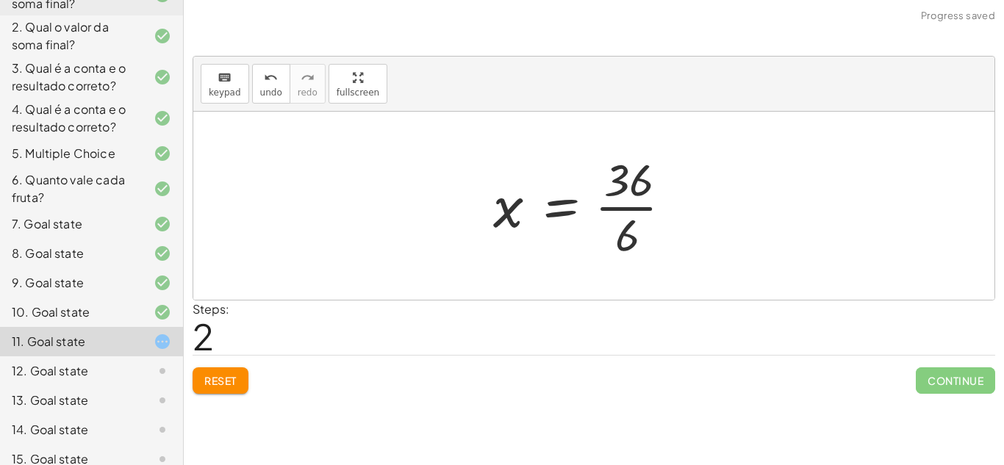
click at [586, 176] on div at bounding box center [588, 205] width 205 height 113
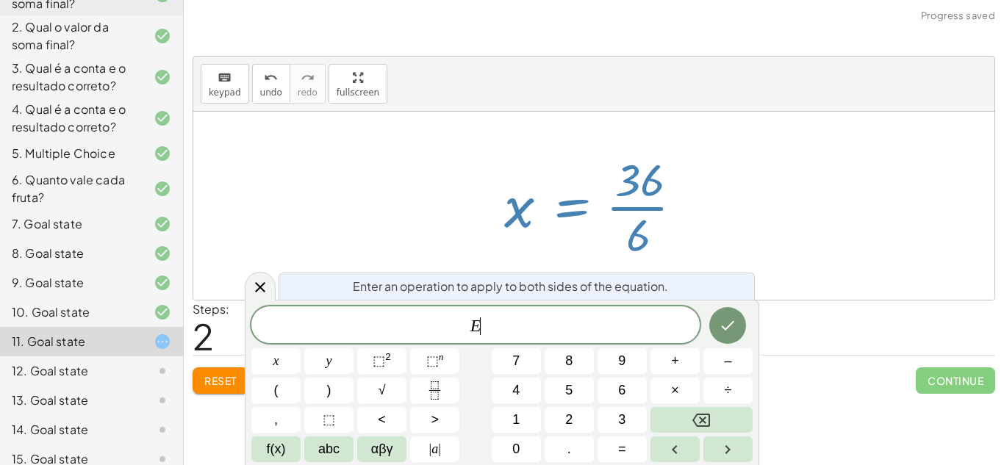
scroll to position [3, 0]
click at [586, 176] on div at bounding box center [599, 205] width 205 height 113
click at [669, 212] on div at bounding box center [599, 205] width 205 height 113
click at [665, 206] on div at bounding box center [599, 205] width 205 height 113
click at [264, 287] on icon at bounding box center [260, 287] width 18 height 18
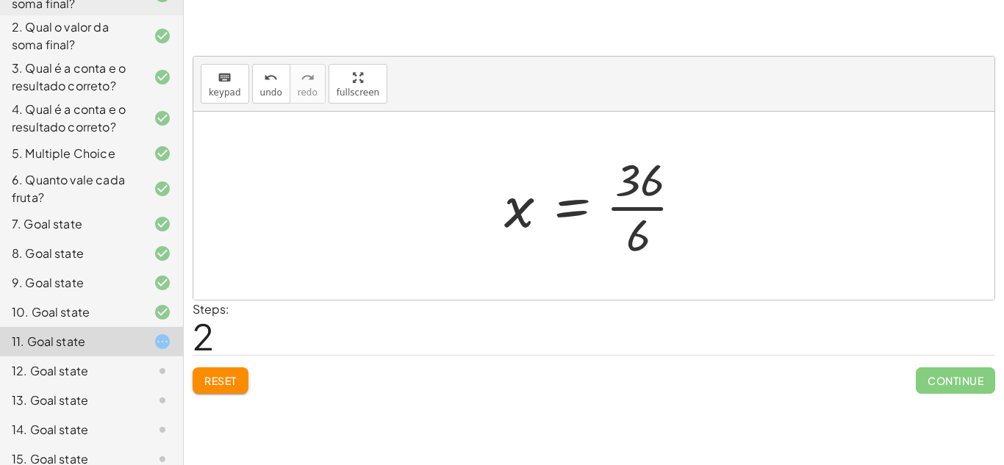
click at [649, 206] on div at bounding box center [599, 205] width 205 height 113
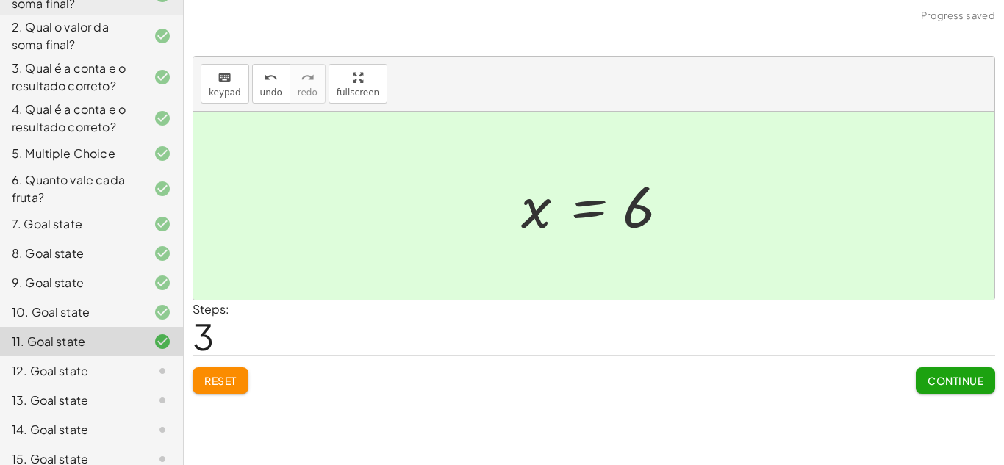
click at [957, 382] on span "Continue" at bounding box center [955, 380] width 56 height 13
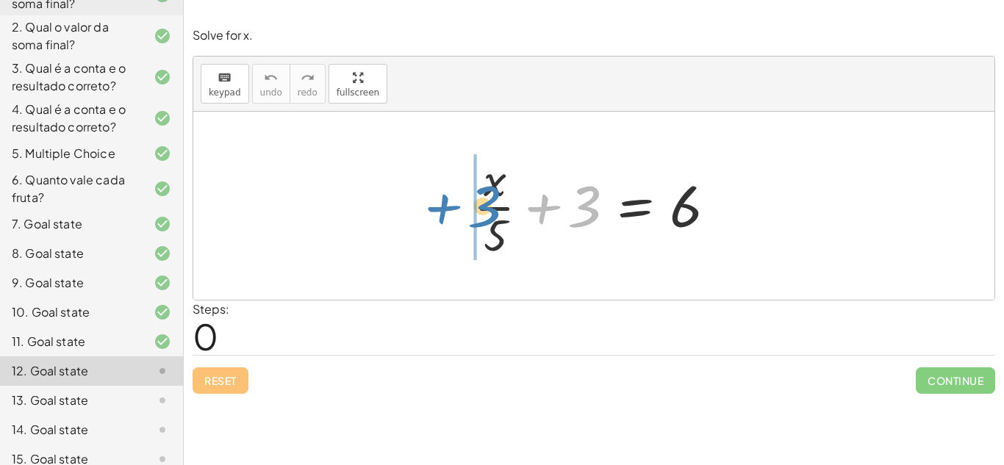
drag, startPoint x: 594, startPoint y: 215, endPoint x: 494, endPoint y: 215, distance: 99.9
click at [494, 215] on div at bounding box center [599, 205] width 265 height 113
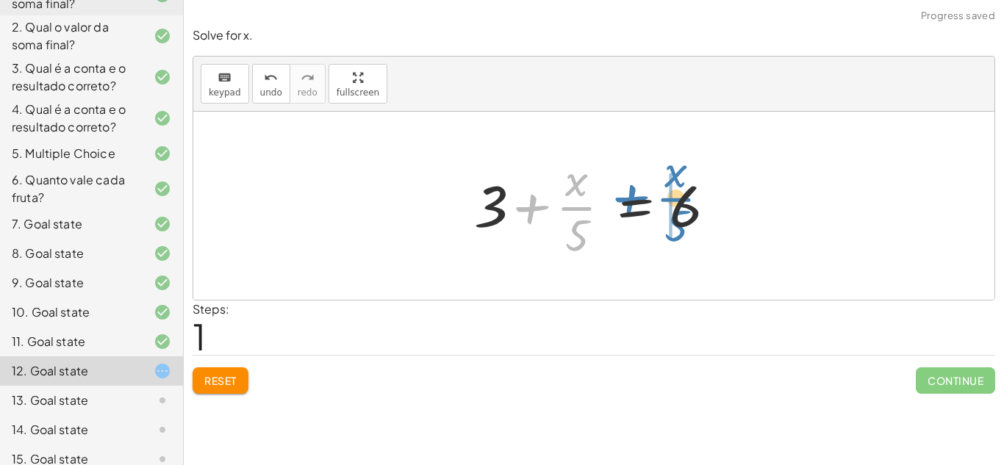
drag, startPoint x: 564, startPoint y: 209, endPoint x: 671, endPoint y: 201, distance: 106.8
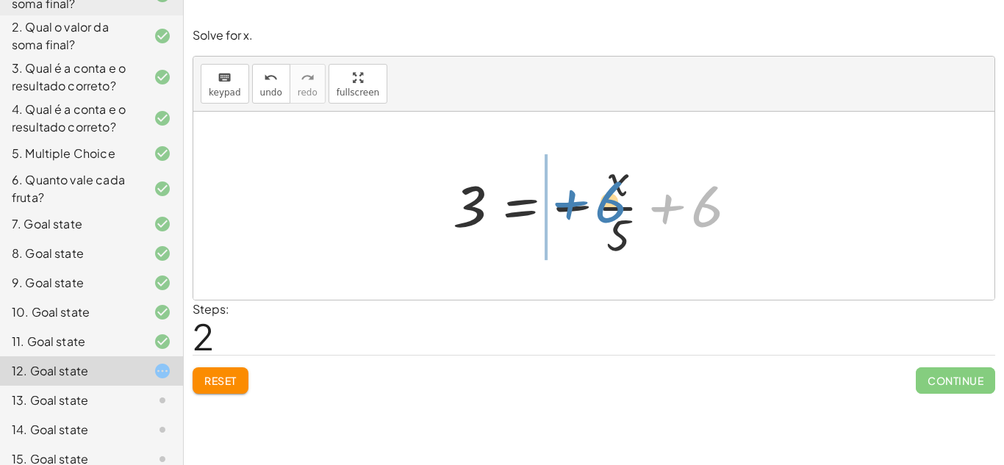
drag, startPoint x: 713, startPoint y: 207, endPoint x: 616, endPoint y: 204, distance: 96.3
click at [616, 204] on div at bounding box center [599, 205] width 308 height 113
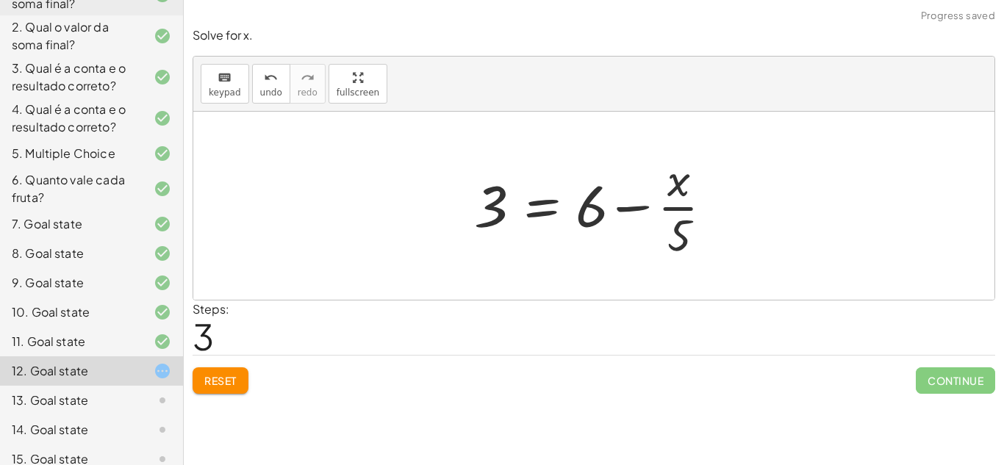
click at [616, 204] on div at bounding box center [599, 205] width 265 height 113
click at [669, 209] on div at bounding box center [599, 205] width 265 height 113
drag, startPoint x: 497, startPoint y: 208, endPoint x: 635, endPoint y: 211, distance: 138.2
click at [635, 211] on div at bounding box center [599, 205] width 265 height 113
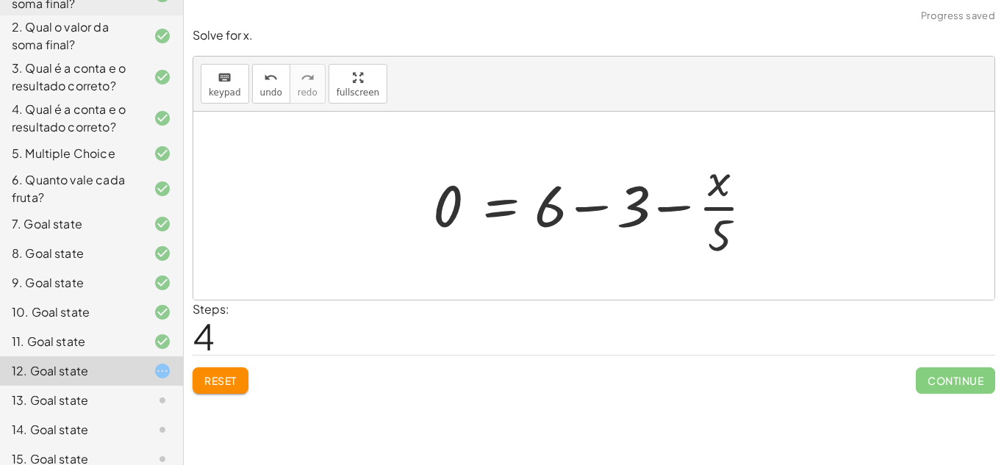
click at [599, 212] on div at bounding box center [598, 205] width 347 height 113
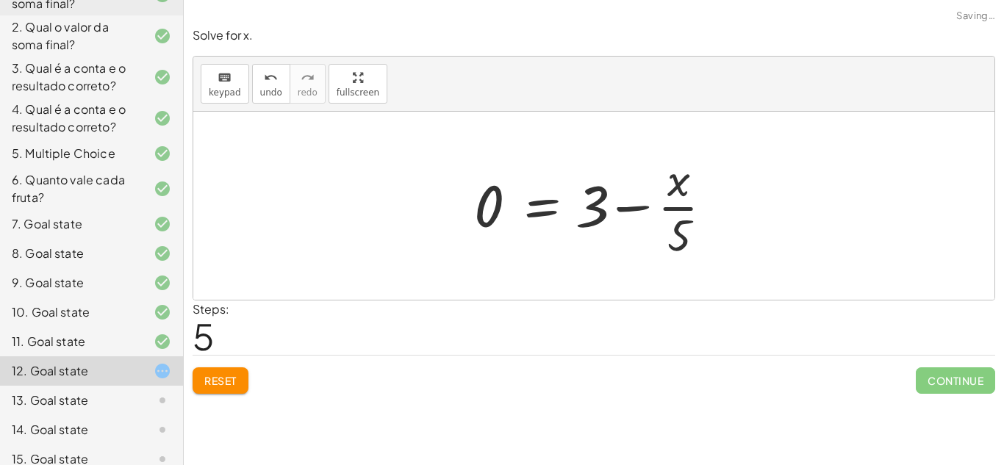
click at [598, 212] on div at bounding box center [599, 205] width 265 height 113
click at [618, 209] on div at bounding box center [599, 205] width 265 height 113
drag, startPoint x: 490, startPoint y: 200, endPoint x: 639, endPoint y: 212, distance: 149.6
click at [639, 212] on div at bounding box center [599, 205] width 265 height 113
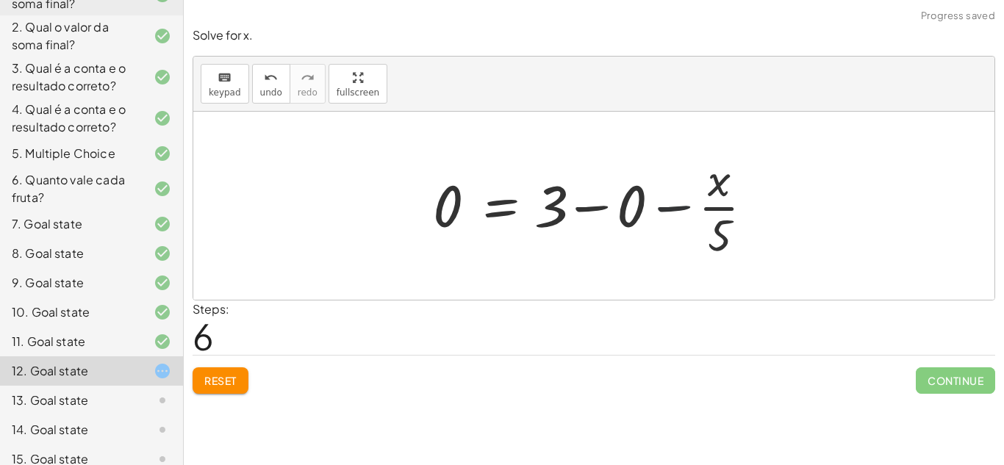
click at [661, 209] on div at bounding box center [598, 205] width 347 height 113
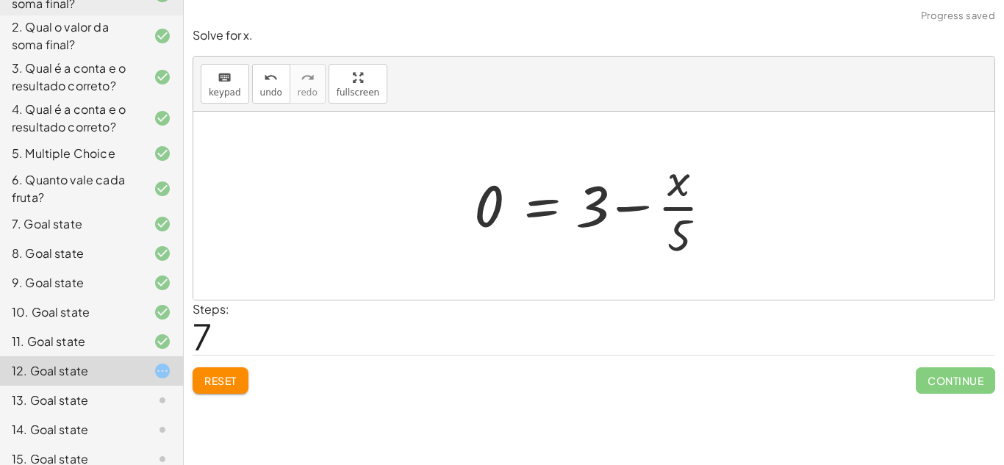
click at [644, 209] on div at bounding box center [599, 205] width 265 height 113
click at [670, 207] on div at bounding box center [599, 205] width 265 height 113
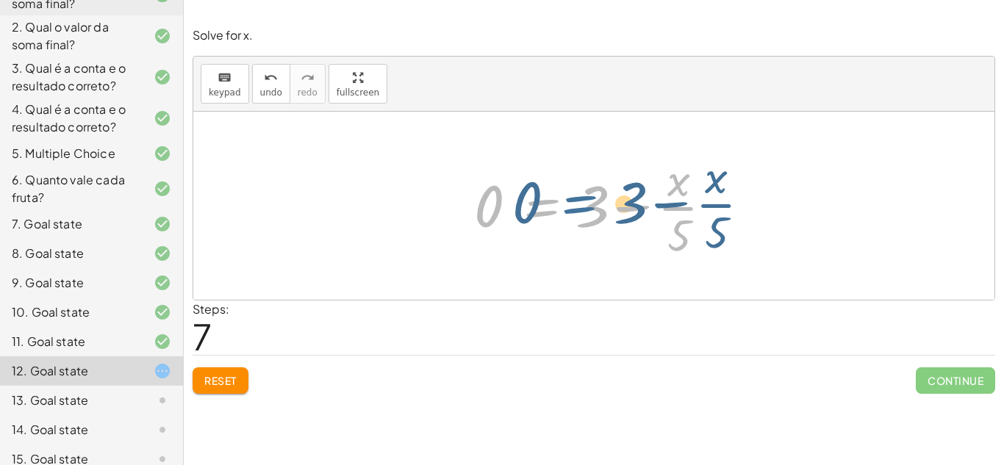
drag, startPoint x: 550, startPoint y: 210, endPoint x: 591, endPoint y: 207, distance: 40.5
click at [591, 207] on div at bounding box center [599, 205] width 265 height 113
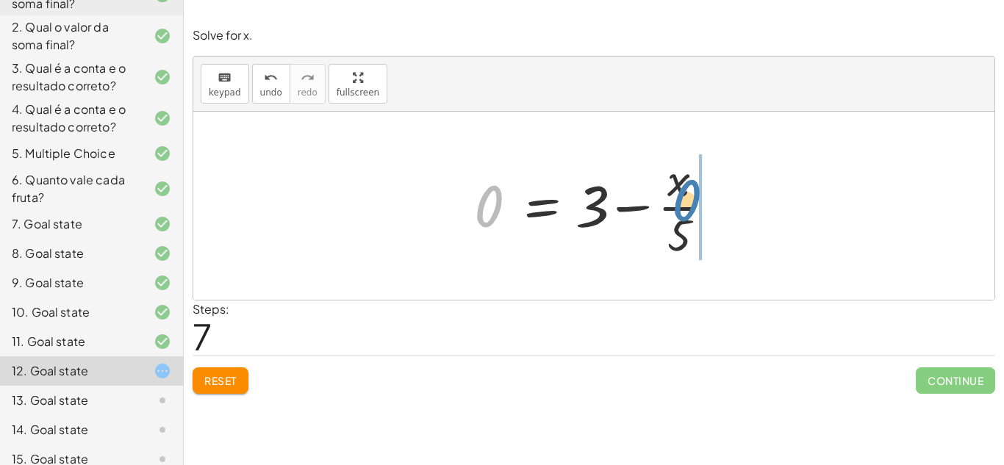
drag, startPoint x: 492, startPoint y: 211, endPoint x: 689, endPoint y: 206, distance: 197.0
click at [689, 206] on div at bounding box center [599, 205] width 265 height 113
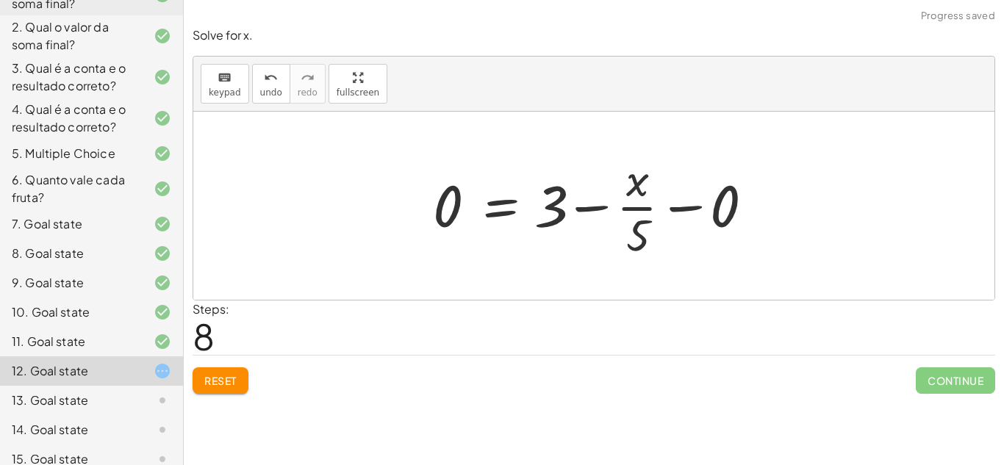
click at [689, 213] on div at bounding box center [598, 205] width 347 height 113
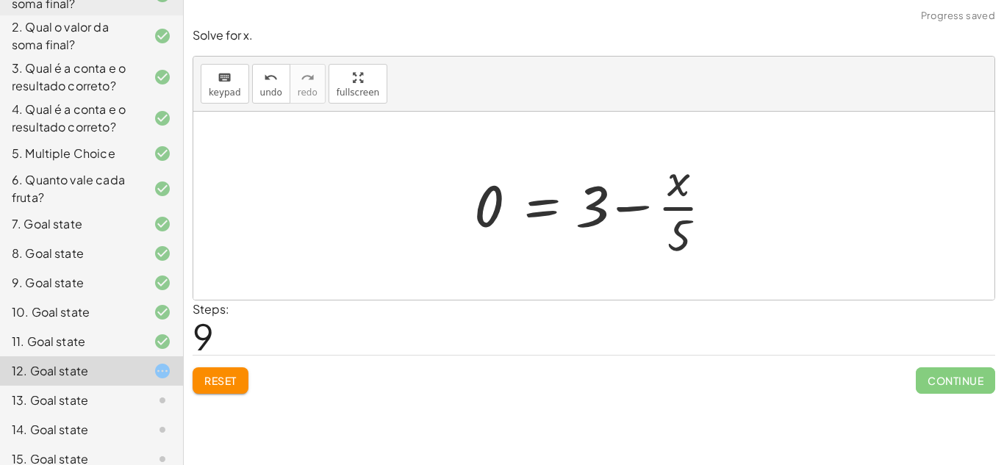
click at [619, 201] on div at bounding box center [599, 205] width 265 height 113
click at [619, 201] on div at bounding box center [623, 205] width 313 height 113
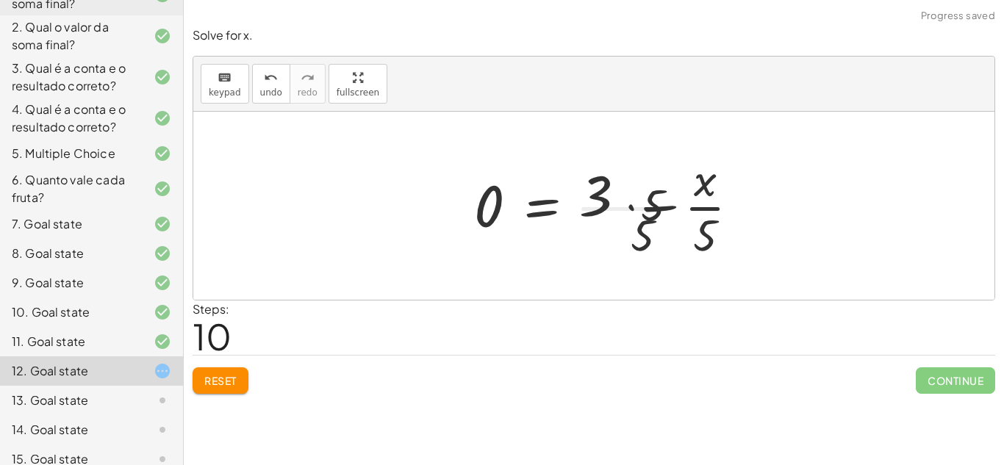
click at [619, 201] on div at bounding box center [623, 205] width 313 height 113
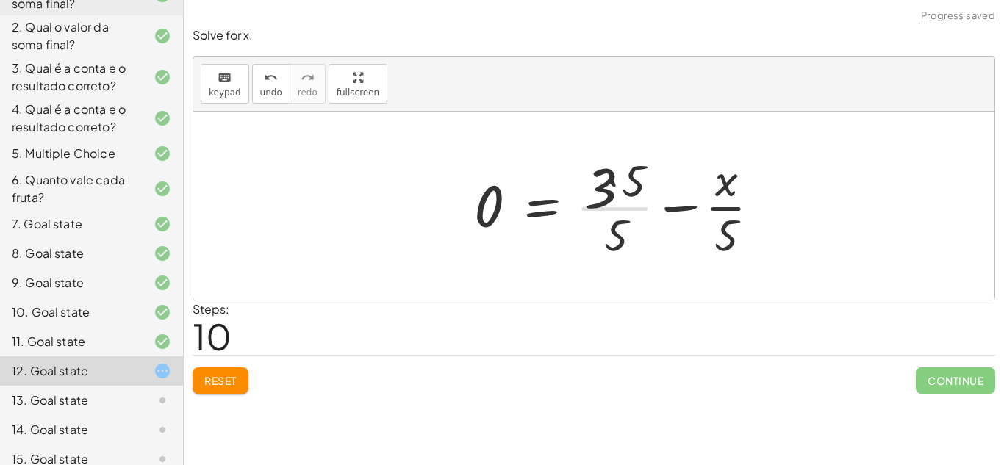
click at [619, 201] on div at bounding box center [623, 205] width 313 height 113
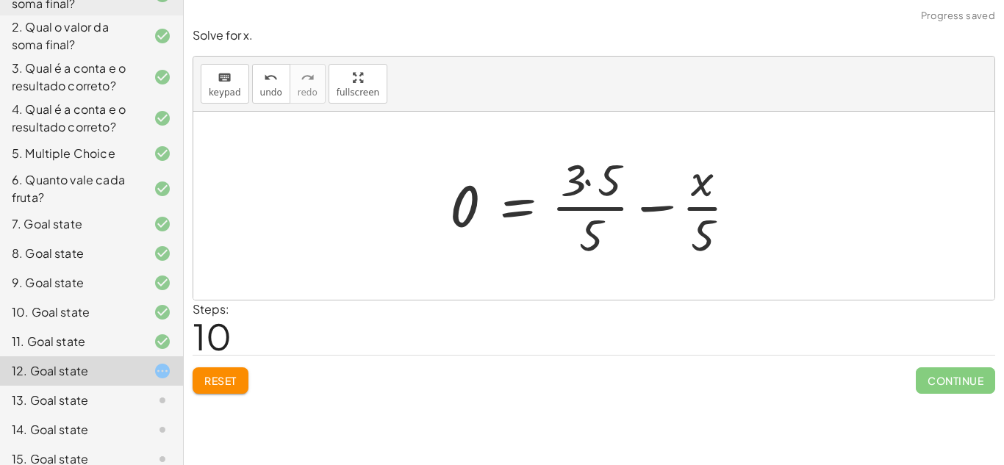
click at [590, 181] on div at bounding box center [598, 205] width 313 height 113
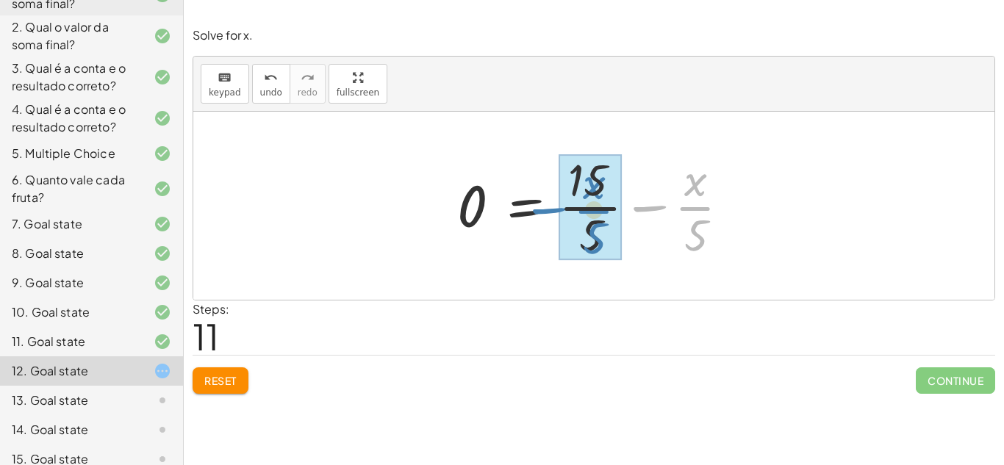
drag, startPoint x: 697, startPoint y: 205, endPoint x: 592, endPoint y: 208, distance: 105.1
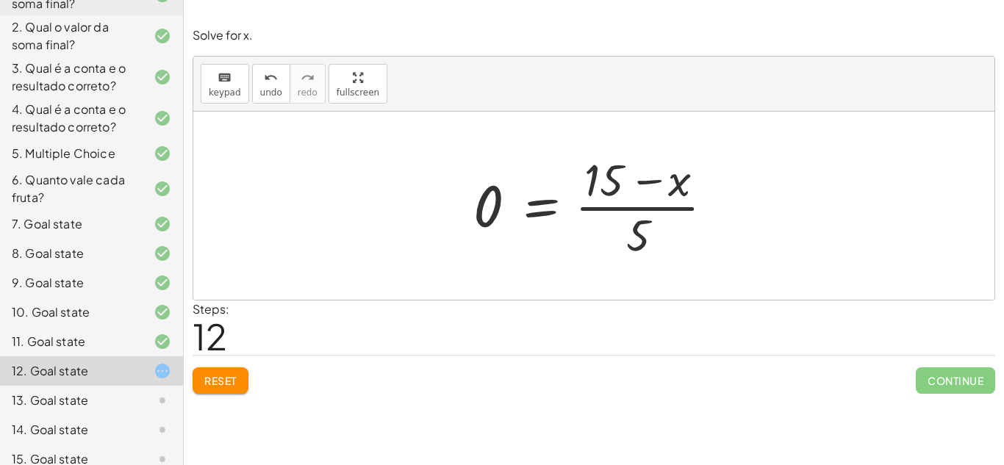
click at [652, 177] on div at bounding box center [599, 205] width 267 height 113
click at [633, 204] on div at bounding box center [599, 205] width 267 height 113
click at [630, 208] on div at bounding box center [599, 205] width 267 height 113
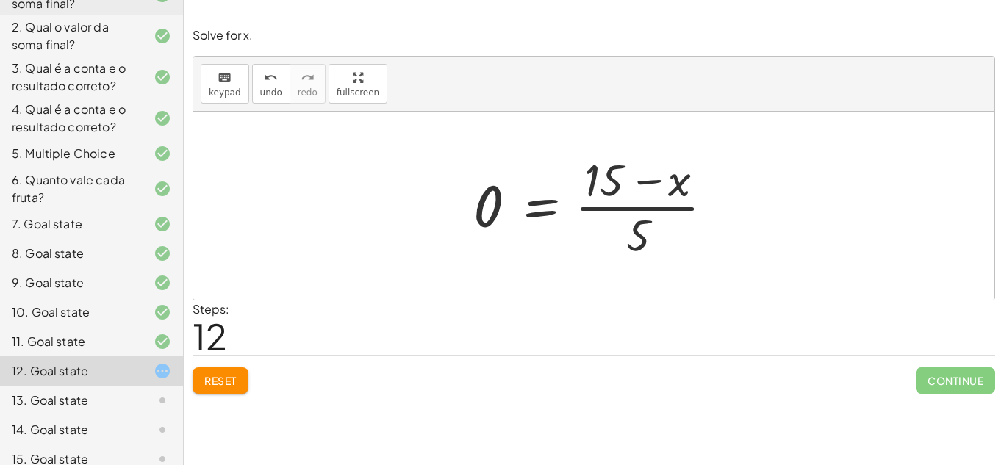
click at [630, 208] on div at bounding box center [599, 205] width 267 height 113
drag, startPoint x: 472, startPoint y: 215, endPoint x: 658, endPoint y: 212, distance: 185.2
click at [658, 212] on div at bounding box center [599, 205] width 267 height 113
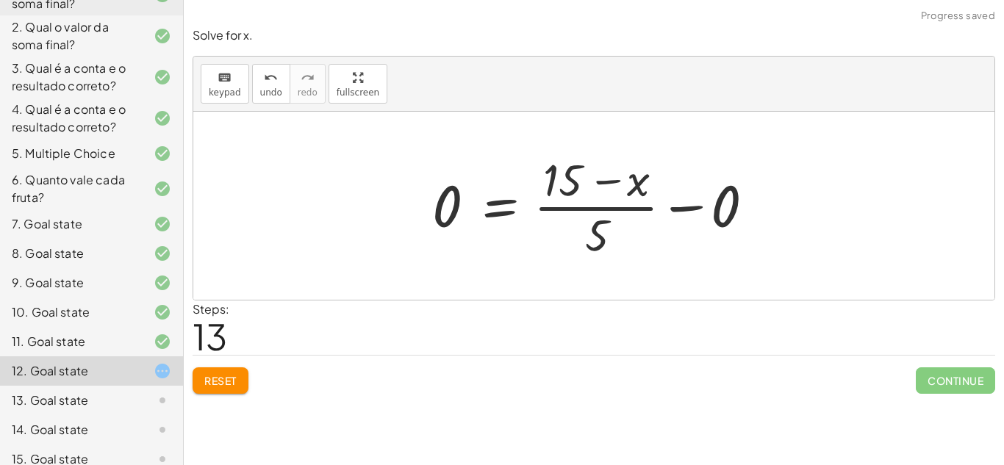
click at [697, 209] on div at bounding box center [599, 205] width 348 height 113
click at [697, 209] on div at bounding box center [593, 206] width 801 height 188
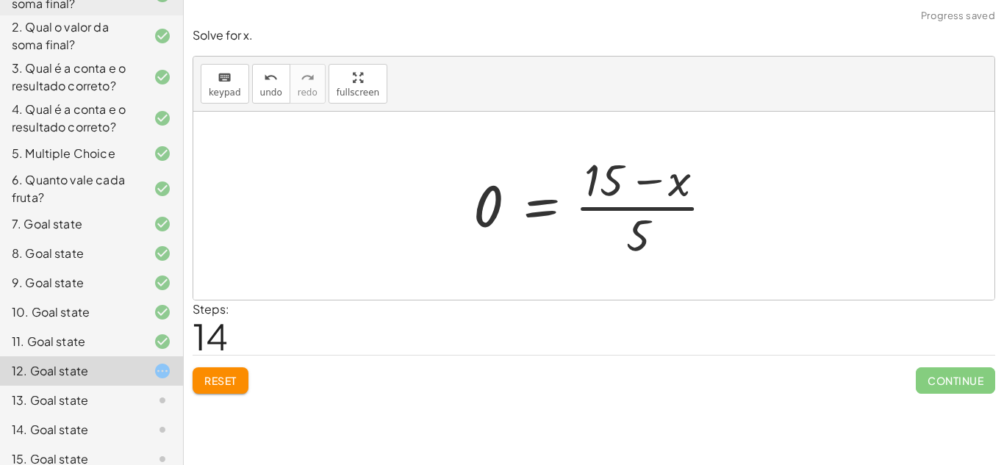
click at [200, 383] on button "Reset" at bounding box center [220, 380] width 56 height 26
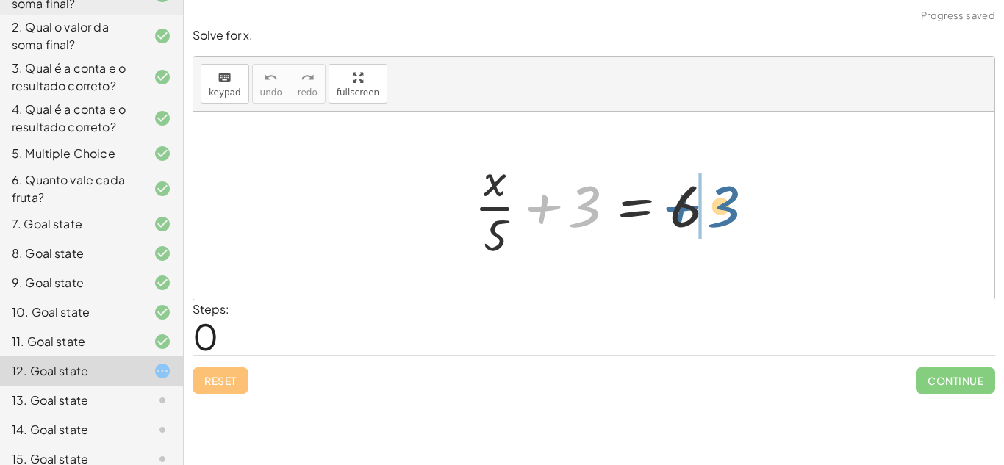
drag, startPoint x: 591, startPoint y: 187, endPoint x: 756, endPoint y: 191, distance: 165.4
click at [756, 191] on div "+ 3 + · x · 5 + 3 = 6" at bounding box center [593, 206] width 801 height 188
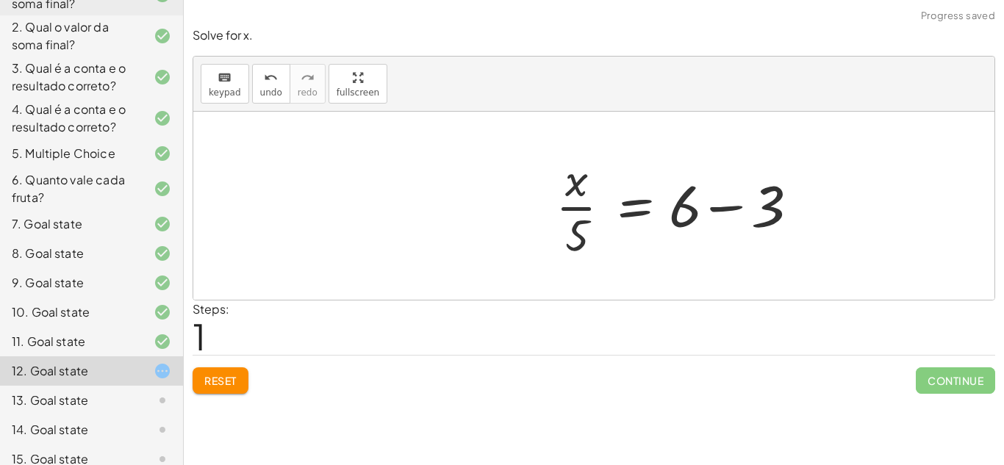
click at [738, 203] on div at bounding box center [680, 205] width 265 height 113
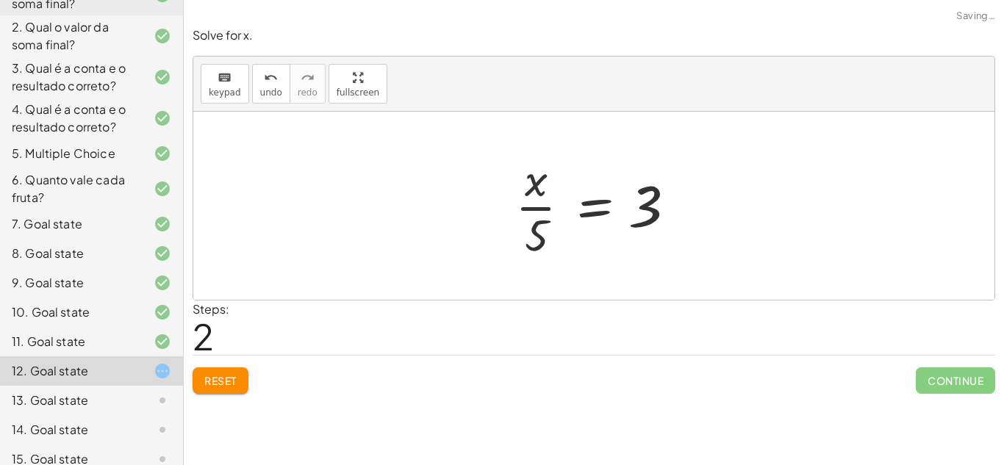
drag, startPoint x: 488, startPoint y: 224, endPoint x: 587, endPoint y: 232, distance: 99.5
click at [587, 232] on div "+ · x · 5 + 3 = 6 · x · 5 = + 6 − 3 · x · 5 = 3" at bounding box center [593, 206] width 801 height 188
drag, startPoint x: 544, startPoint y: 228, endPoint x: 656, endPoint y: 244, distance: 113.5
click at [656, 244] on div at bounding box center [599, 205] width 183 height 113
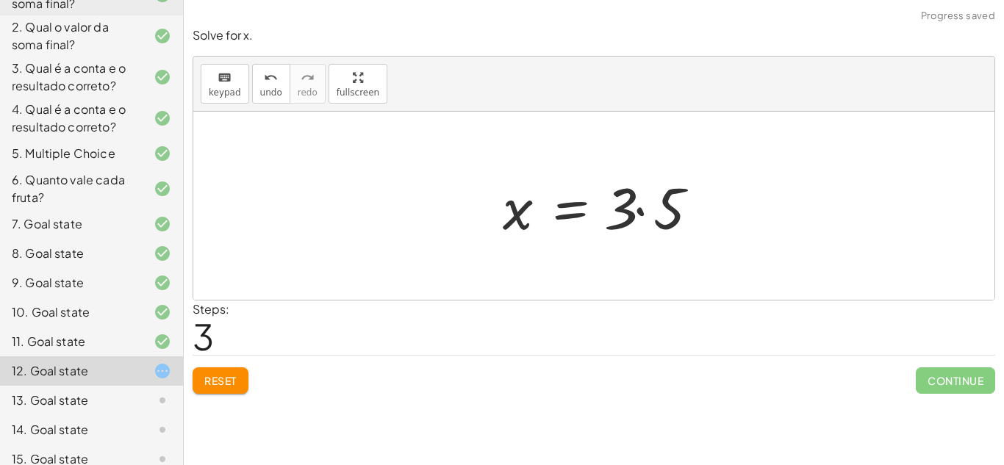
click at [658, 213] on div at bounding box center [605, 206] width 220 height 76
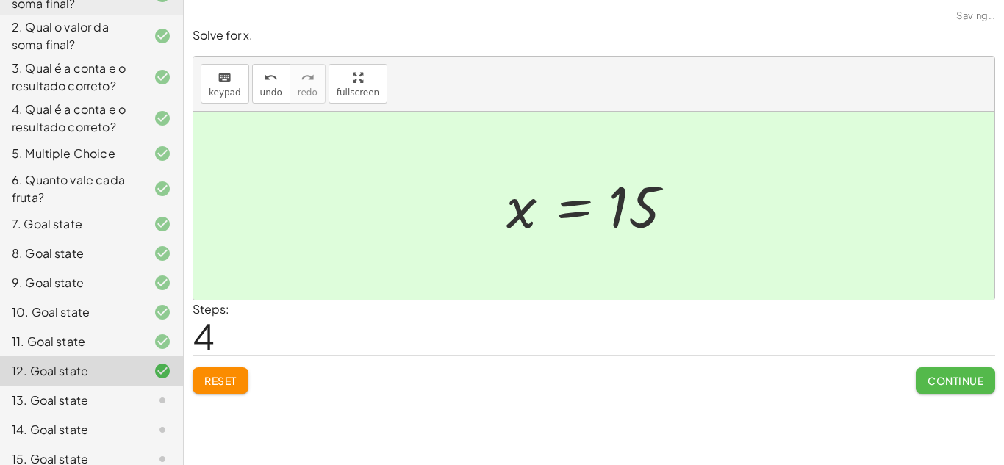
click at [924, 370] on button "Continue" at bounding box center [954, 380] width 79 height 26
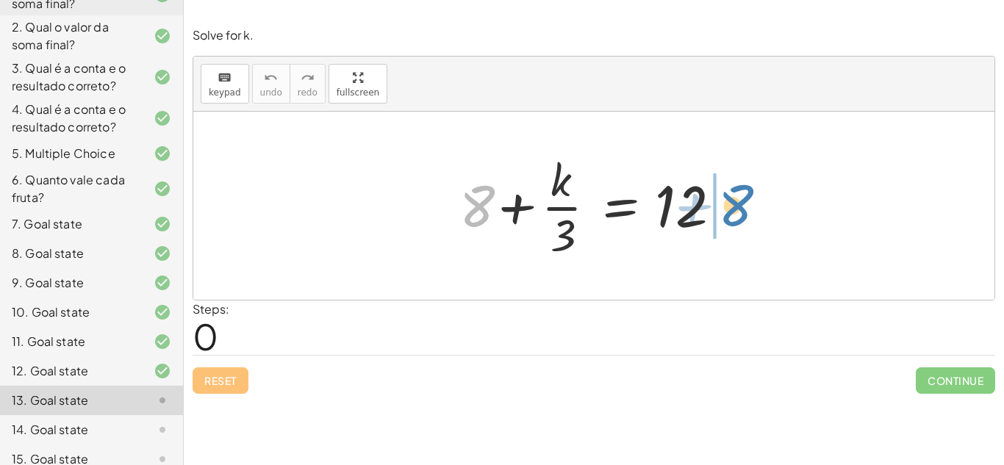
drag, startPoint x: 481, startPoint y: 204, endPoint x: 748, endPoint y: 206, distance: 267.4
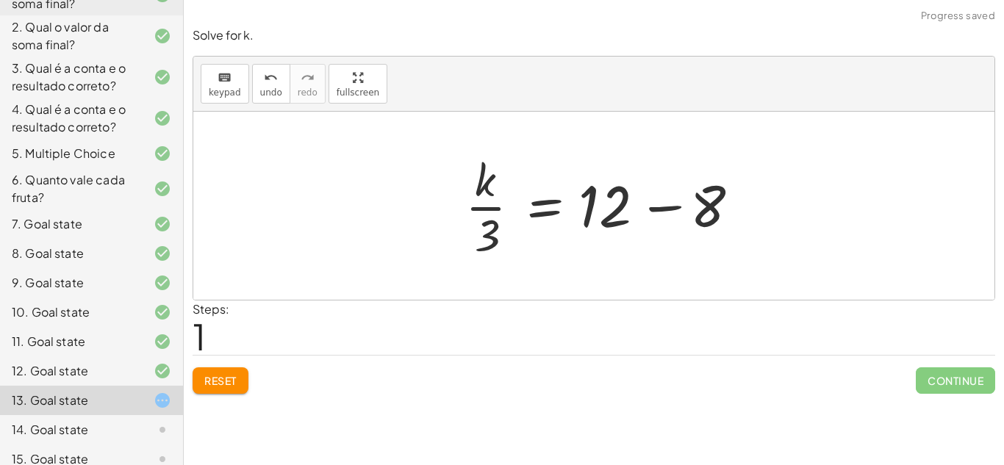
click at [748, 206] on div "+ 8 + · k · 3 = 12 8 · k · 3 = 12 + −" at bounding box center [599, 205] width 313 height 120
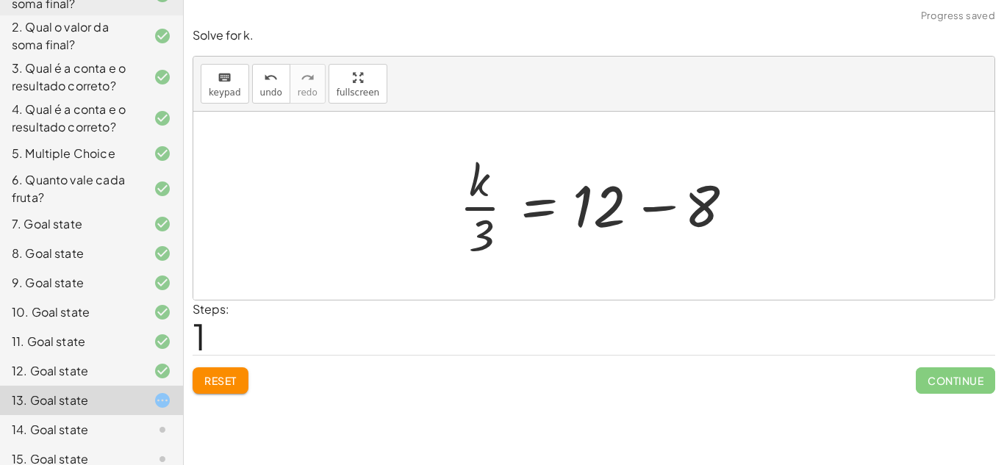
click at [651, 209] on div at bounding box center [599, 205] width 295 height 113
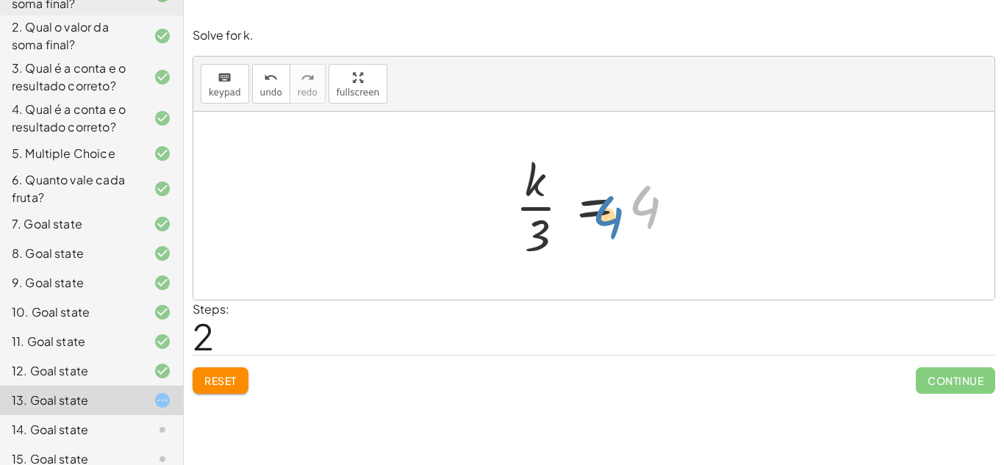
drag, startPoint x: 643, startPoint y: 204, endPoint x: 638, endPoint y: 212, distance: 9.2
click at [638, 212] on div at bounding box center [599, 205] width 183 height 113
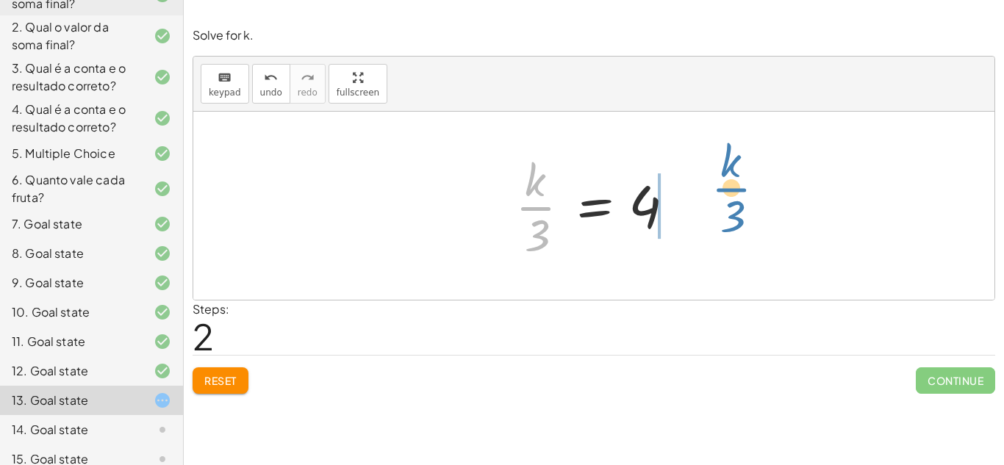
drag, startPoint x: 539, startPoint y: 201, endPoint x: 733, endPoint y: 183, distance: 194.8
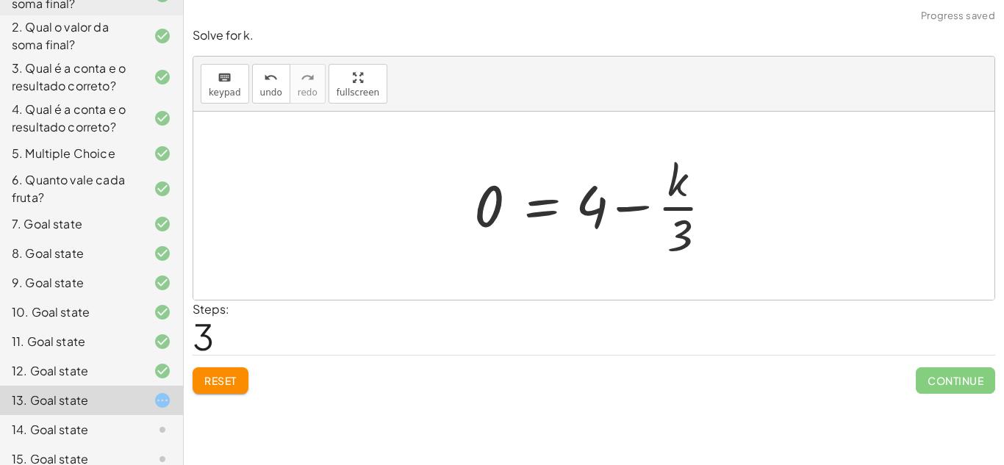
click at [641, 204] on div at bounding box center [599, 205] width 265 height 113
click at [669, 209] on div at bounding box center [599, 205] width 265 height 113
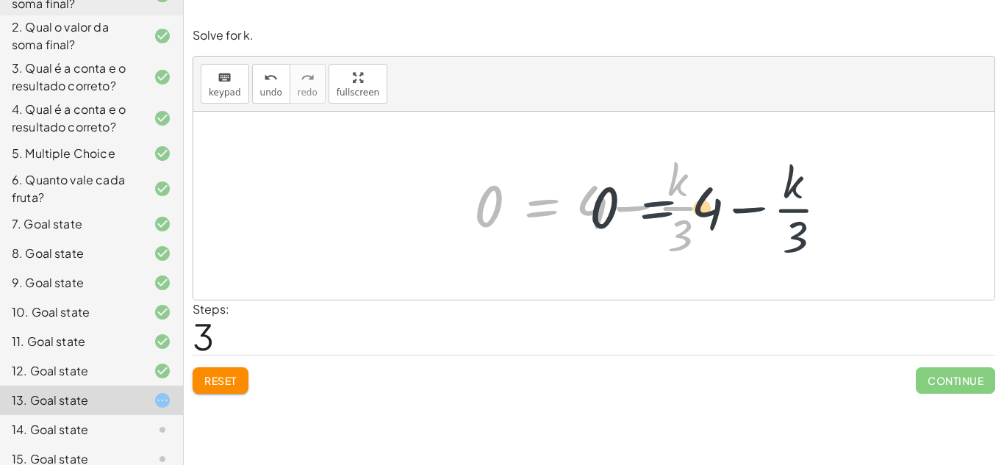
drag, startPoint x: 536, startPoint y: 219, endPoint x: 652, endPoint y: 220, distance: 115.4
click at [652, 220] on div at bounding box center [599, 205] width 265 height 113
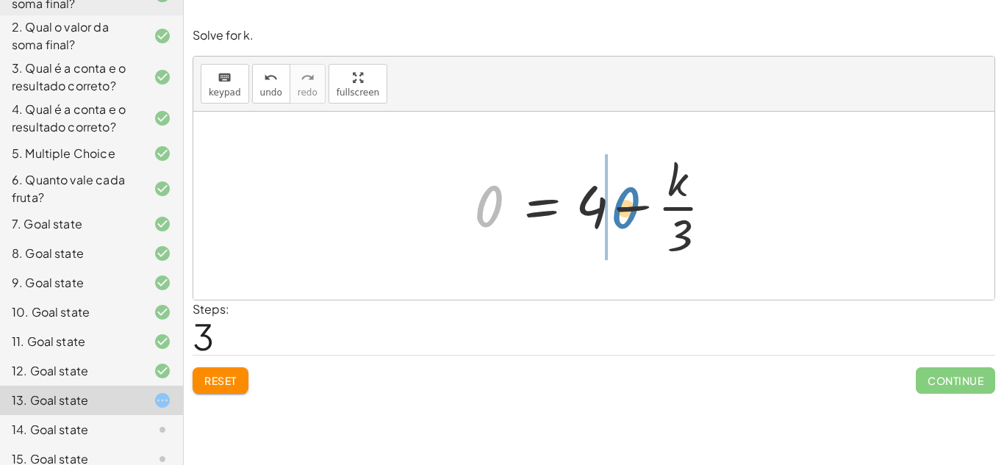
drag, startPoint x: 503, startPoint y: 201, endPoint x: 656, endPoint y: 202, distance: 152.8
click at [656, 202] on div at bounding box center [599, 205] width 265 height 113
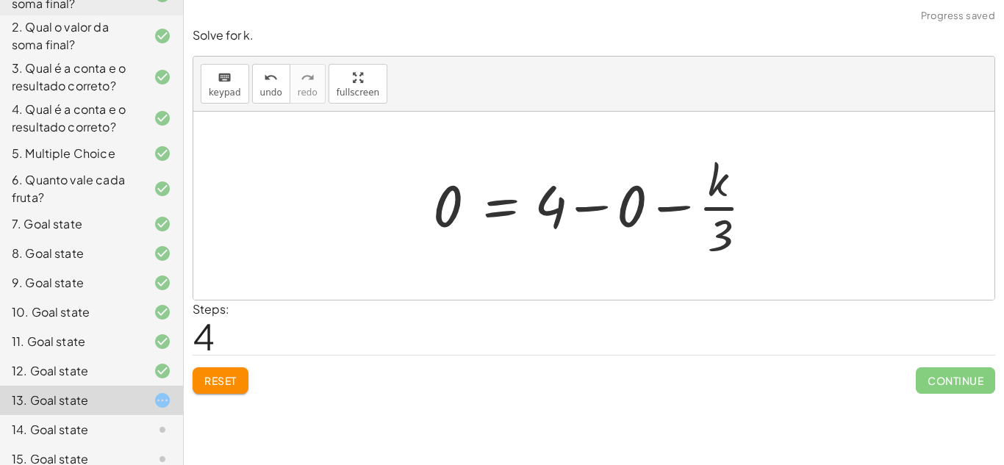
click at [685, 204] on div at bounding box center [598, 205] width 347 height 113
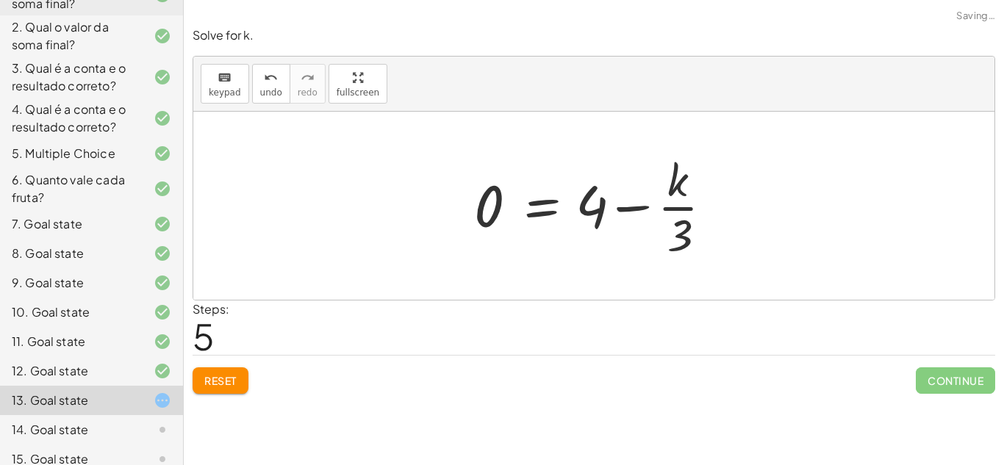
click at [629, 215] on div at bounding box center [599, 205] width 265 height 113
click at [629, 215] on div at bounding box center [623, 205] width 313 height 113
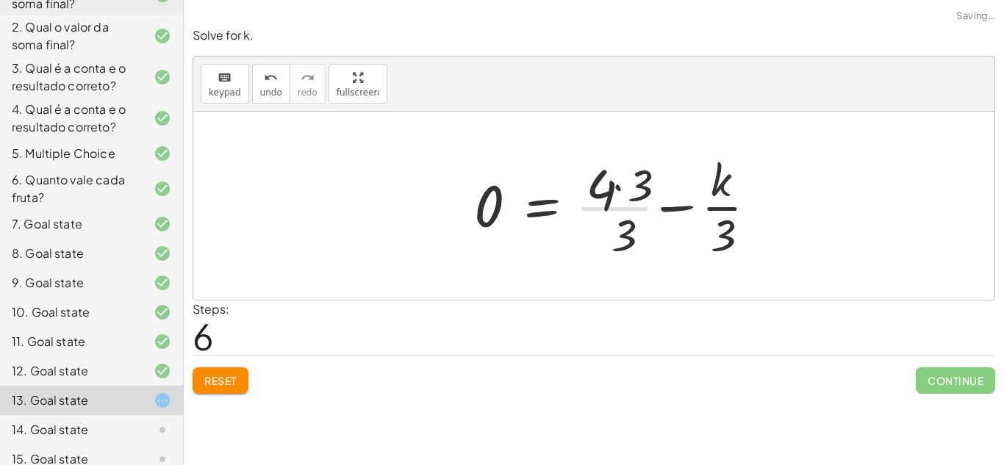
click at [629, 215] on div at bounding box center [623, 205] width 313 height 113
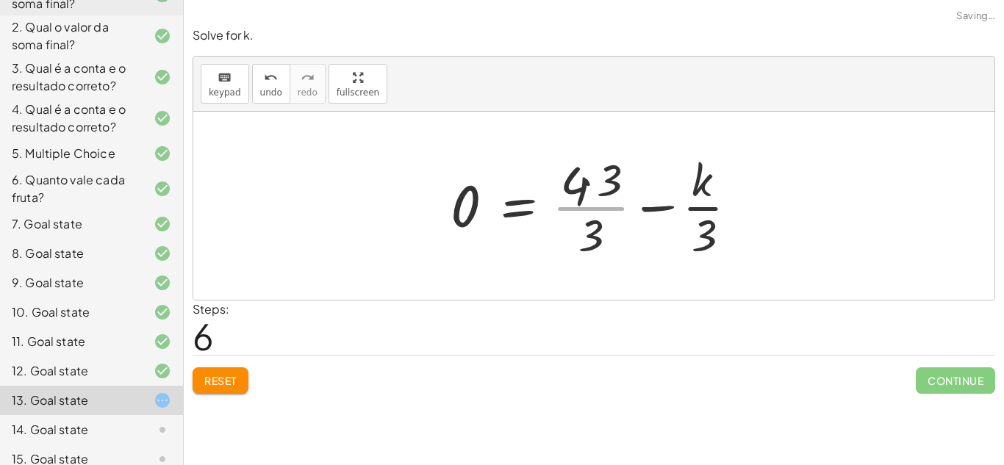
click at [629, 215] on div at bounding box center [599, 205] width 313 height 113
click at [587, 180] on div at bounding box center [598, 205] width 313 height 113
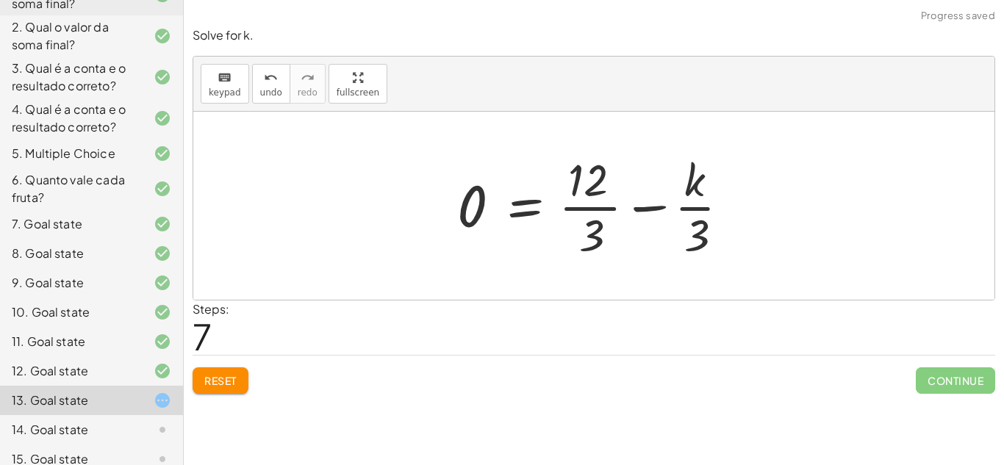
click at [666, 235] on div at bounding box center [599, 205] width 299 height 113
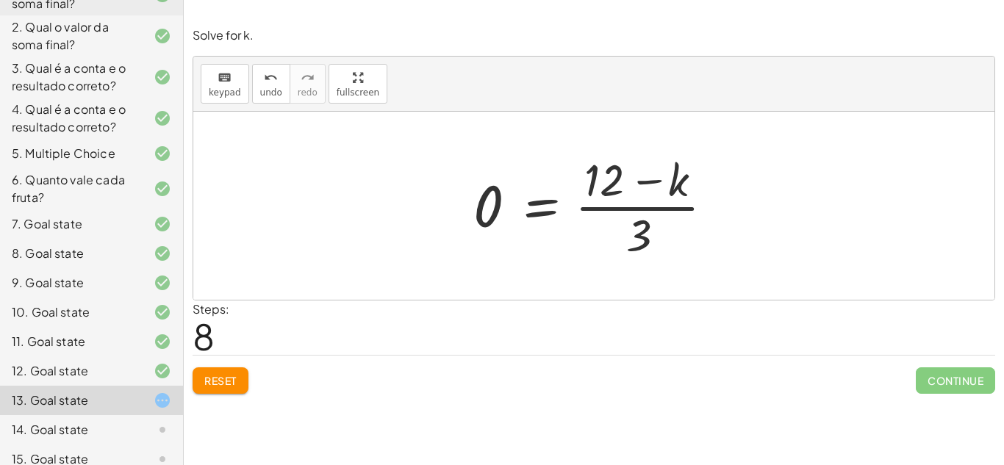
click at [644, 181] on div at bounding box center [599, 205] width 267 height 113
click at [651, 211] on div at bounding box center [599, 205] width 267 height 113
